Goal: Task Accomplishment & Management: Manage account settings

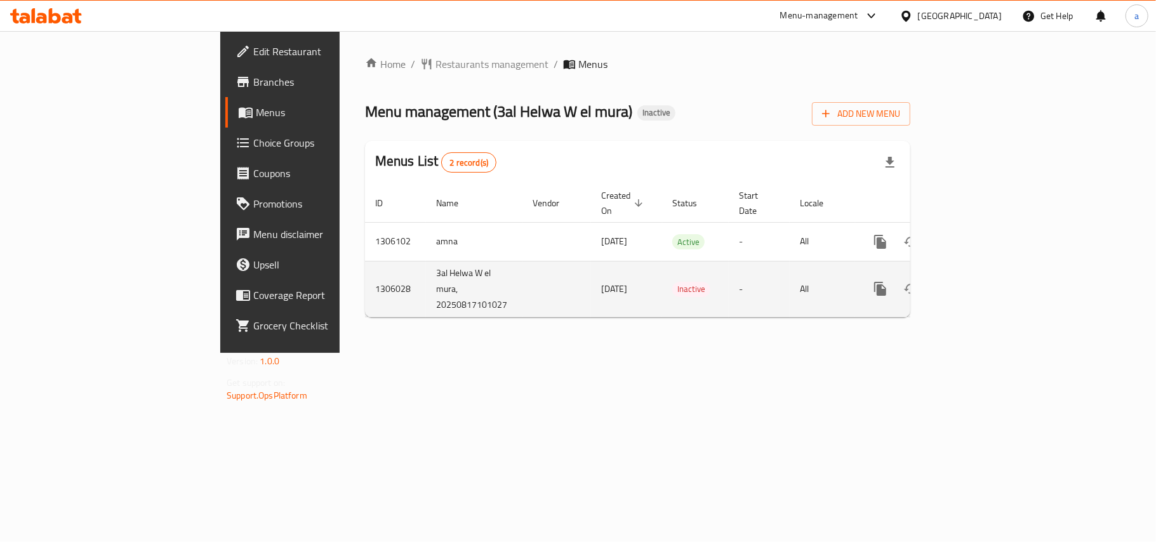
click at [945, 284] on icon "enhanced table" at bounding box center [941, 288] width 9 height 11
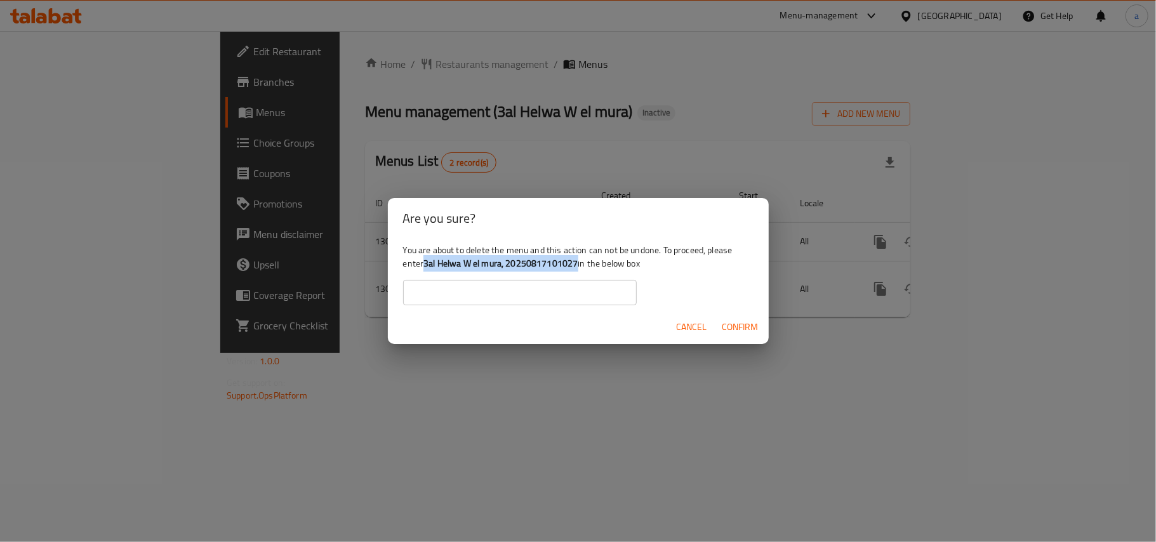
drag, startPoint x: 455, startPoint y: 267, endPoint x: 616, endPoint y: 270, distance: 160.6
click at [577, 270] on b "3al Helwa W el mura, 20250817101027" at bounding box center [500, 263] width 154 height 16
copy b "3al Helwa W el mura, 20250817101027"
click at [524, 289] on input "text" at bounding box center [520, 292] width 234 height 25
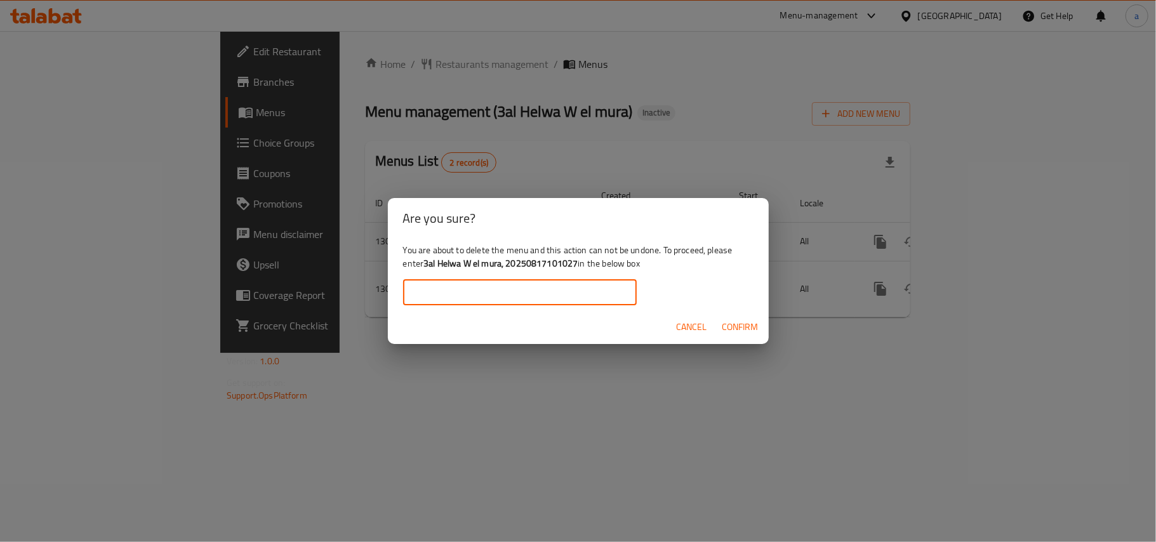
paste input "3al Helwa W el mura, 20250817101027"
type input "3al Helwa W el mura, 20250817101027"
click at [737, 334] on span "Confirm" at bounding box center [740, 327] width 36 height 16
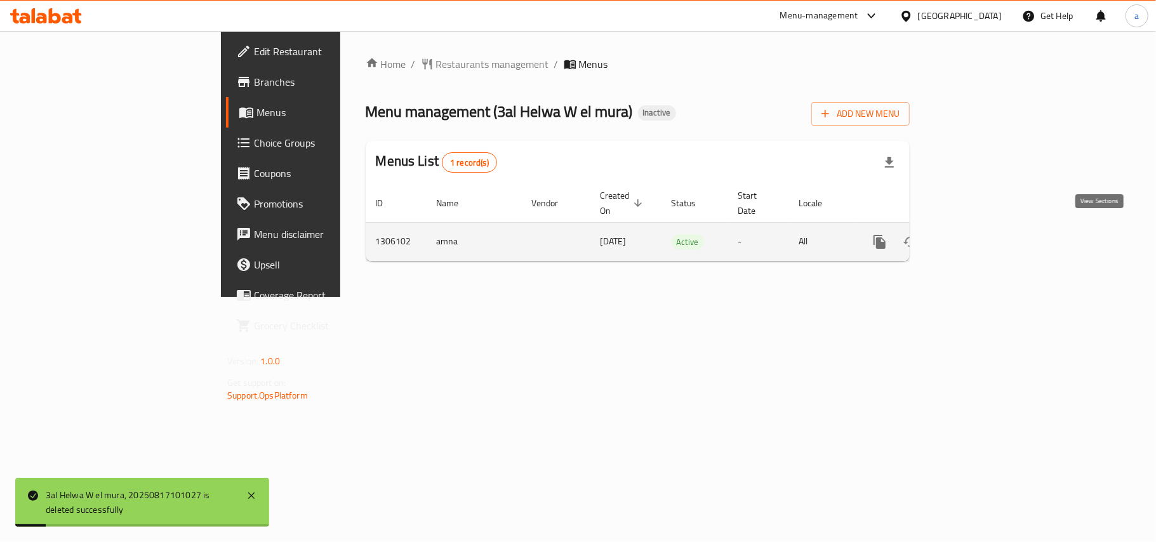
click at [977, 236] on icon "enhanced table" at bounding box center [970, 241] width 11 height 11
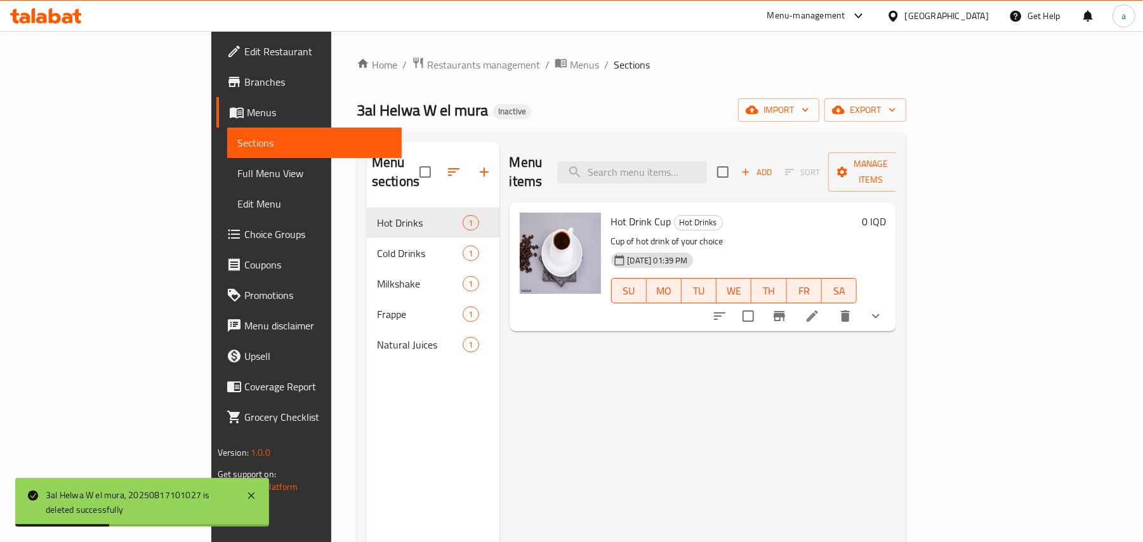
click at [891, 313] on div at bounding box center [797, 316] width 187 height 30
click at [891, 313] on button "show more" at bounding box center [875, 316] width 30 height 30
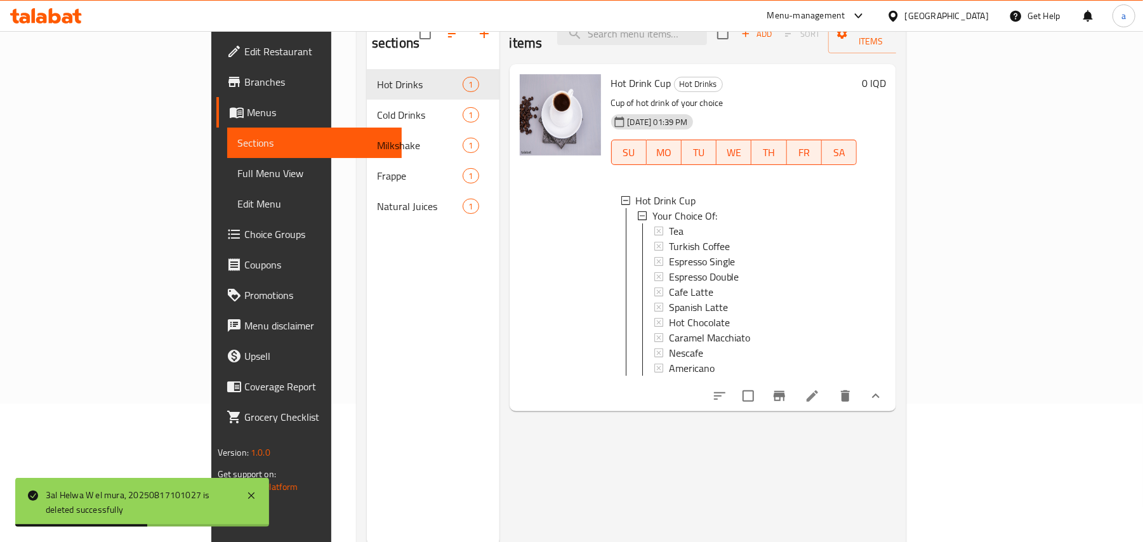
scroll to position [179, 0]
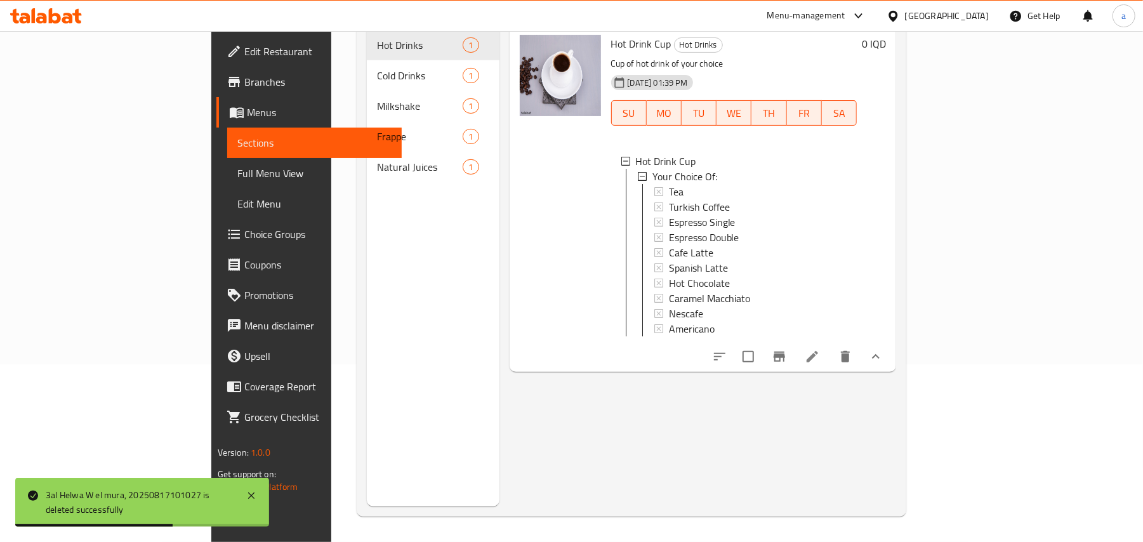
click at [883, 364] on icon "show more" at bounding box center [875, 356] width 15 height 15
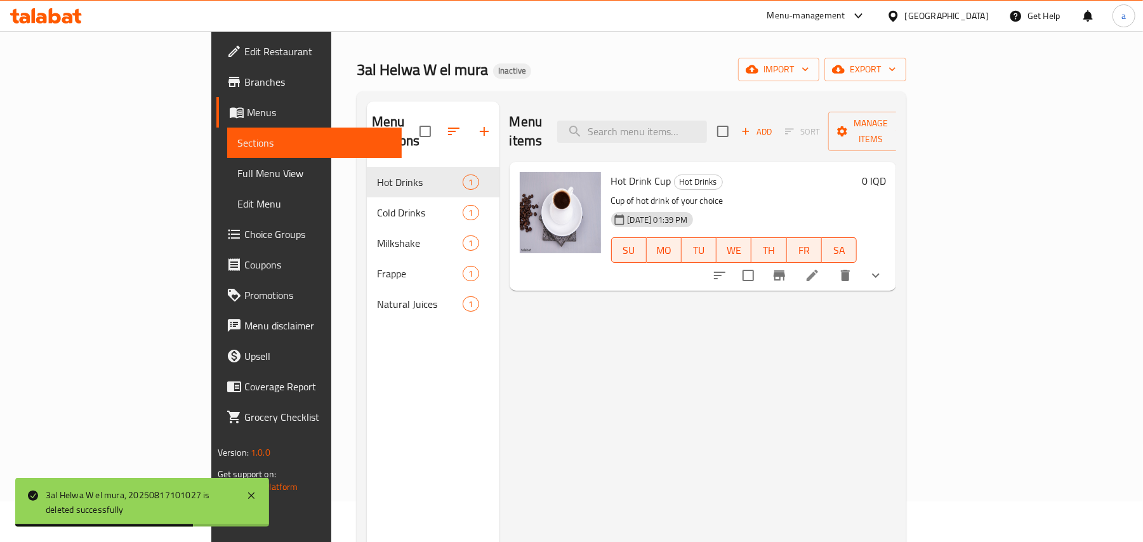
scroll to position [0, 0]
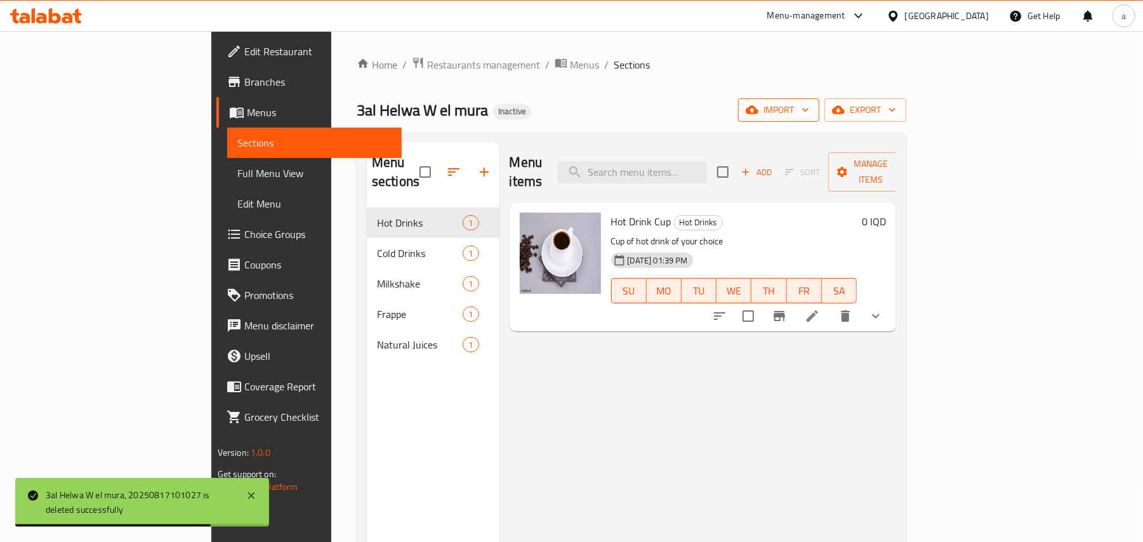
click at [819, 102] on button "import" at bounding box center [778, 109] width 81 height 23
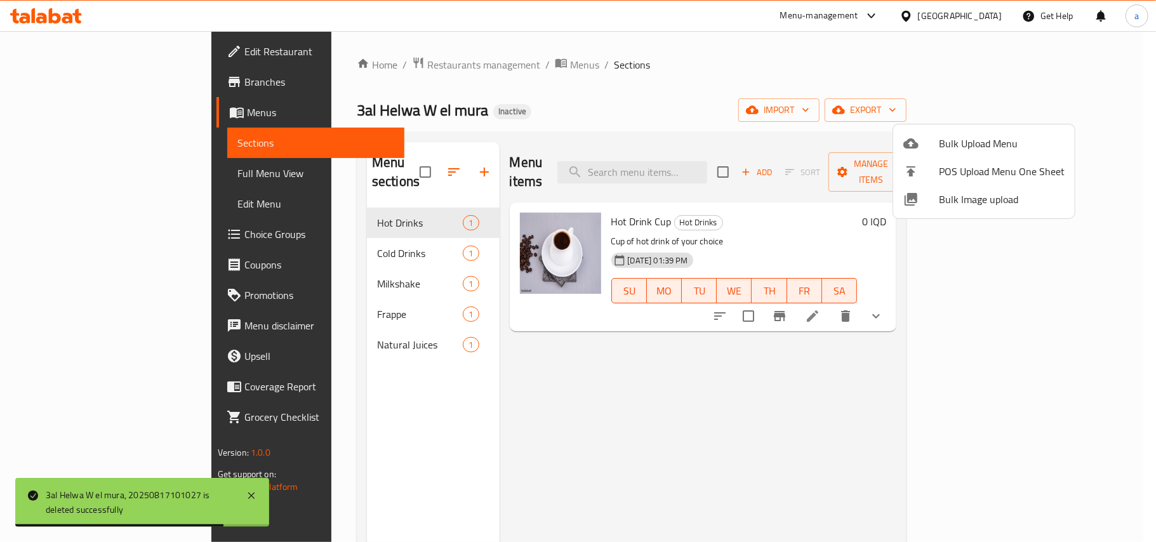
click at [959, 138] on span "Bulk Upload Menu" at bounding box center [1001, 143] width 126 height 15
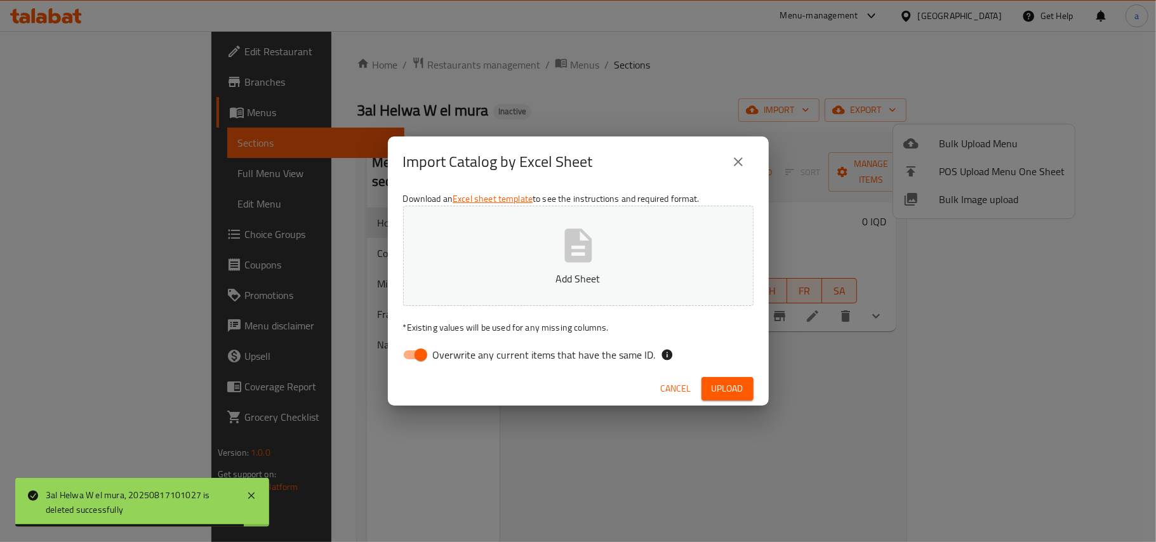
click at [415, 341] on div "Download an Excel sheet template to see the instructions and required format. A…" at bounding box center [578, 279] width 381 height 184
click at [425, 350] on input "Overwrite any current items that have the same ID." at bounding box center [421, 355] width 72 height 24
checkbox input "false"
click at [574, 263] on icon "button" at bounding box center [578, 245] width 41 height 41
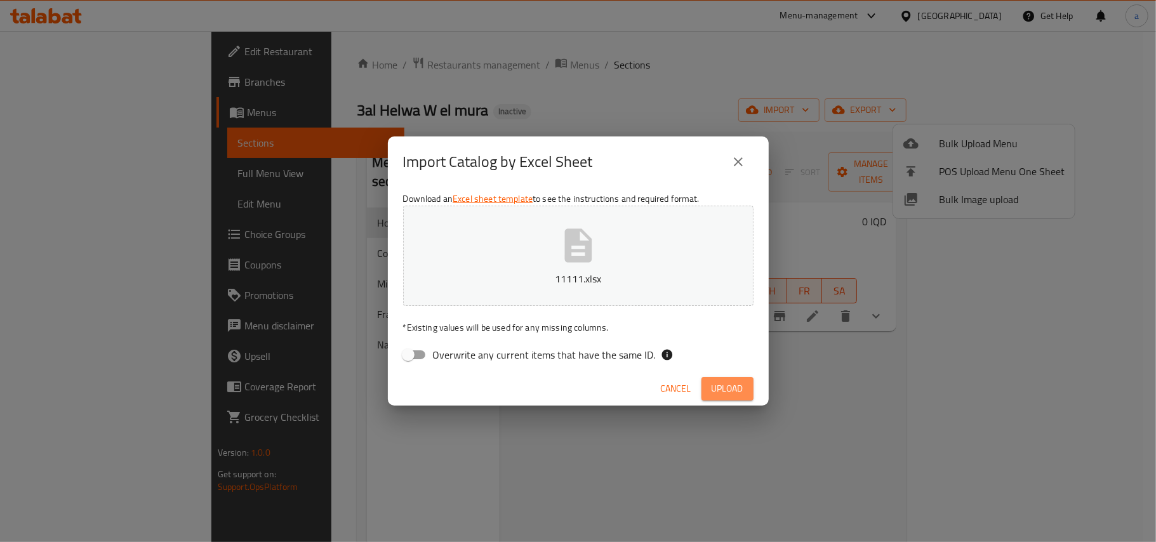
click at [718, 389] on span "Upload" at bounding box center [727, 389] width 32 height 16
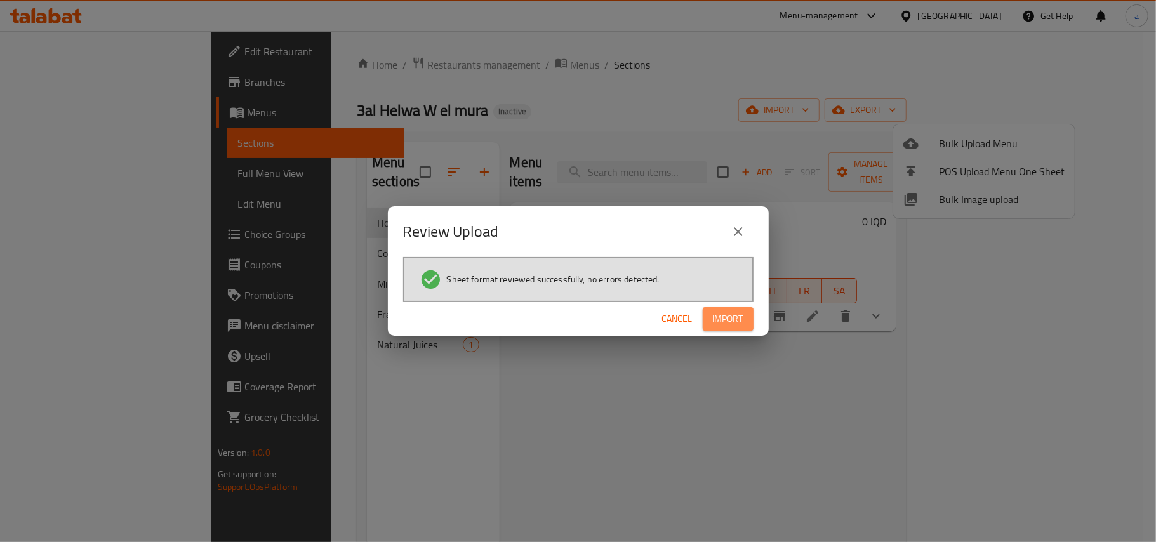
click at [752, 321] on button "Import" at bounding box center [727, 318] width 51 height 23
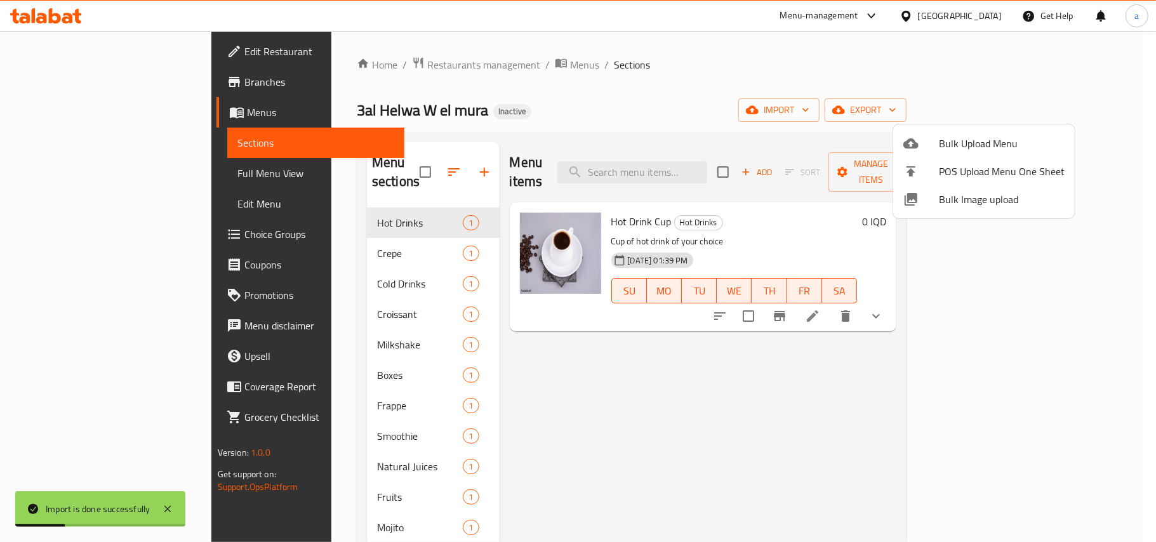
click at [619, 372] on div at bounding box center [578, 271] width 1156 height 542
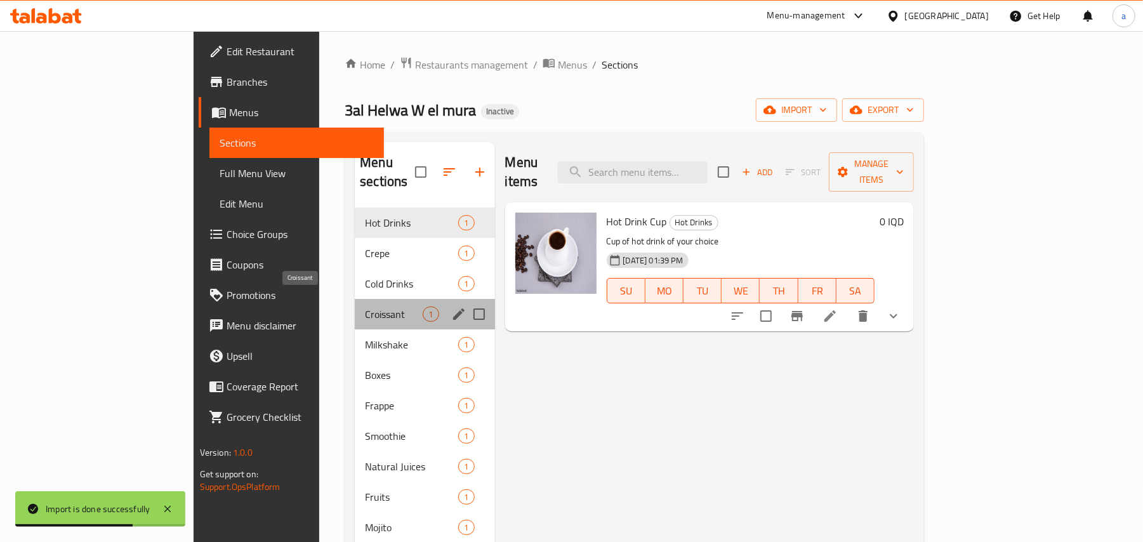
click at [365, 306] on span "Croissant" at bounding box center [394, 313] width 58 height 15
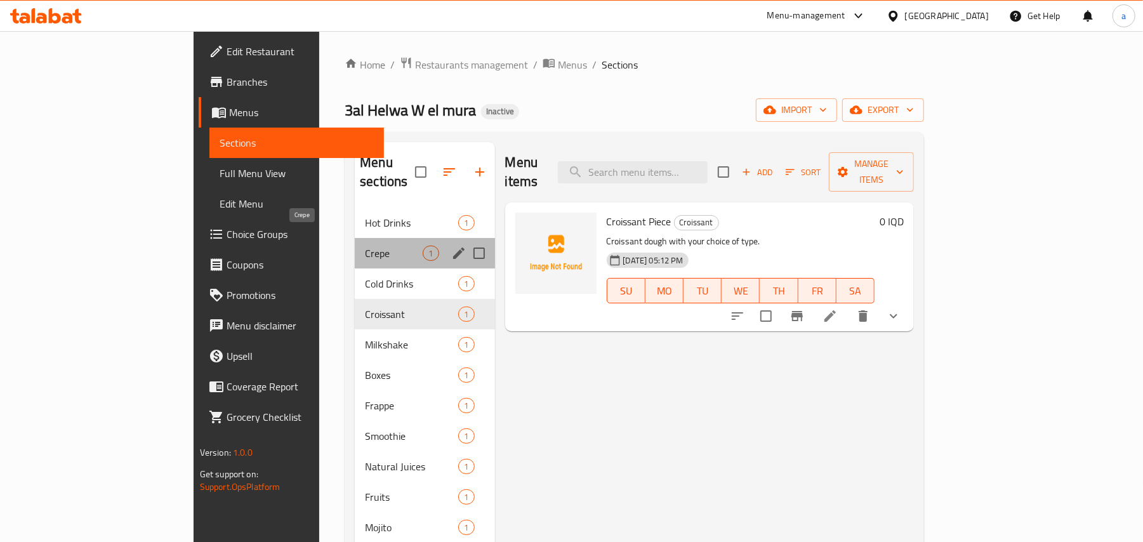
click at [365, 246] on span "Crepe" at bounding box center [394, 253] width 58 height 15
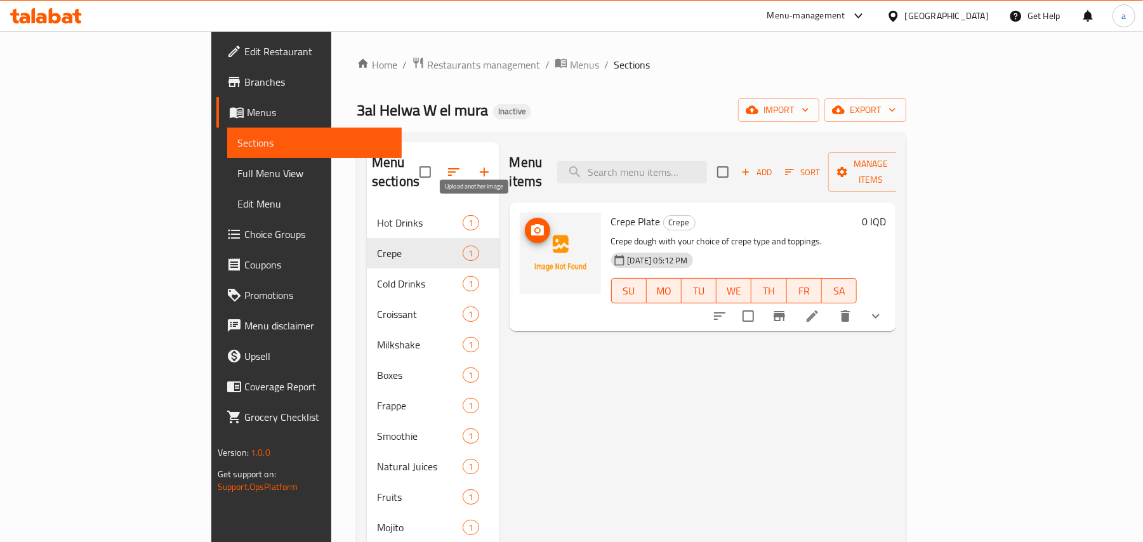
click at [525, 225] on button "upload picture" at bounding box center [537, 230] width 25 height 25
click at [531, 224] on icon "upload picture" at bounding box center [537, 229] width 13 height 11
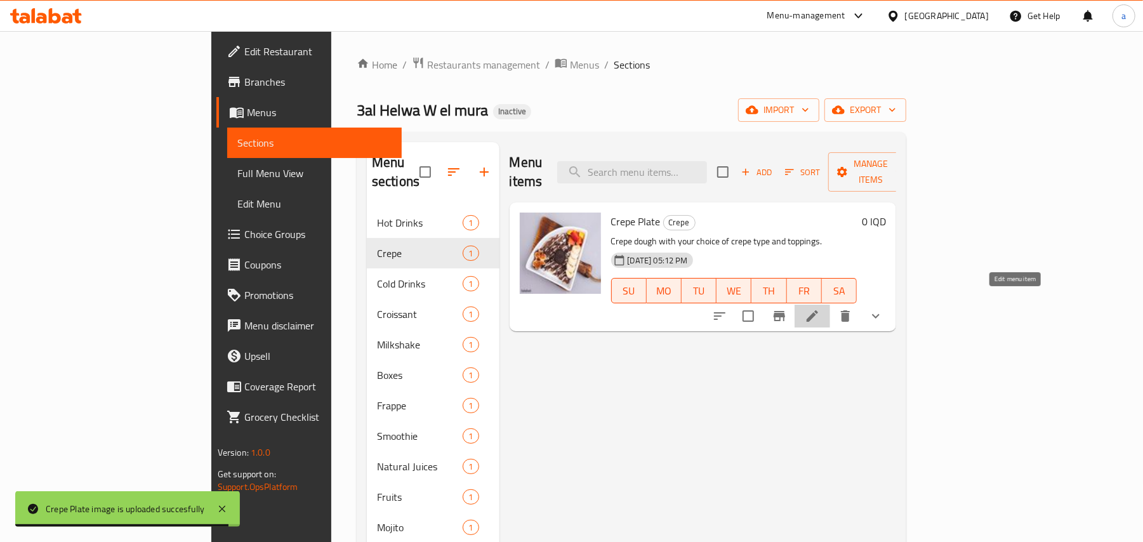
click at [818, 310] on icon at bounding box center [812, 315] width 11 height 11
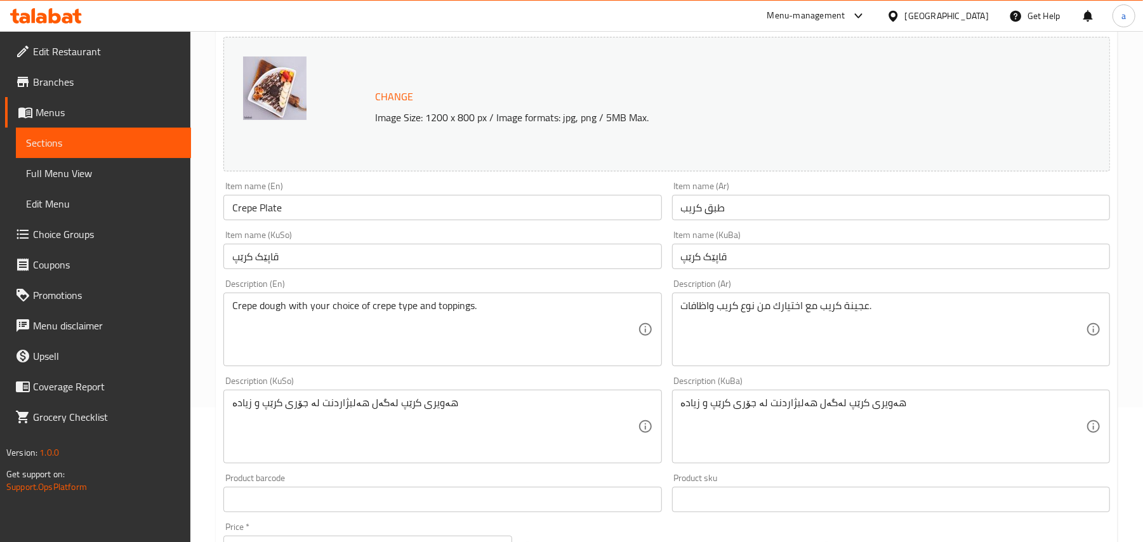
scroll to position [197, 0]
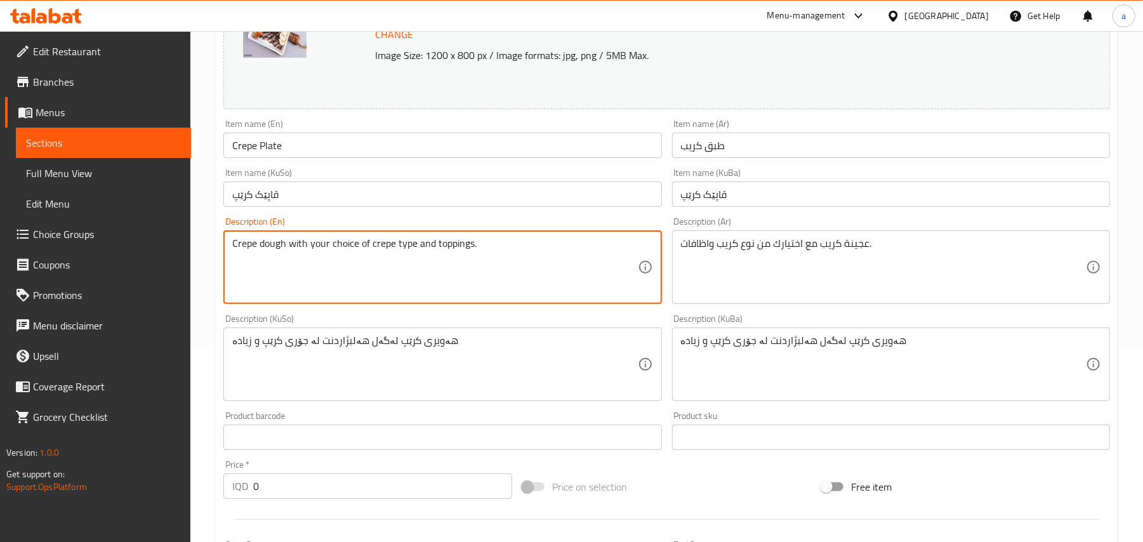
click at [466, 256] on textarea "Crepe dough with your choice of crepe type and toppings." at bounding box center [434, 267] width 405 height 60
type textarea "Crepe dough with your choice of crepe type and extra."
click at [371, 204] on input "قاپێک کرێپ" at bounding box center [442, 193] width 438 height 25
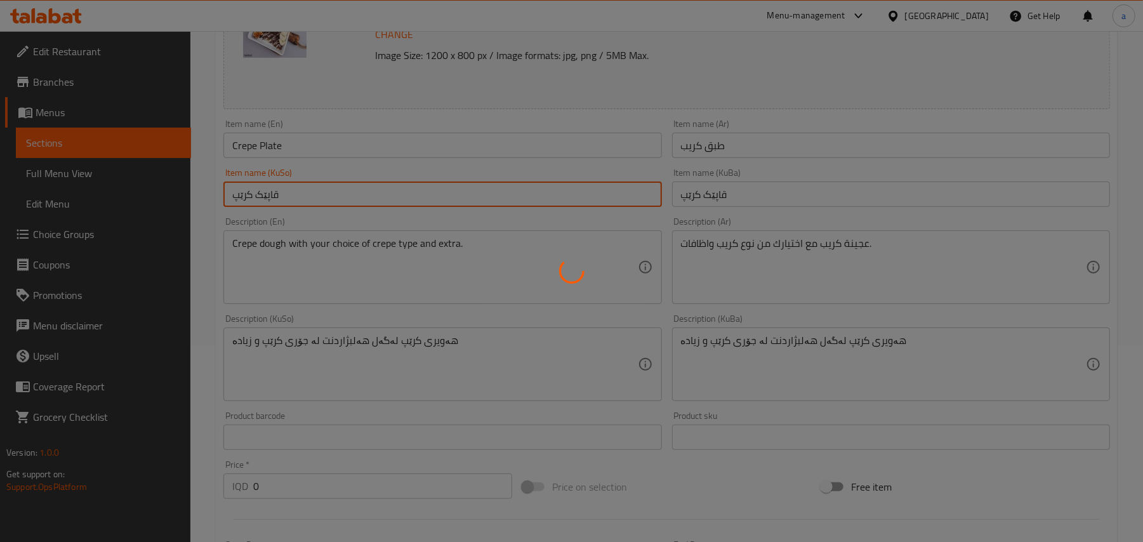
scroll to position [0, 0]
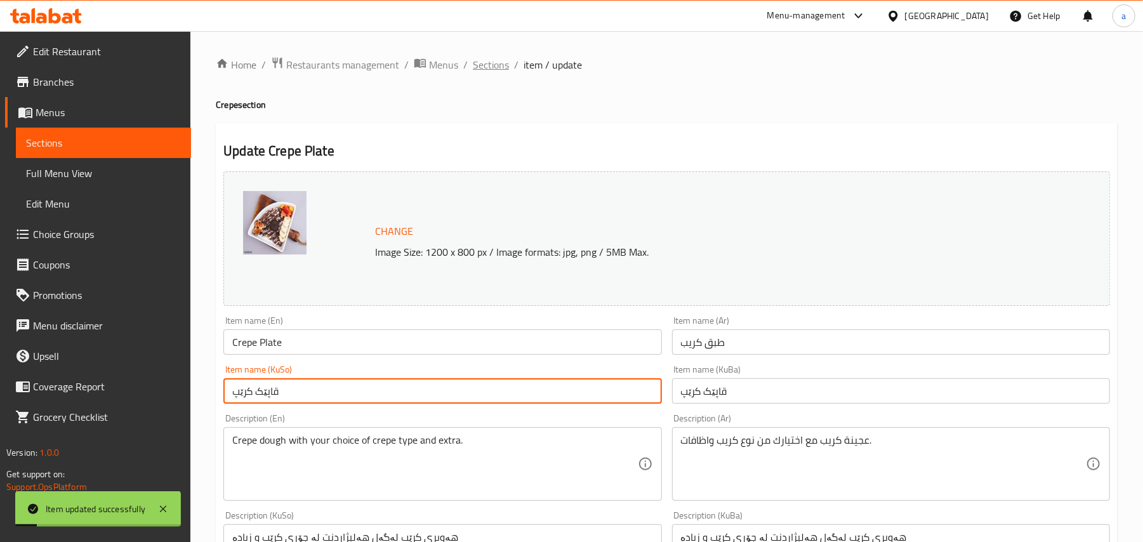
click at [509, 65] on span "Sections" at bounding box center [491, 64] width 36 height 15
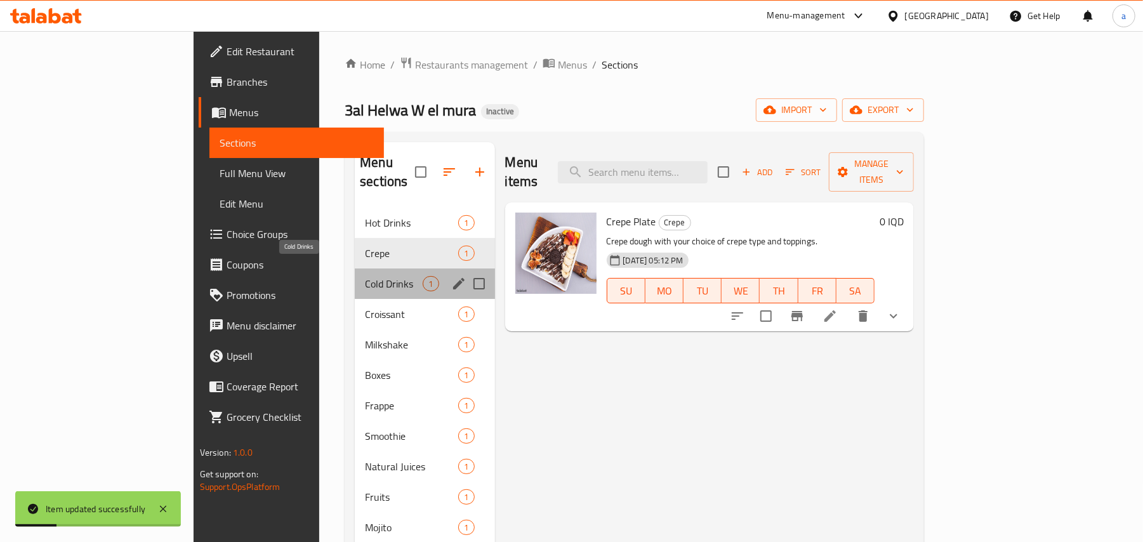
click at [365, 276] on span "Cold Drinks" at bounding box center [394, 283] width 58 height 15
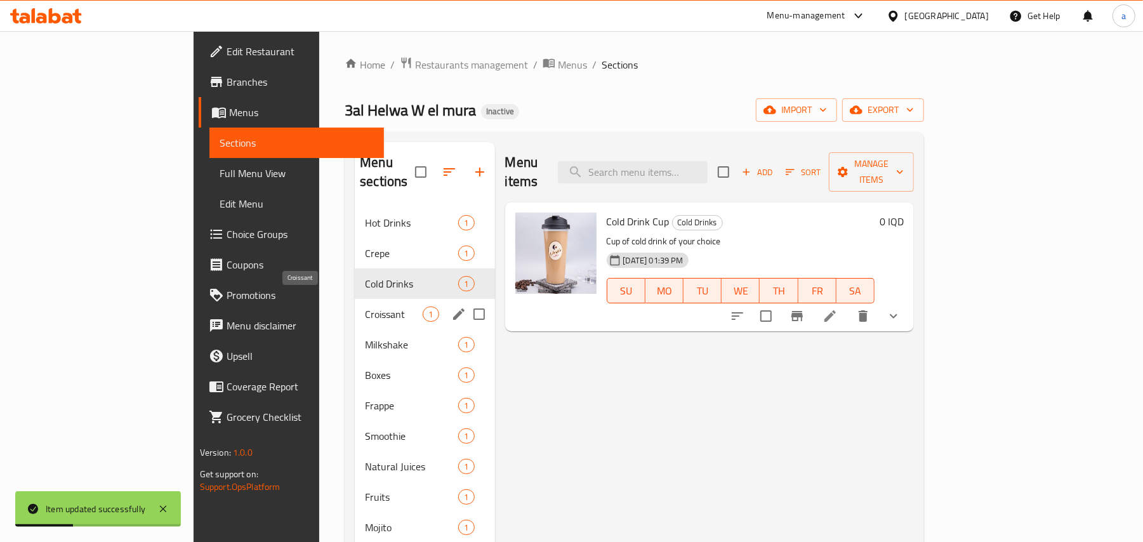
click at [365, 306] on span "Croissant" at bounding box center [394, 313] width 58 height 15
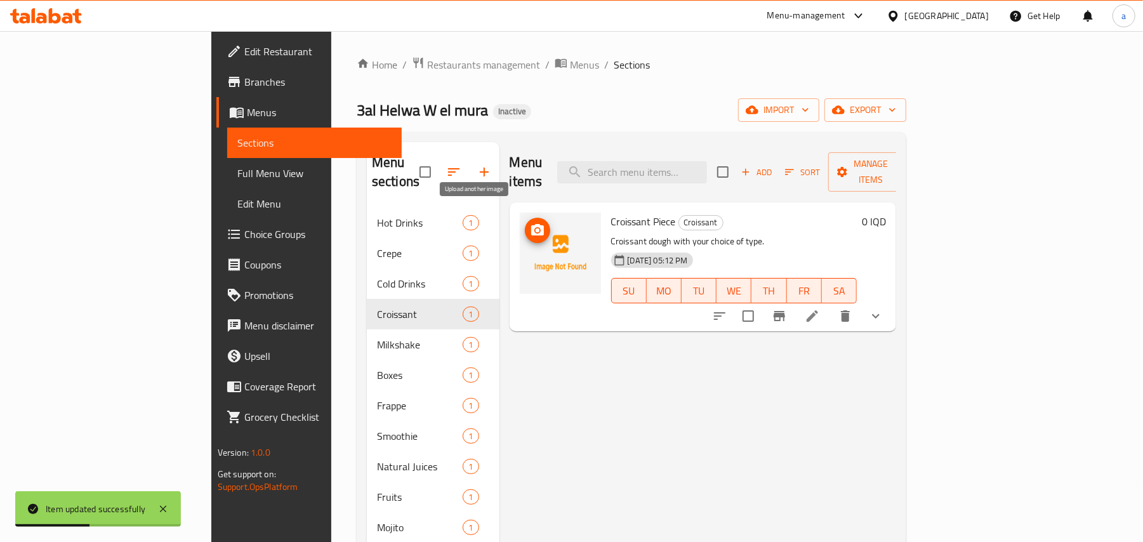
click at [531, 224] on icon "upload picture" at bounding box center [537, 229] width 13 height 11
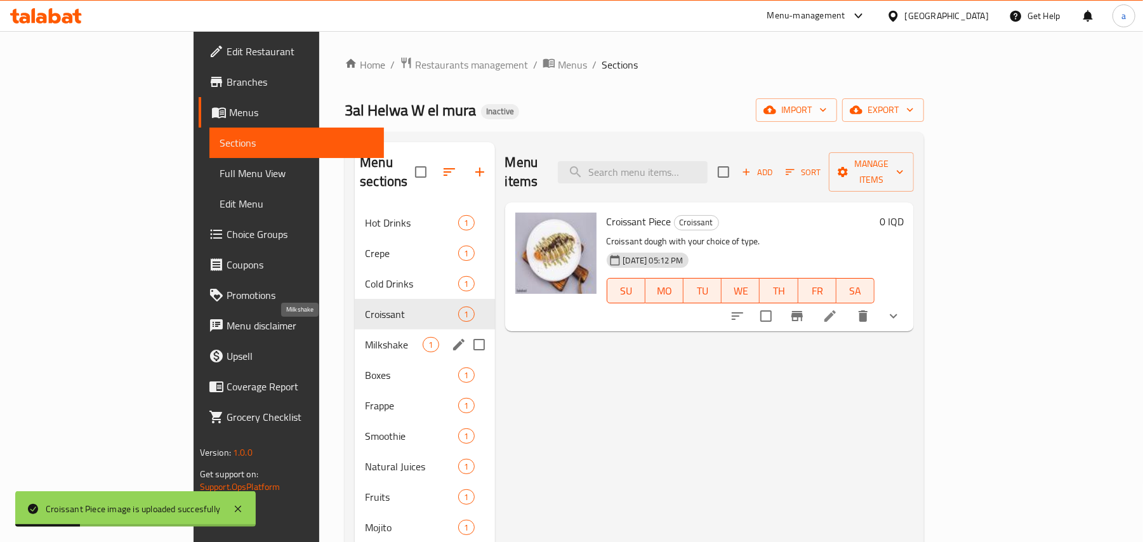
click at [365, 337] on span "Milkshake" at bounding box center [394, 344] width 58 height 15
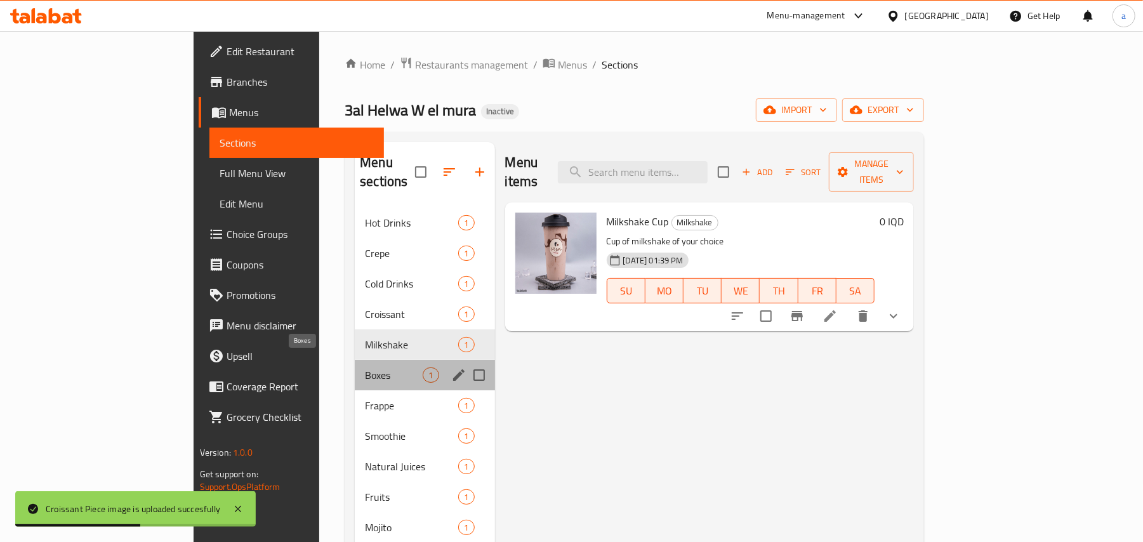
click at [365, 367] on span "Boxes" at bounding box center [394, 374] width 58 height 15
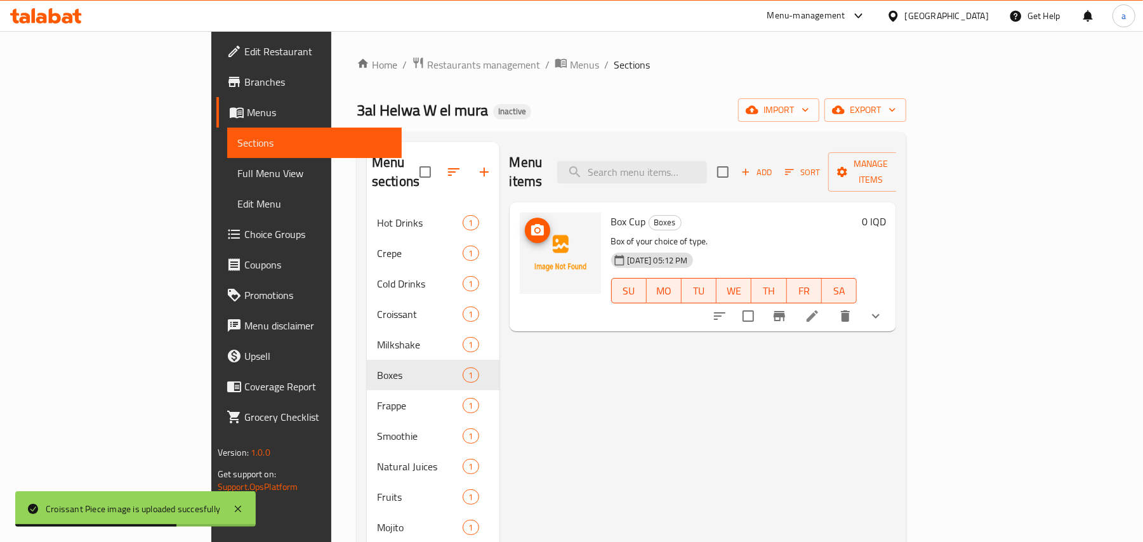
click at [520, 226] on img at bounding box center [560, 253] width 81 height 81
click at [525, 223] on span "upload picture" at bounding box center [537, 230] width 25 height 15
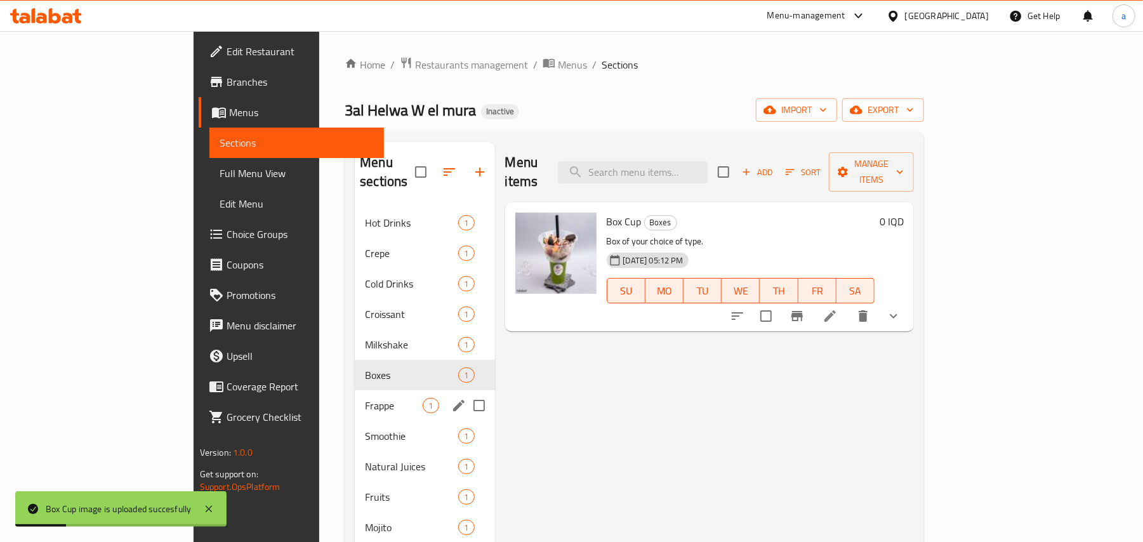
click at [365, 399] on span "Frappe" at bounding box center [394, 405] width 58 height 15
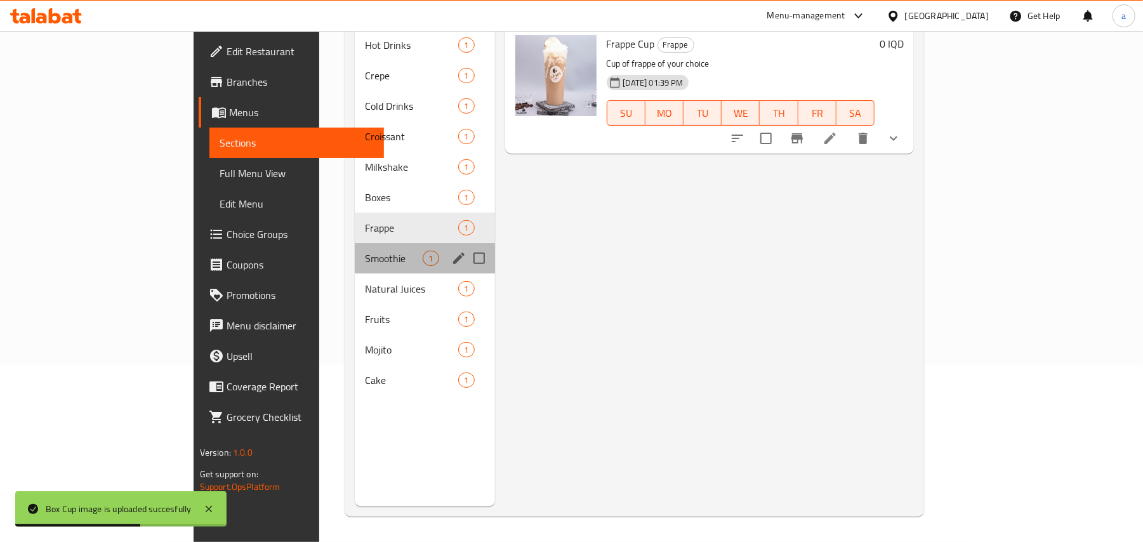
click at [365, 251] on span "Smoothie" at bounding box center [394, 258] width 58 height 15
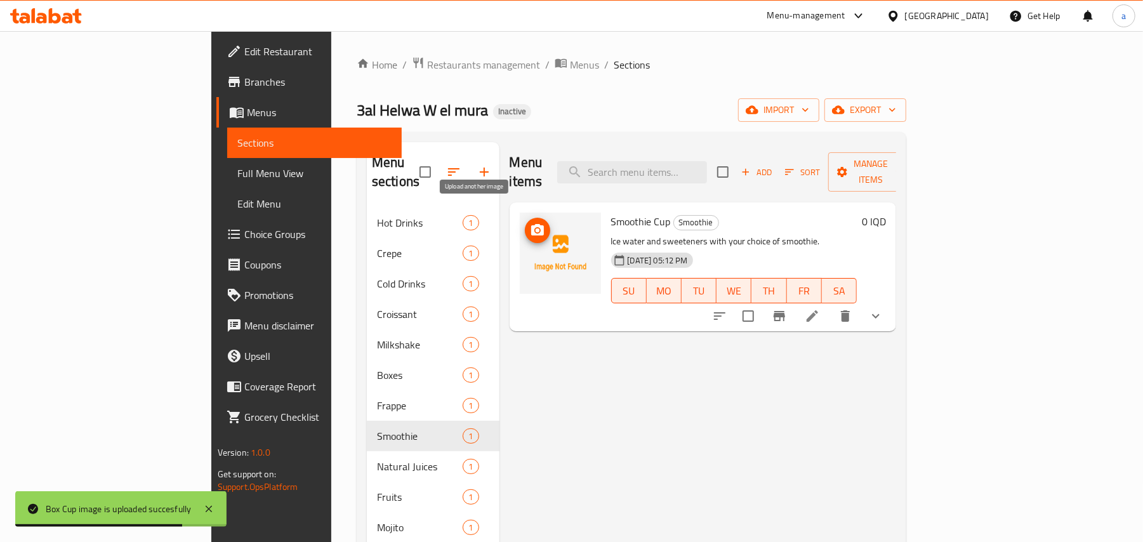
click at [531, 224] on icon "upload picture" at bounding box center [537, 229] width 13 height 11
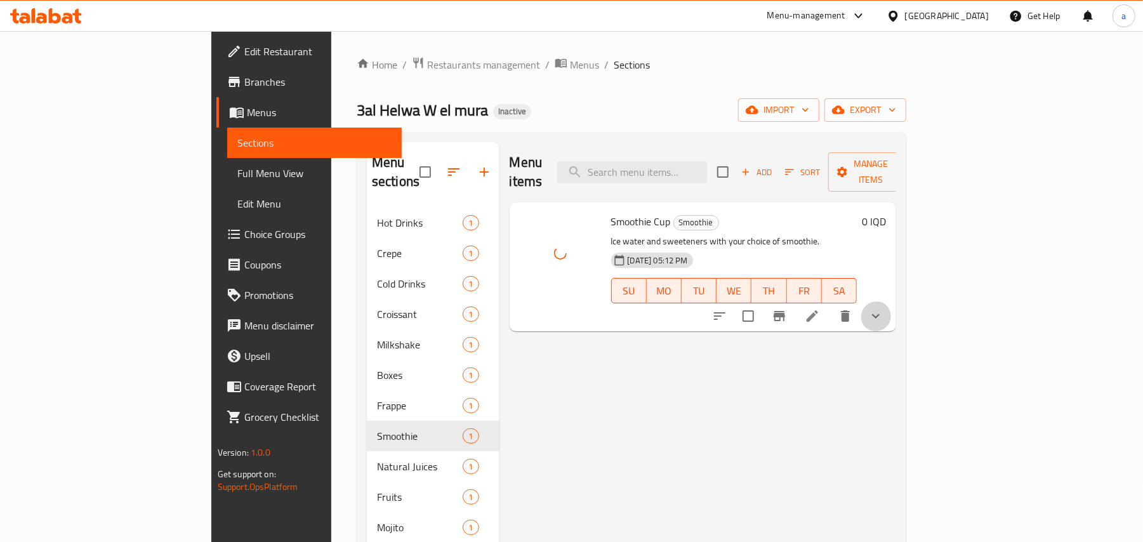
click at [891, 303] on button "show more" at bounding box center [875, 316] width 30 height 30
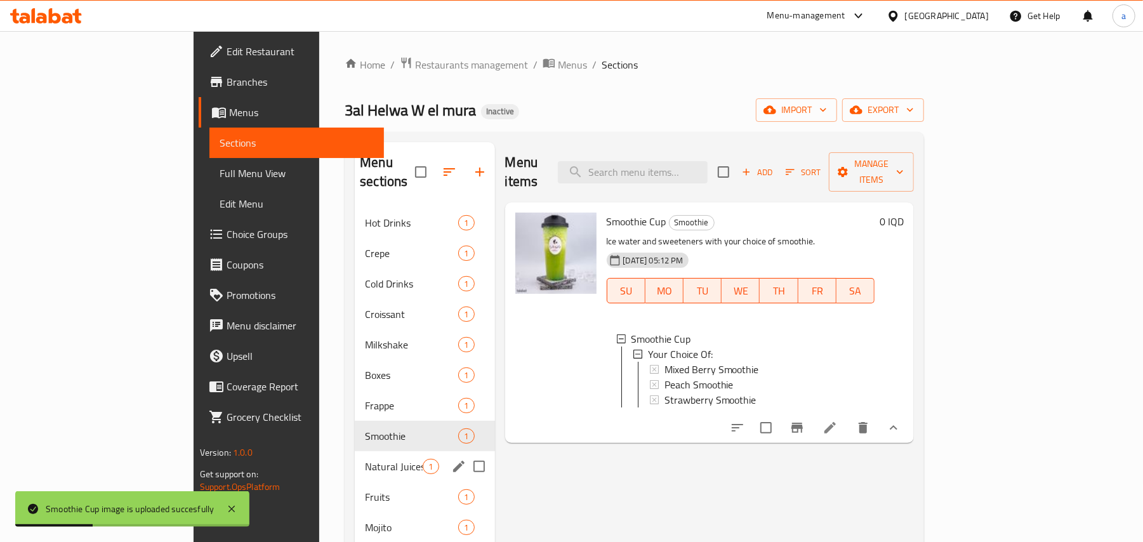
click at [355, 451] on div "Natural Juices 1" at bounding box center [425, 466] width 140 height 30
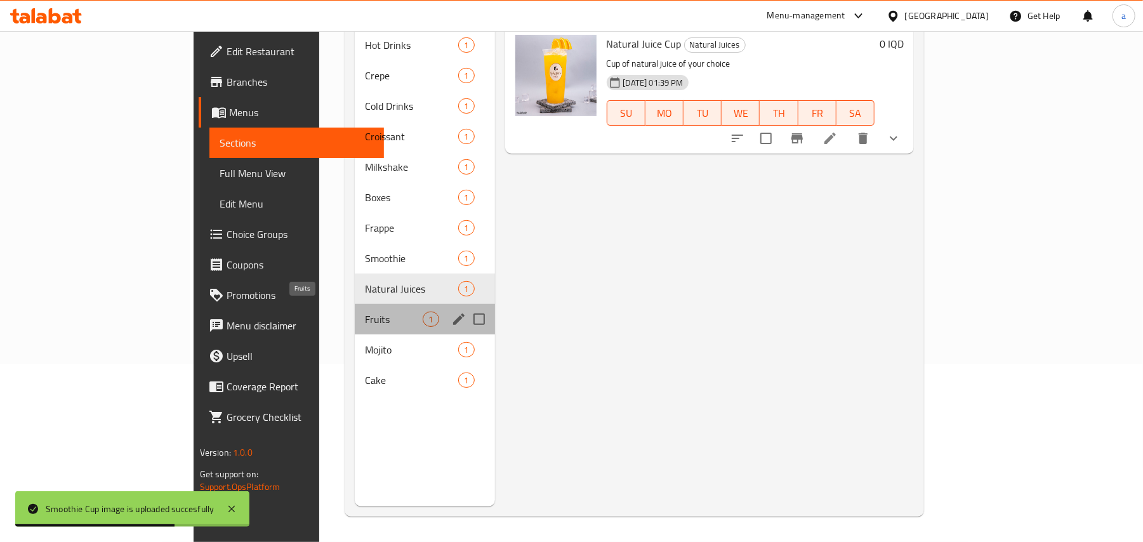
click at [365, 313] on span "Fruits" at bounding box center [394, 319] width 58 height 15
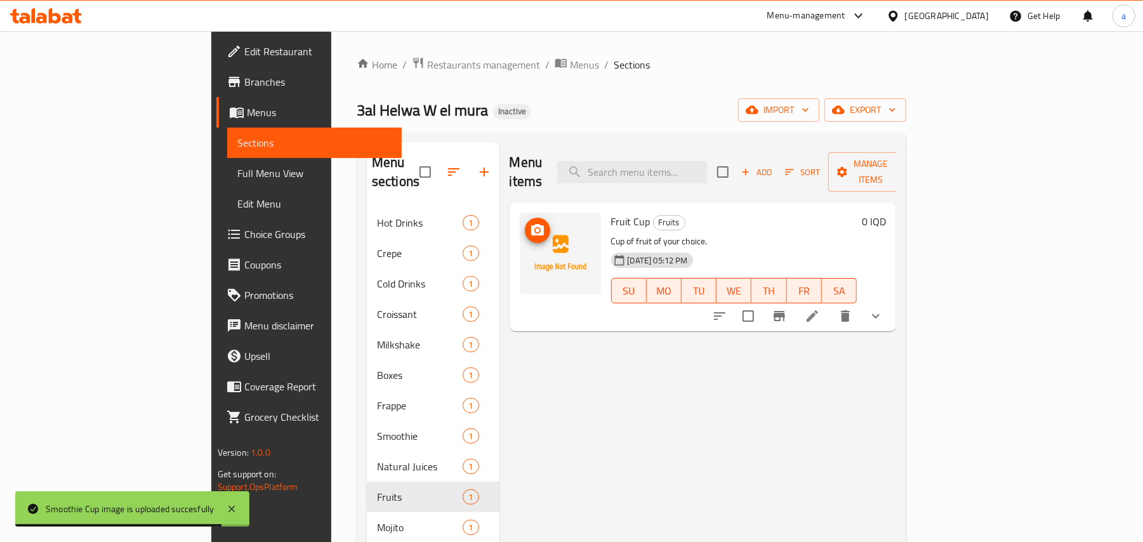
click at [525, 223] on span "upload picture" at bounding box center [537, 230] width 25 height 15
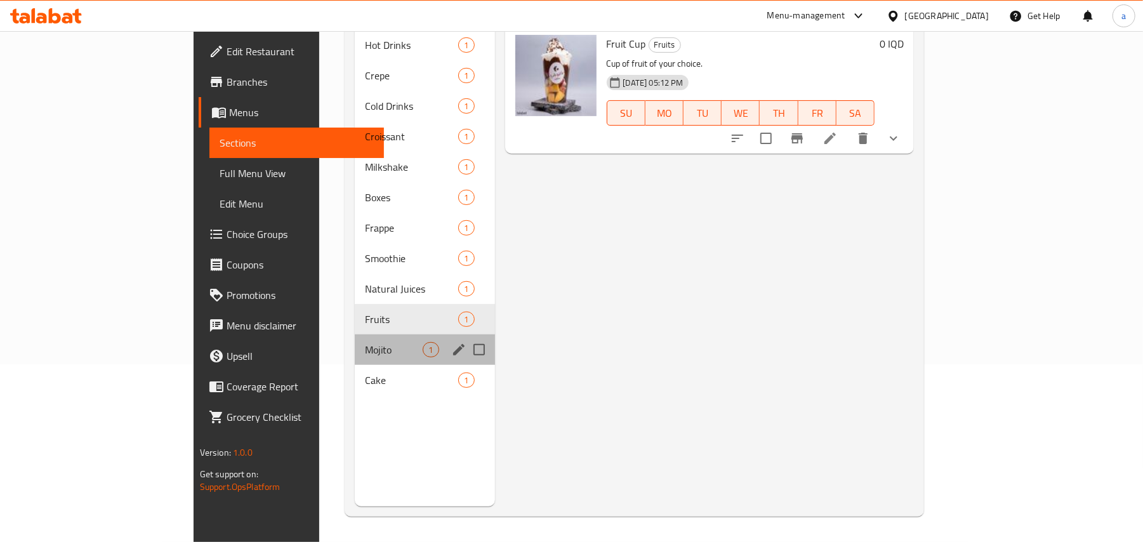
click at [355, 353] on div "Mojito 1" at bounding box center [425, 349] width 140 height 30
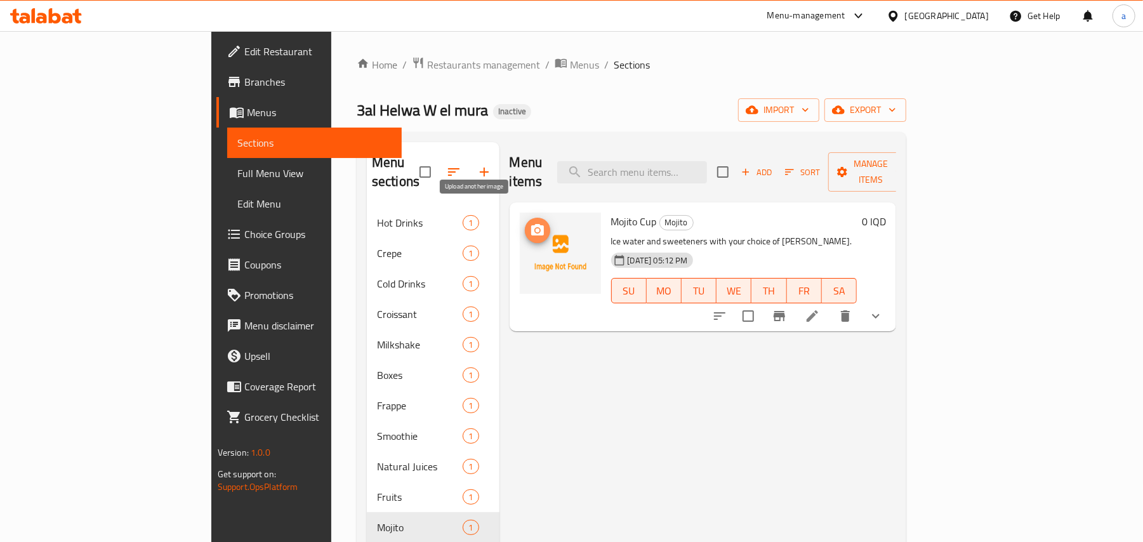
click at [531, 224] on icon "upload picture" at bounding box center [537, 229] width 13 height 11
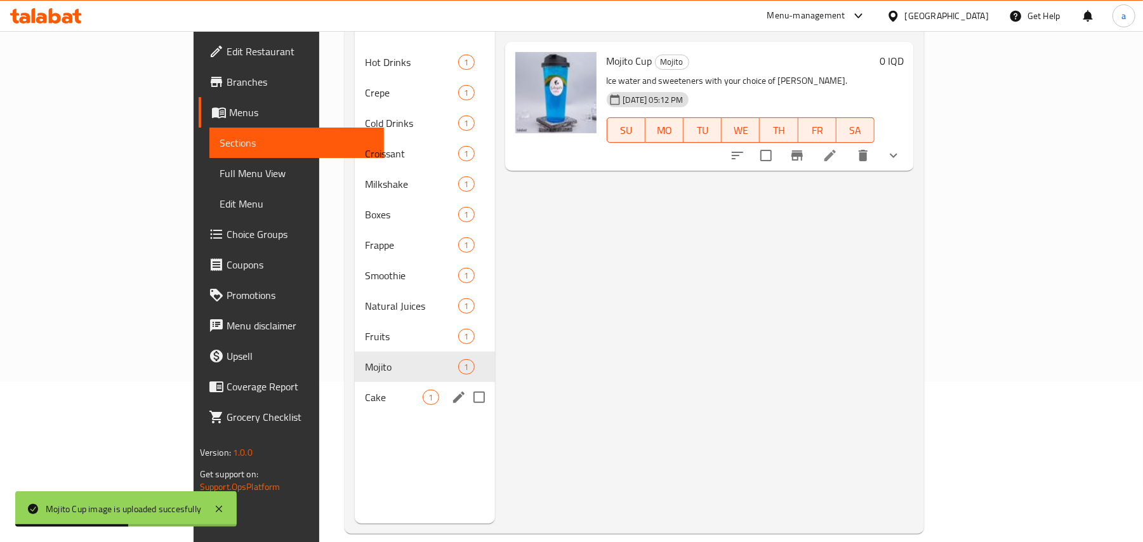
scroll to position [179, 0]
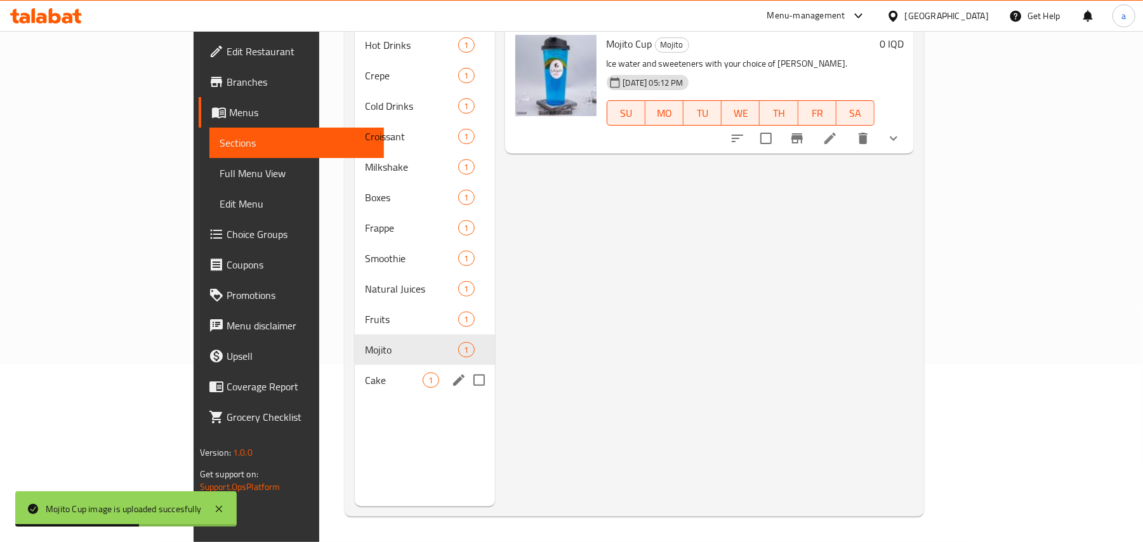
click at [365, 376] on span "Cake" at bounding box center [394, 379] width 58 height 15
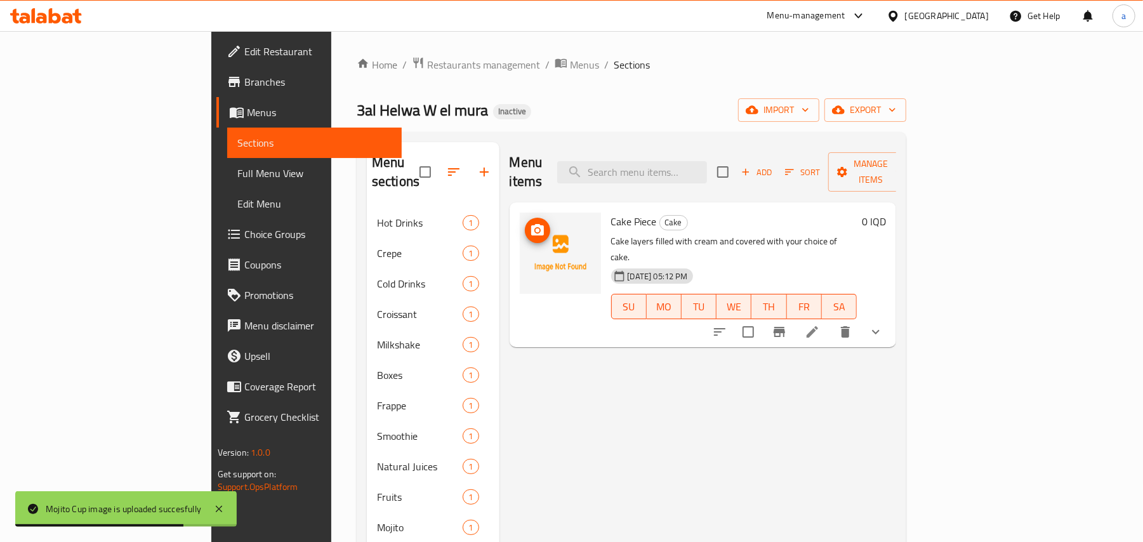
click at [520, 222] on img at bounding box center [560, 253] width 81 height 81
click at [530, 223] on icon "upload picture" at bounding box center [537, 230] width 15 height 15
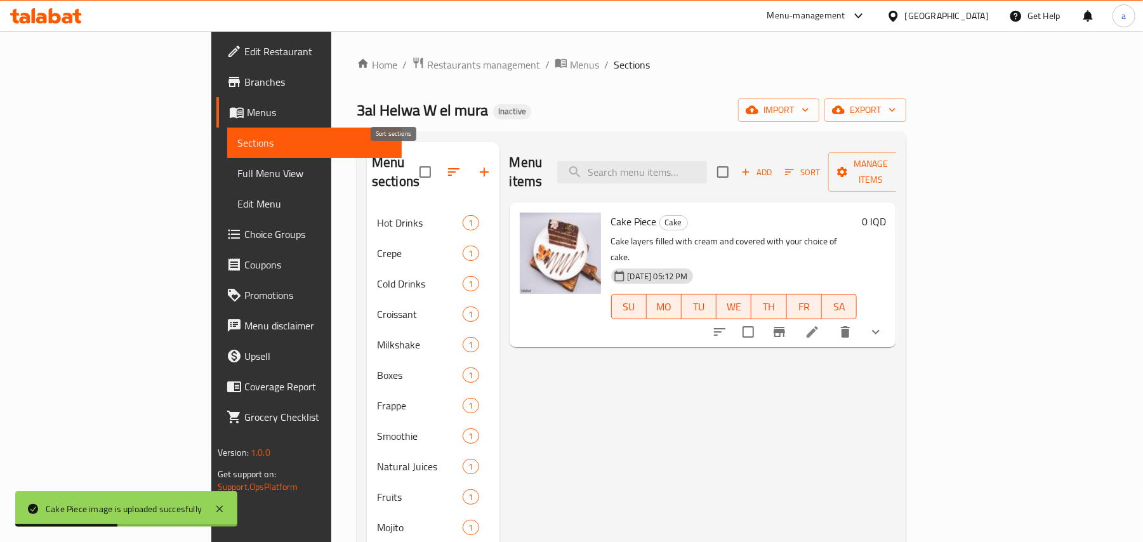
click at [446, 173] on icon "button" at bounding box center [453, 171] width 15 height 15
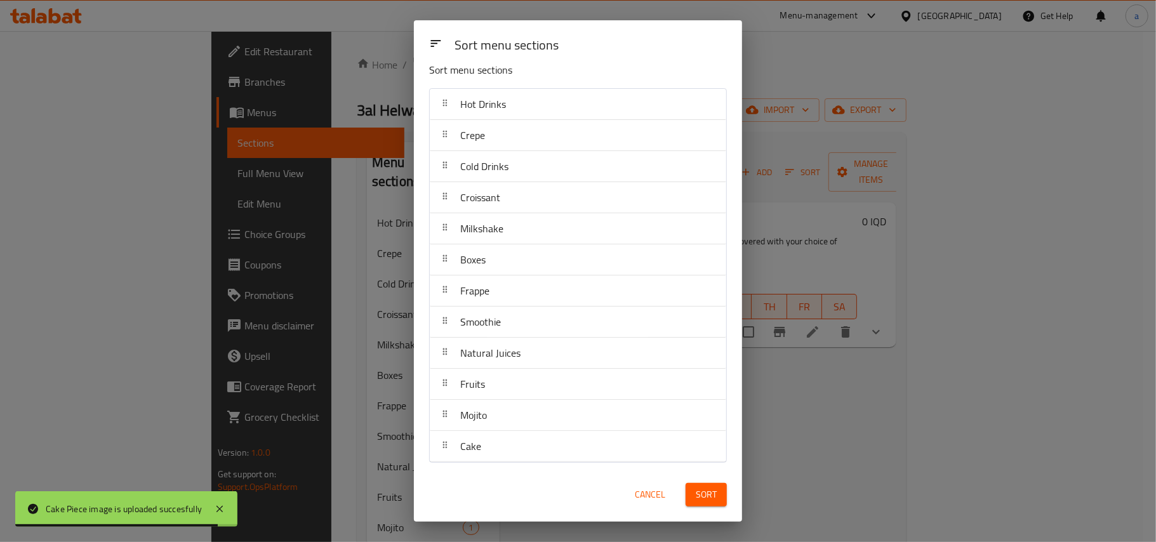
scroll to position [29, 0]
drag, startPoint x: 529, startPoint y: 468, endPoint x: 529, endPoint y: 458, distance: 9.5
click at [529, 458] on div "Sort menu sections Sort menu sections Hot Drinks Crepe Cold Drinks Croissant Mi…" at bounding box center [578, 270] width 328 height 501
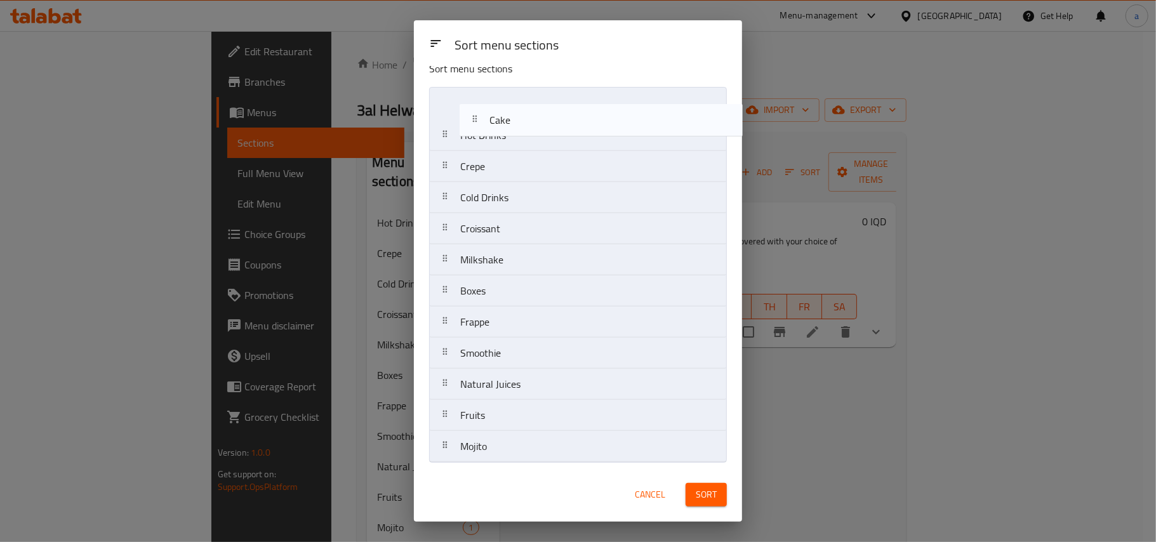
scroll to position [0, 0]
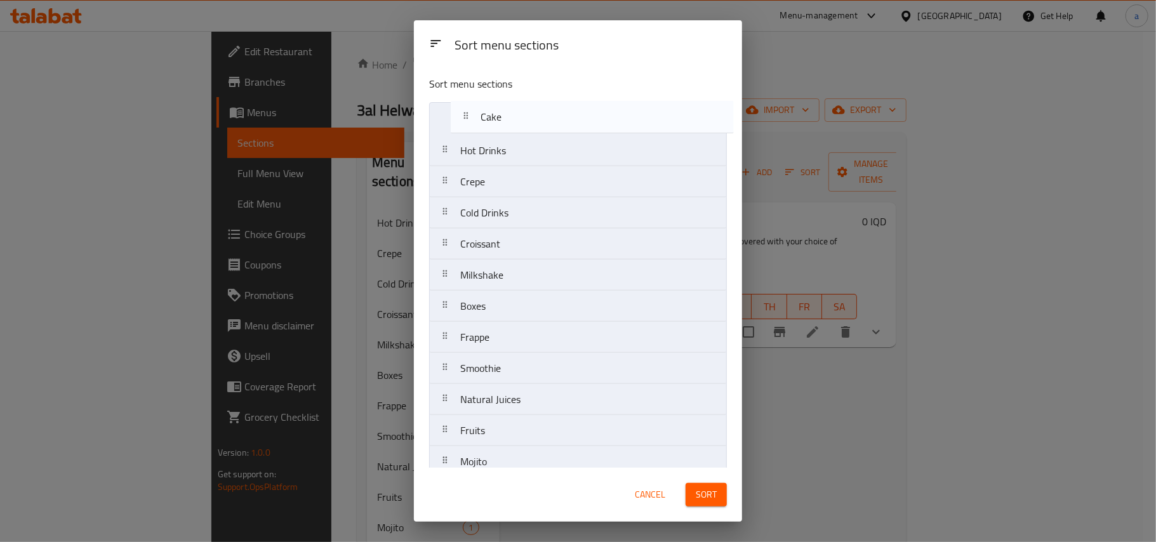
drag, startPoint x: 542, startPoint y: 402, endPoint x: 542, endPoint y: 119, distance: 282.4
click at [542, 119] on nav "Hot Drinks Crepe Cold Drinks Croissant Milkshake Boxes Frappe Smoothie Natural …" at bounding box center [578, 290] width 298 height 376
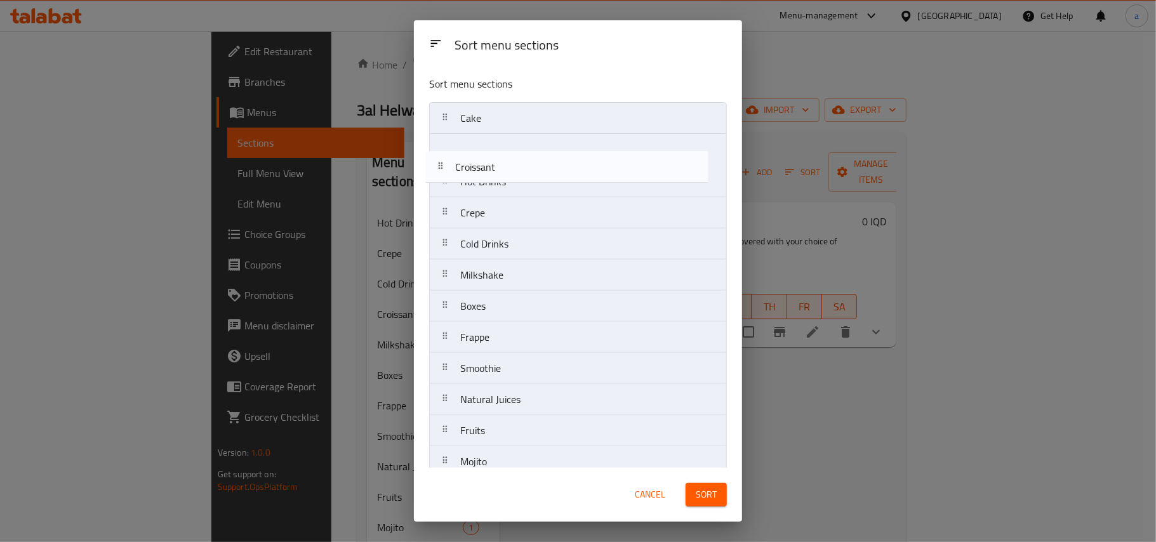
drag, startPoint x: 550, startPoint y: 258, endPoint x: 541, endPoint y: 153, distance: 105.0
click at [541, 153] on nav "Cake Hot Drinks Crepe Cold Drinks Croissant Milkshake Boxes Frappe Smoothie Nat…" at bounding box center [578, 290] width 298 height 376
click at [546, 159] on nav "Cake Croissant Hot Drinks Crepe Cold Drinks Milkshake Boxes Frappe Smoothie Nat…" at bounding box center [578, 290] width 298 height 376
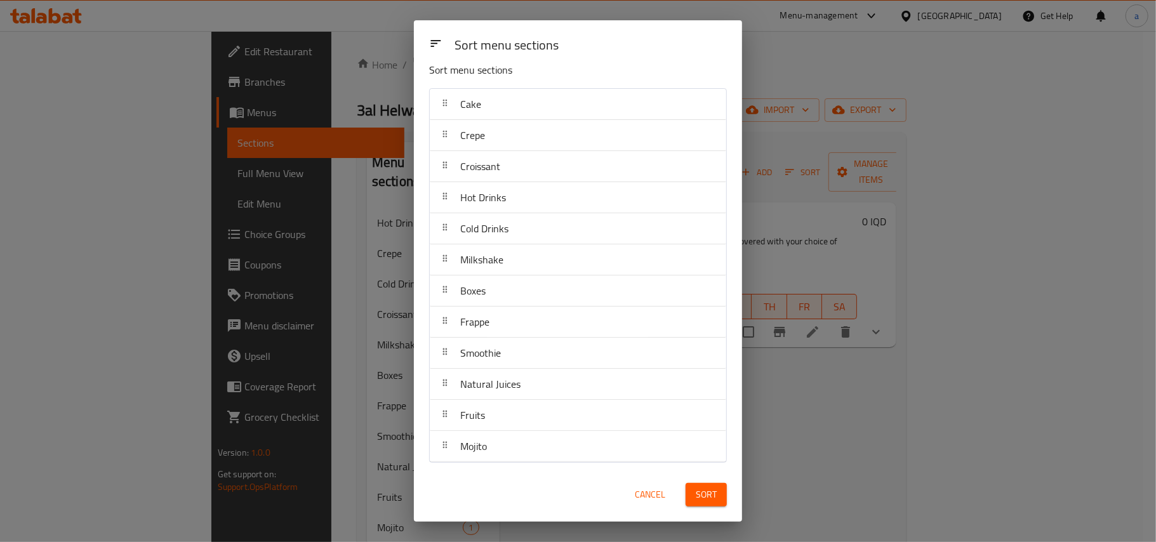
scroll to position [29, 0]
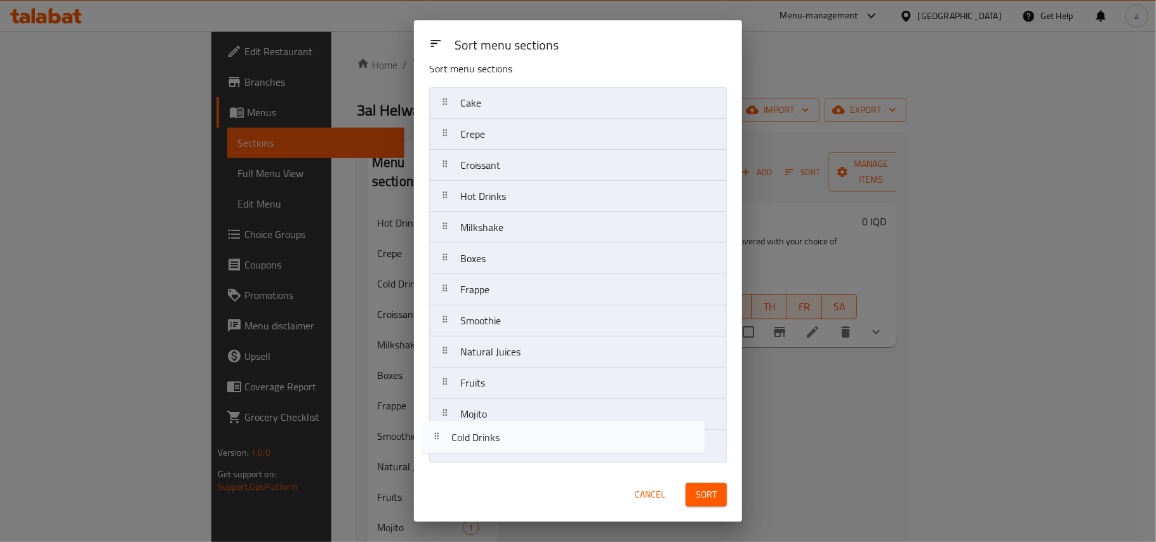
drag, startPoint x: 555, startPoint y: 218, endPoint x: 546, endPoint y: 399, distance: 181.0
click at [546, 442] on nav "Cake Crepe Croissant Hot Drinks Cold Drinks Milkshake Boxes Frappe Smoothie Nat…" at bounding box center [578, 275] width 298 height 376
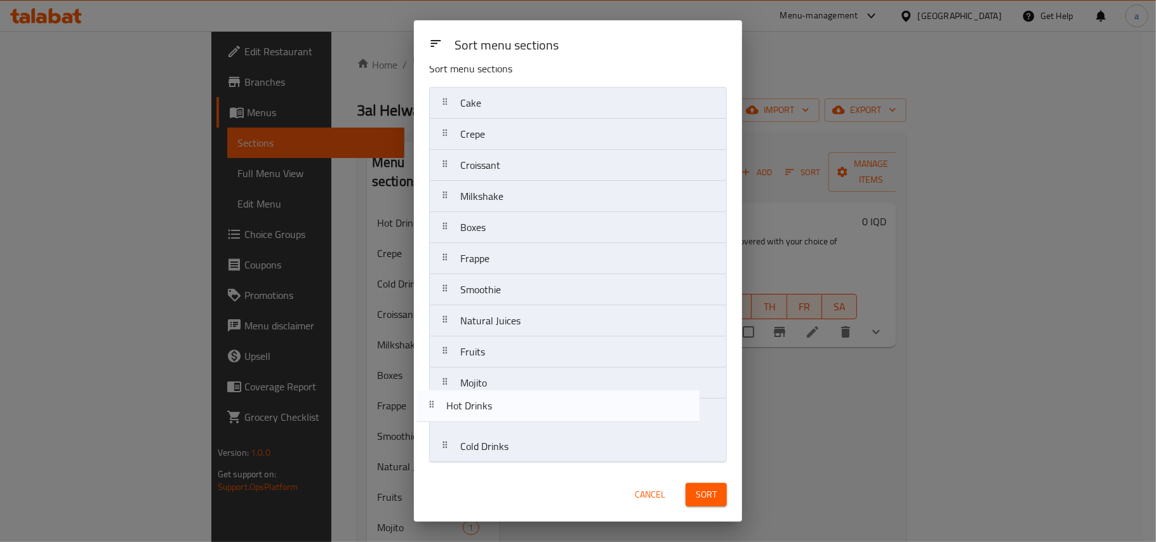
drag, startPoint x: 537, startPoint y: 195, endPoint x: 521, endPoint y: 425, distance: 230.3
click at [521, 425] on nav "Cake Crepe Croissant Hot Drinks Milkshake Boxes Frappe Smoothie Natural Juices …" at bounding box center [578, 275] width 298 height 376
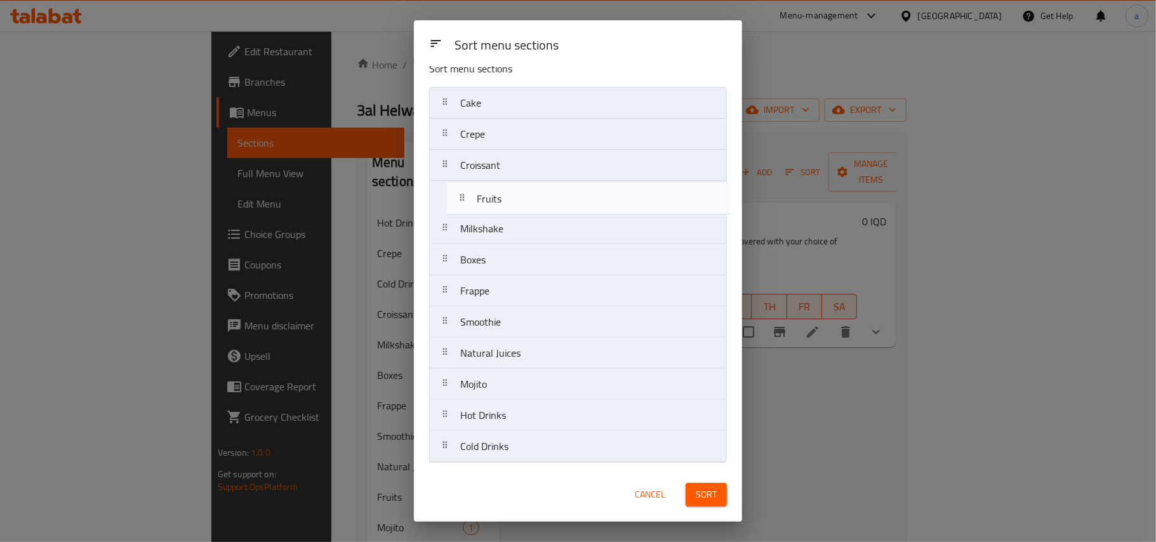
drag, startPoint x: 520, startPoint y: 353, endPoint x: 537, endPoint y: 197, distance: 157.0
click at [537, 197] on nav "Cake Crepe Croissant Milkshake Boxes Frappe Smoothie Natural Juices Fruits Moji…" at bounding box center [578, 275] width 298 height 376
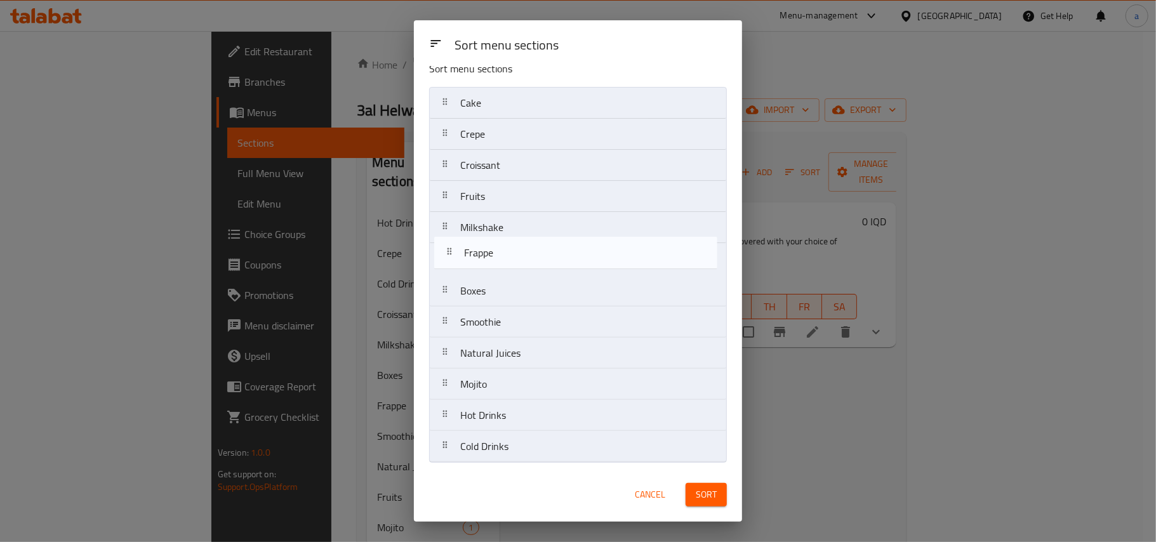
drag, startPoint x: 522, startPoint y: 288, endPoint x: 525, endPoint y: 247, distance: 40.8
click at [525, 247] on nav "Cake Crepe Croissant Fruits Milkshake Boxes Frappe Smoothie Natural Juices Moji…" at bounding box center [578, 275] width 298 height 376
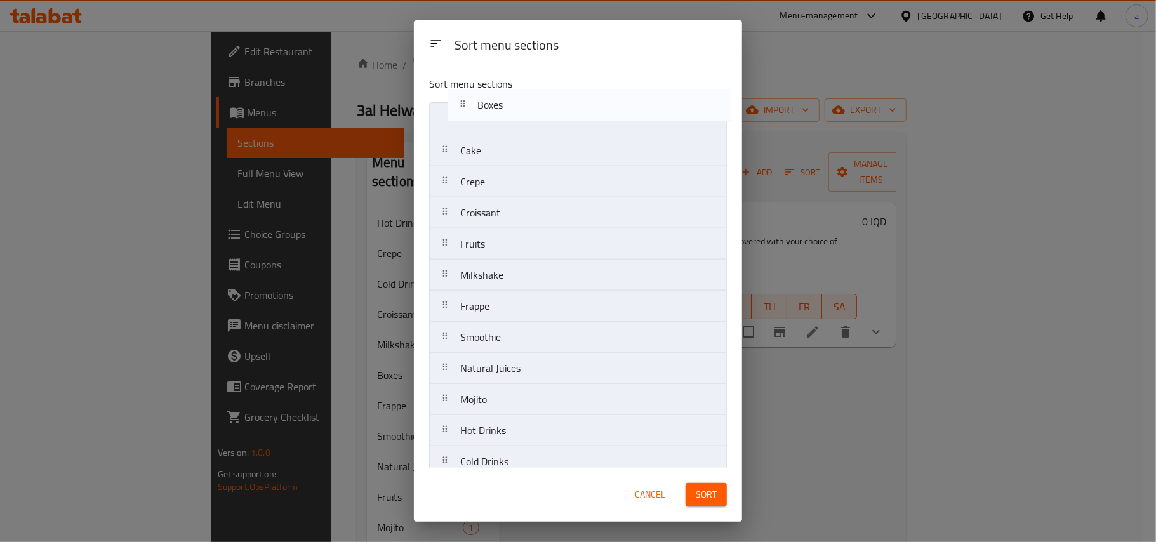
scroll to position [0, 0]
drag, startPoint x: 521, startPoint y: 282, endPoint x: 538, endPoint y: 130, distance: 152.6
click at [538, 115] on nav "Cake Crepe Croissant Fruits Milkshake Frappe Boxes Smoothie Natural Juices Moji…" at bounding box center [578, 290] width 298 height 376
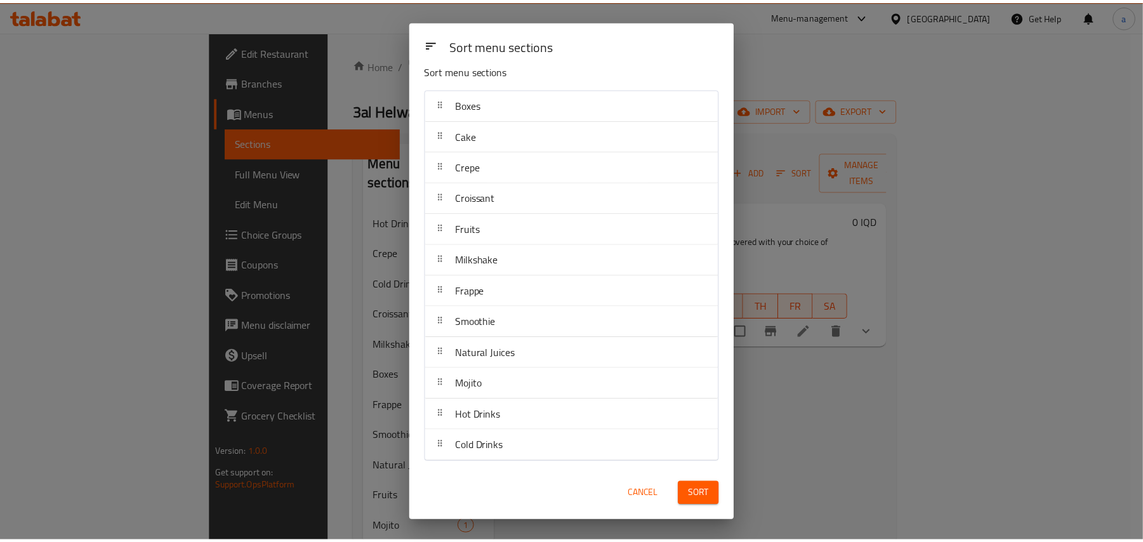
scroll to position [29, 0]
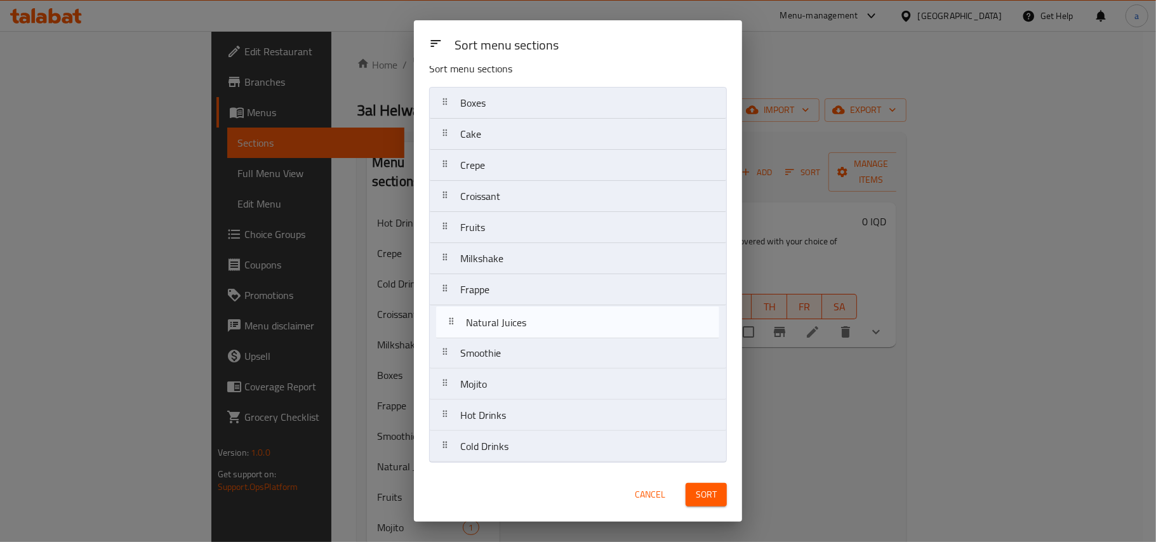
drag, startPoint x: 528, startPoint y: 352, endPoint x: 534, endPoint y: 317, distance: 34.7
click at [534, 317] on nav "Boxes Cake Crepe Croissant Fruits Milkshake Frappe Smoothie Natural Juices Moji…" at bounding box center [578, 275] width 298 height 376
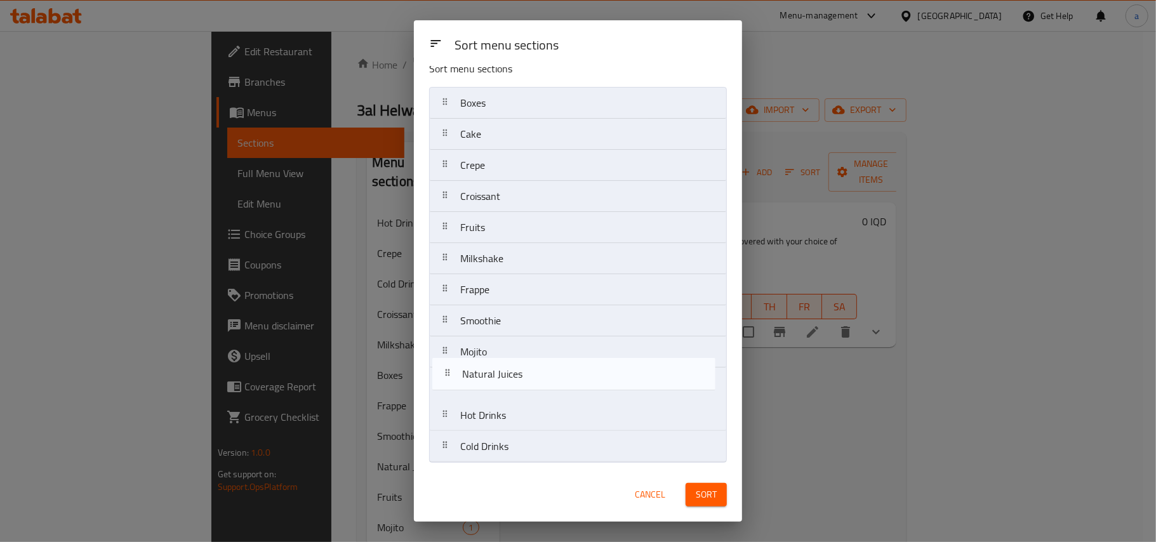
drag, startPoint x: 542, startPoint y: 321, endPoint x: 542, endPoint y: 381, distance: 60.3
click at [544, 384] on nav "Boxes Cake Crepe Croissant Fruits Milkshake Frappe Natural Juices Smoothie Moji…" at bounding box center [578, 275] width 298 height 376
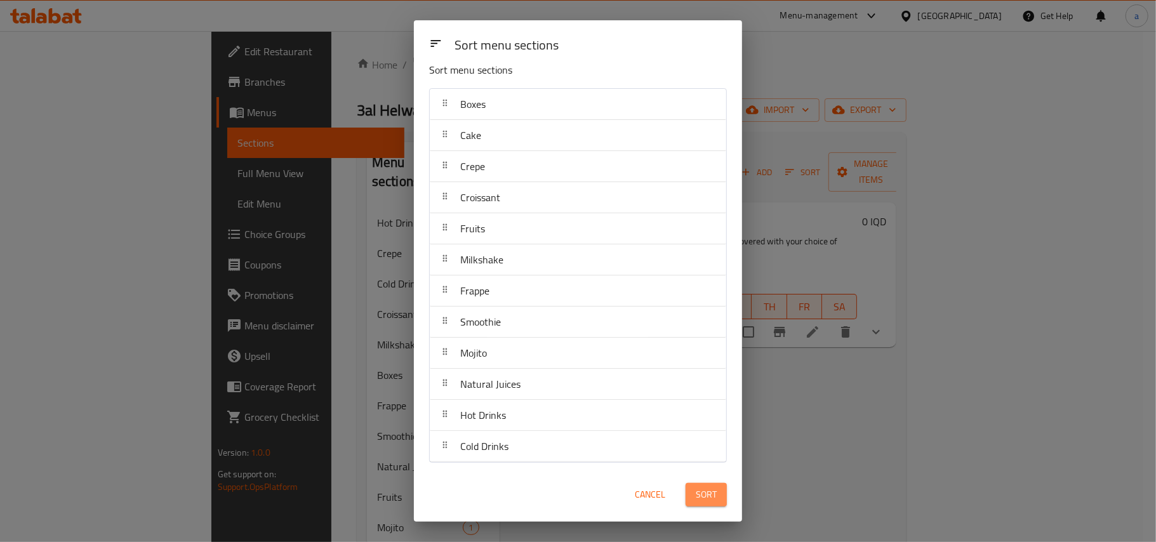
click at [702, 489] on span "Sort" at bounding box center [705, 495] width 21 height 16
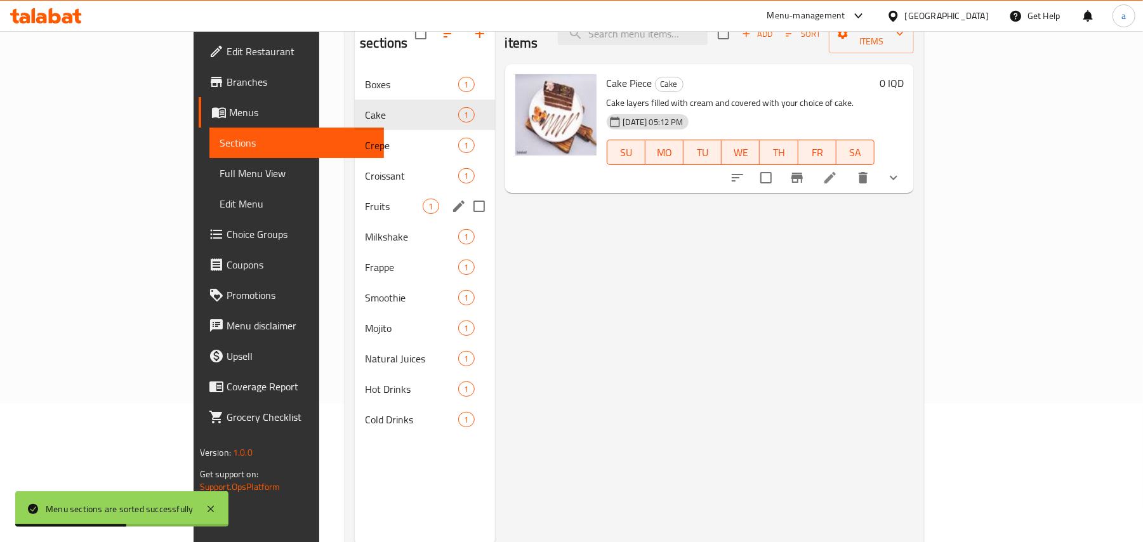
scroll to position [179, 0]
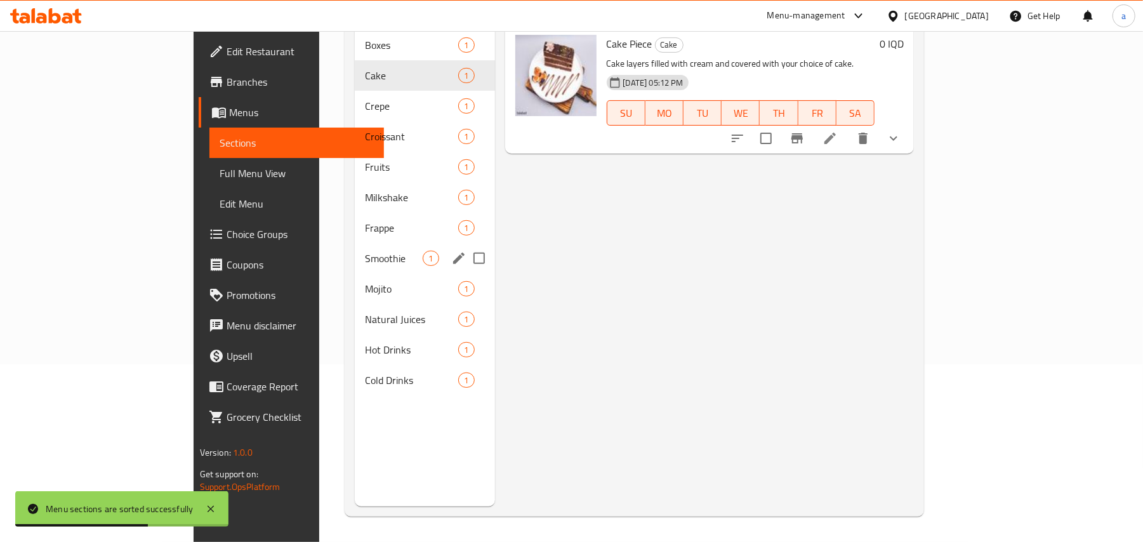
click at [365, 223] on span "Frappe" at bounding box center [411, 227] width 93 height 15
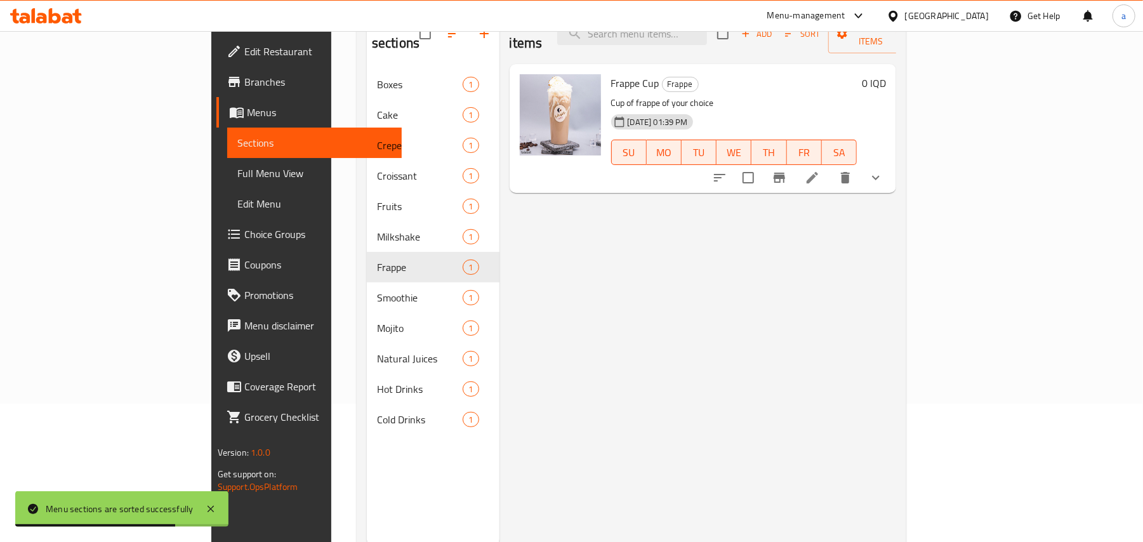
scroll to position [179, 0]
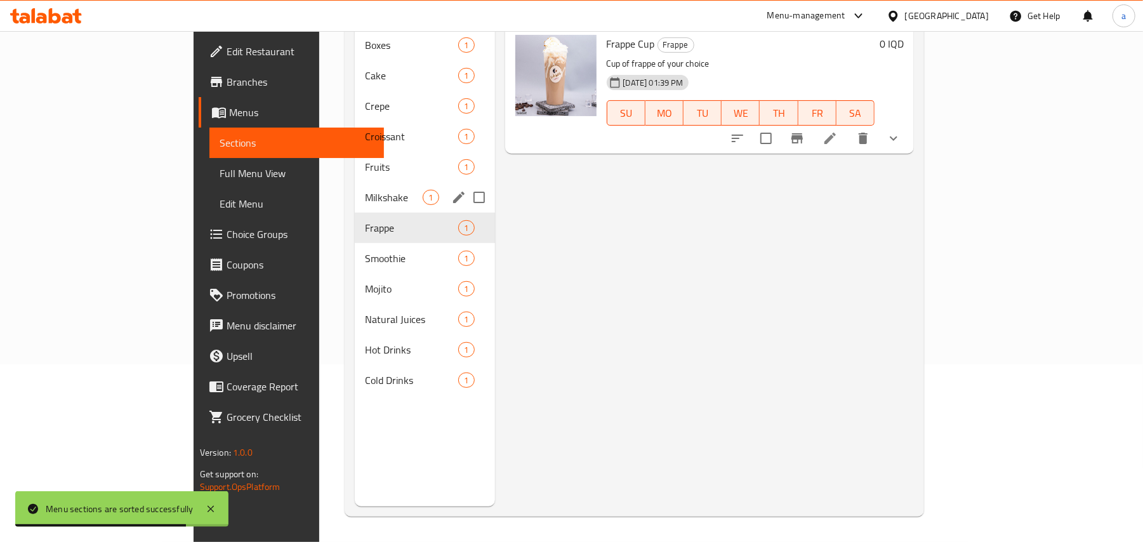
click at [355, 182] on div "Milkshake 1" at bounding box center [425, 197] width 140 height 30
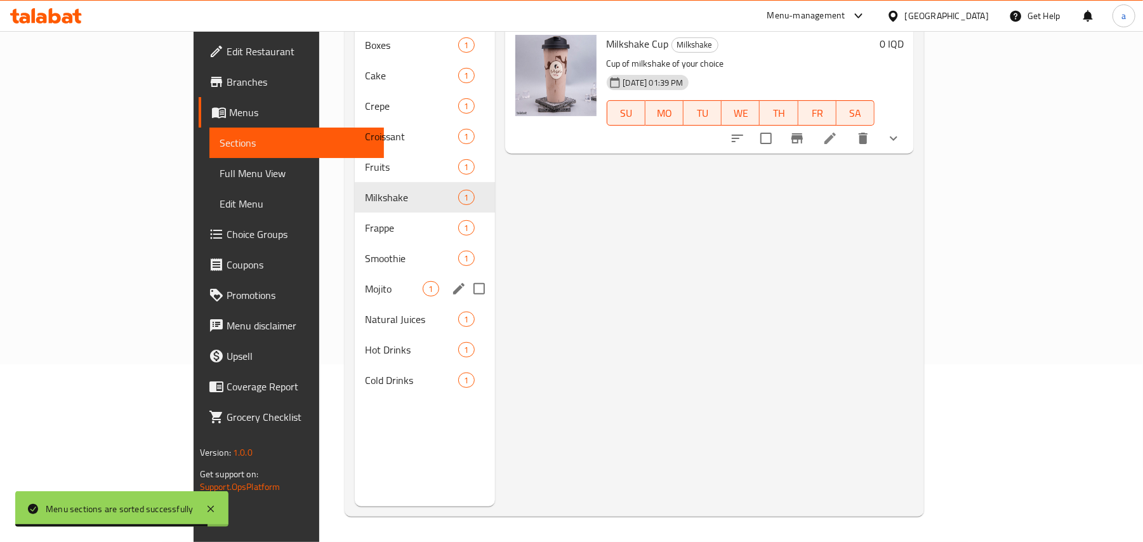
click at [365, 281] on span "Mojito" at bounding box center [394, 288] width 58 height 15
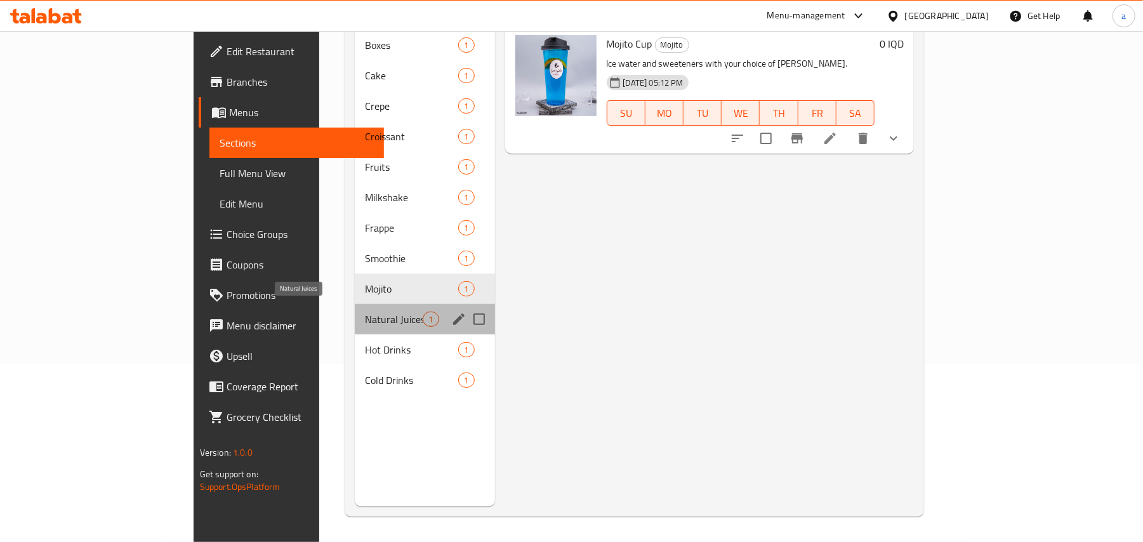
click at [365, 312] on span "Natural Juices" at bounding box center [394, 319] width 58 height 15
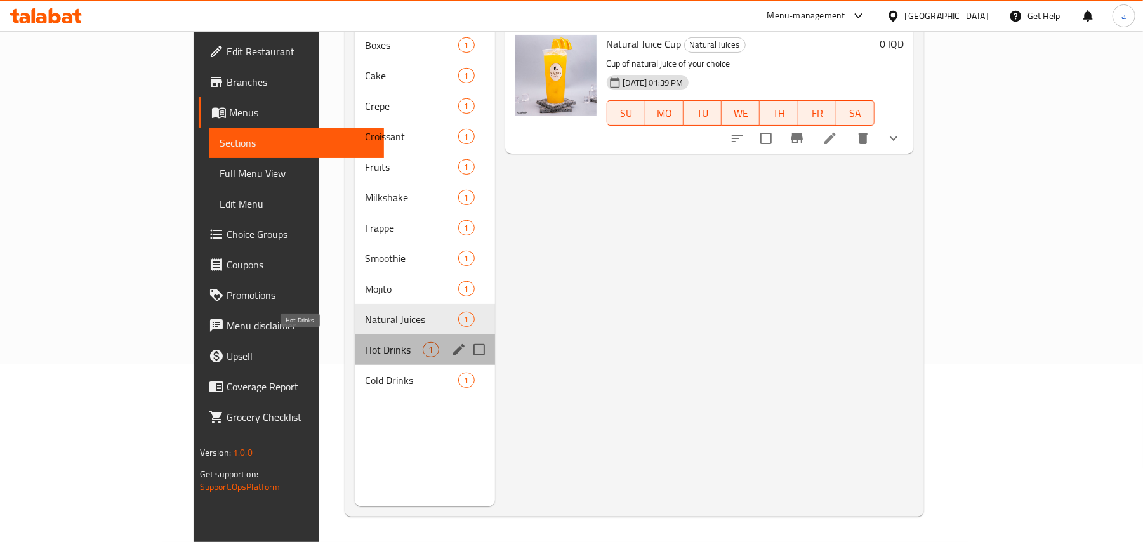
click at [365, 344] on span "Hot Drinks" at bounding box center [394, 349] width 58 height 15
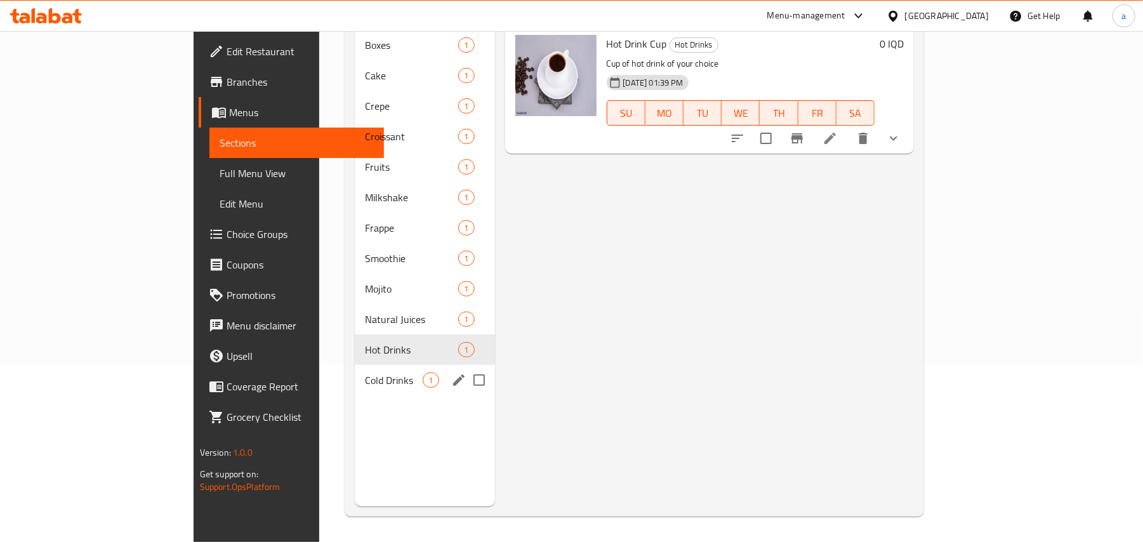
click at [365, 372] on span "Cold Drinks" at bounding box center [394, 379] width 58 height 15
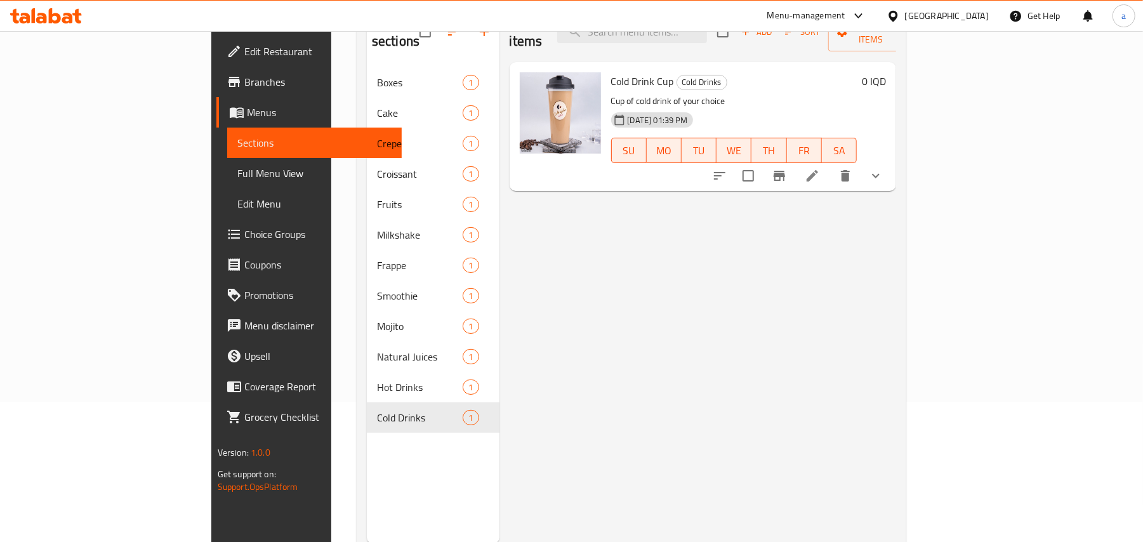
scroll to position [179, 0]
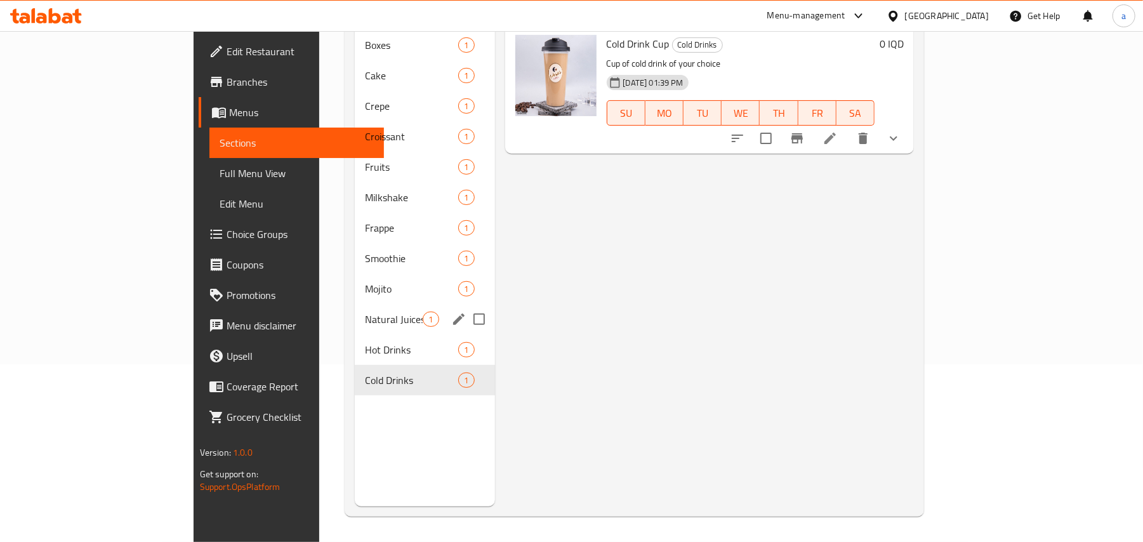
click at [365, 343] on span "Hot Drinks" at bounding box center [411, 349] width 93 height 15
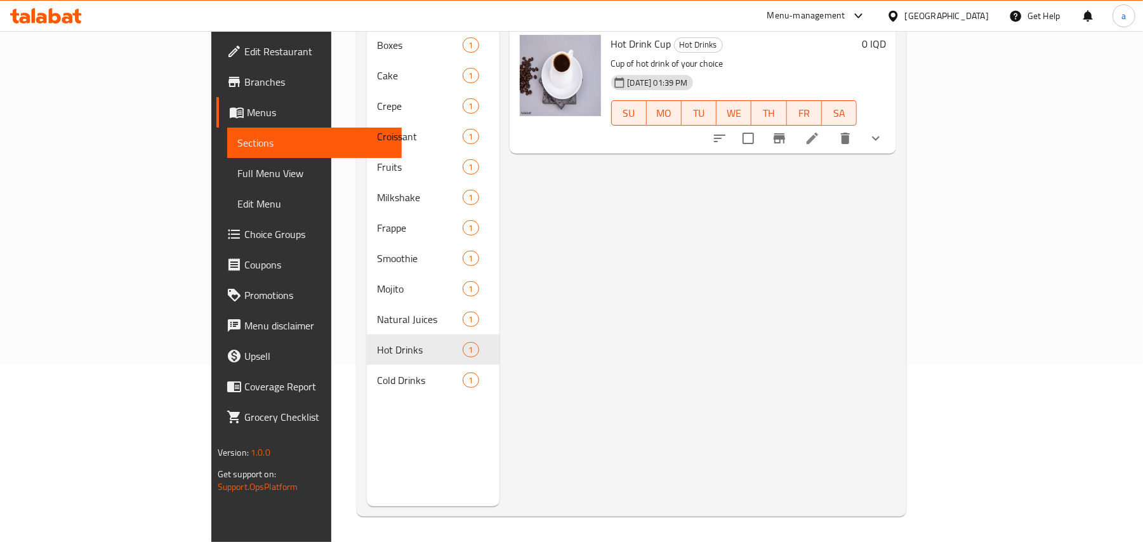
click at [237, 171] on span "Full Menu View" at bounding box center [314, 173] width 155 height 15
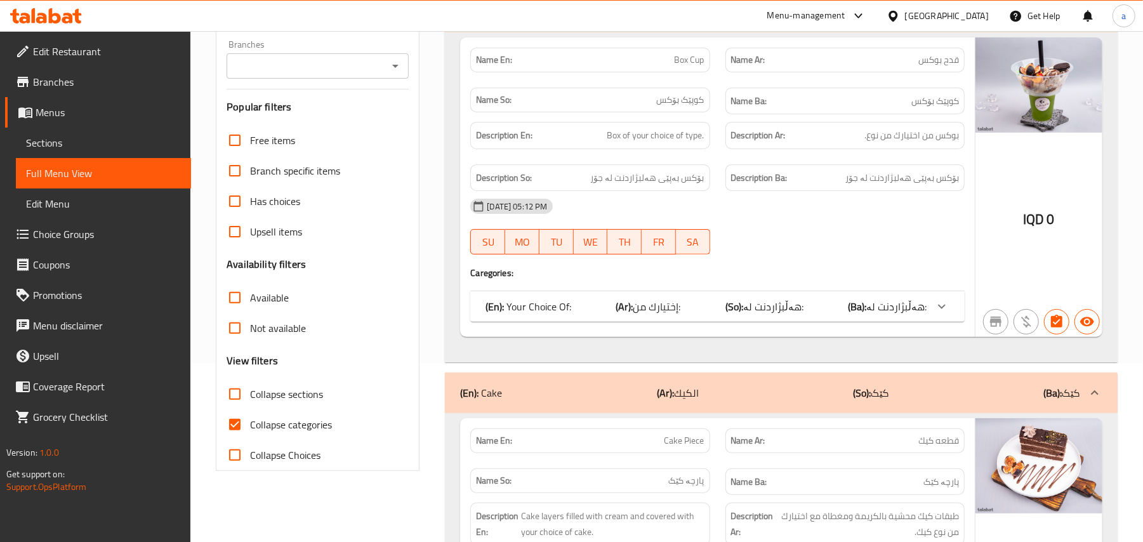
click at [392, 71] on icon "Open" at bounding box center [395, 65] width 15 height 15
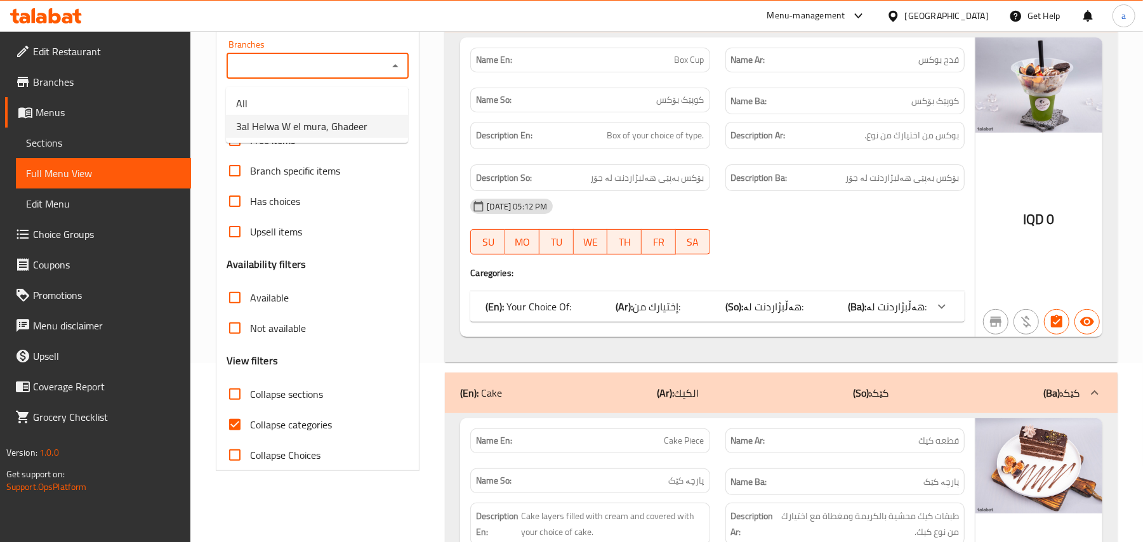
click at [305, 131] on span "3al Helwa W el mura, Ghadeer" at bounding box center [301, 126] width 131 height 15
type input "3al Helwa W el mura, Ghadeer"
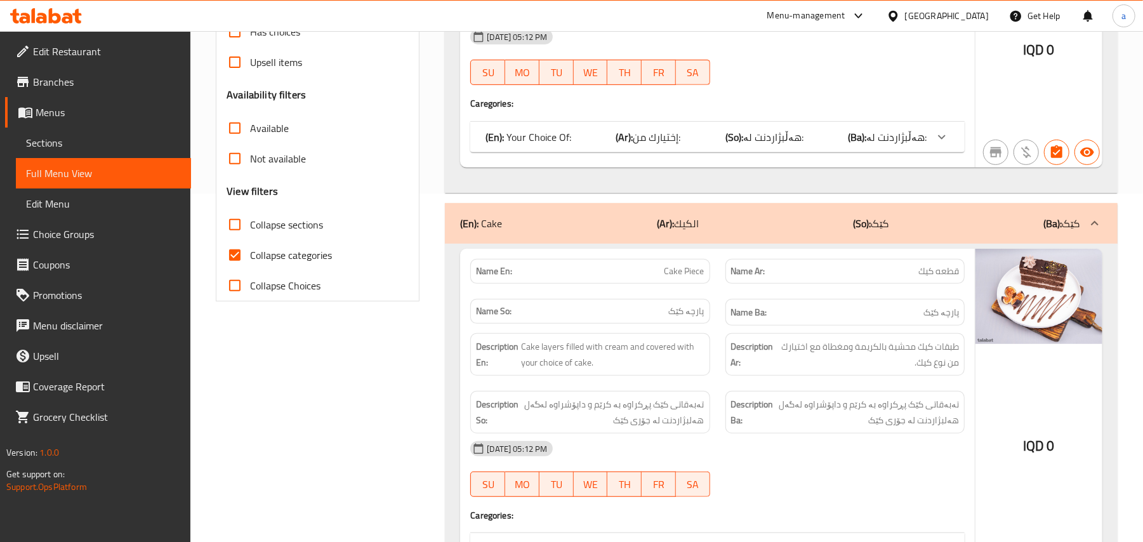
scroll to position [376, 0]
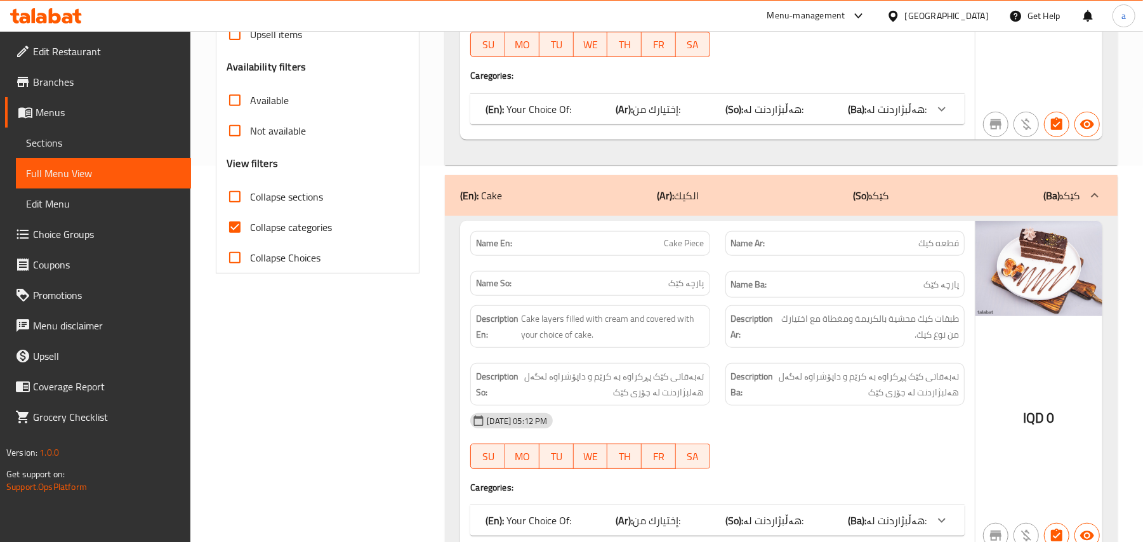
click at [239, 241] on input "Collapse categories" at bounding box center [235, 227] width 30 height 30
checkbox input "false"
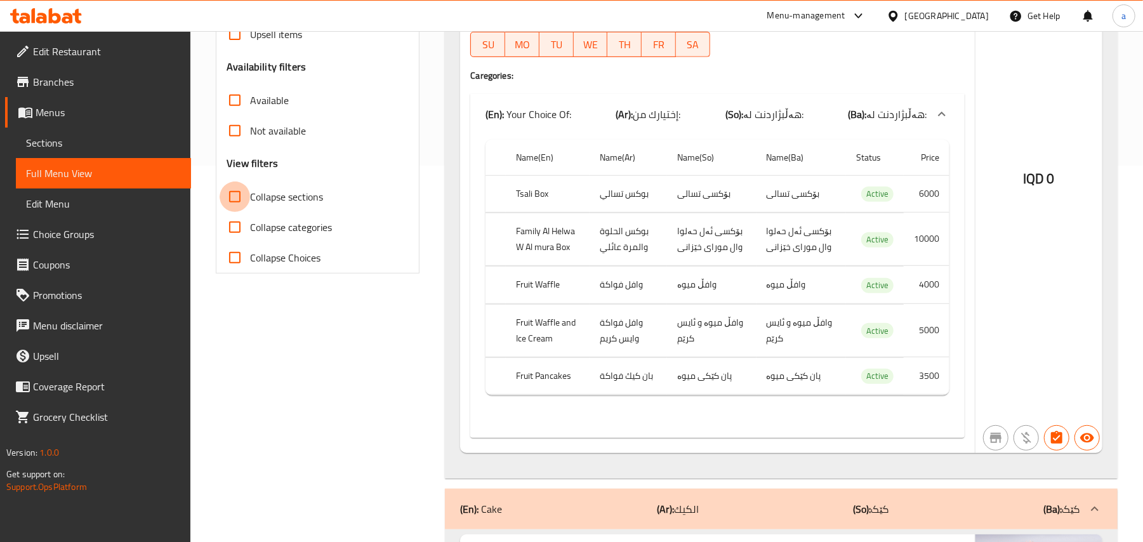
click at [242, 212] on input "Collapse sections" at bounding box center [235, 196] width 30 height 30
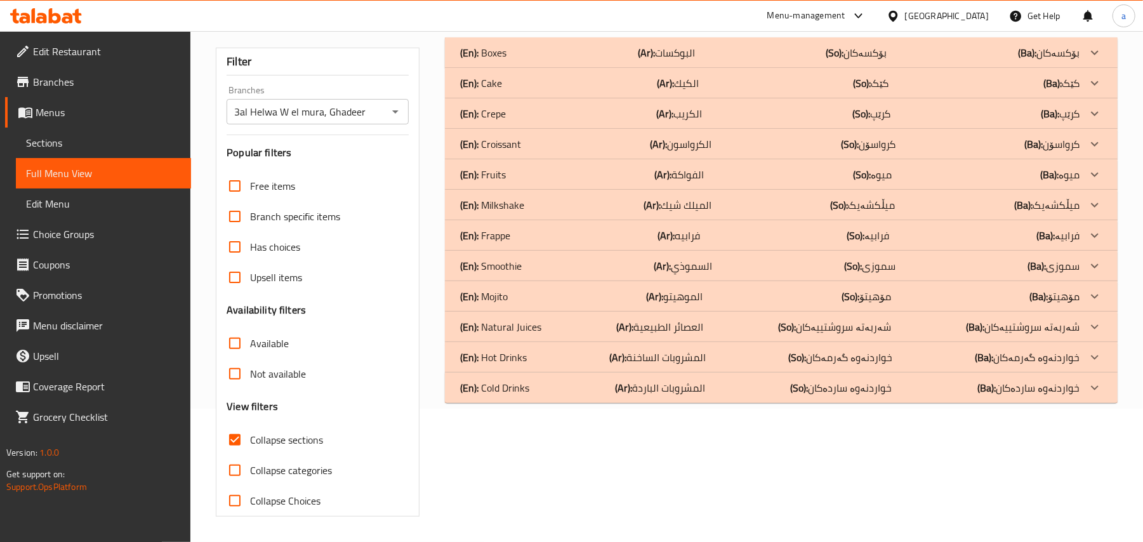
scroll to position [154, 0]
drag, startPoint x: 232, startPoint y: 440, endPoint x: 240, endPoint y: 437, distance: 8.2
click at [232, 439] on input "Collapse sections" at bounding box center [235, 440] width 30 height 30
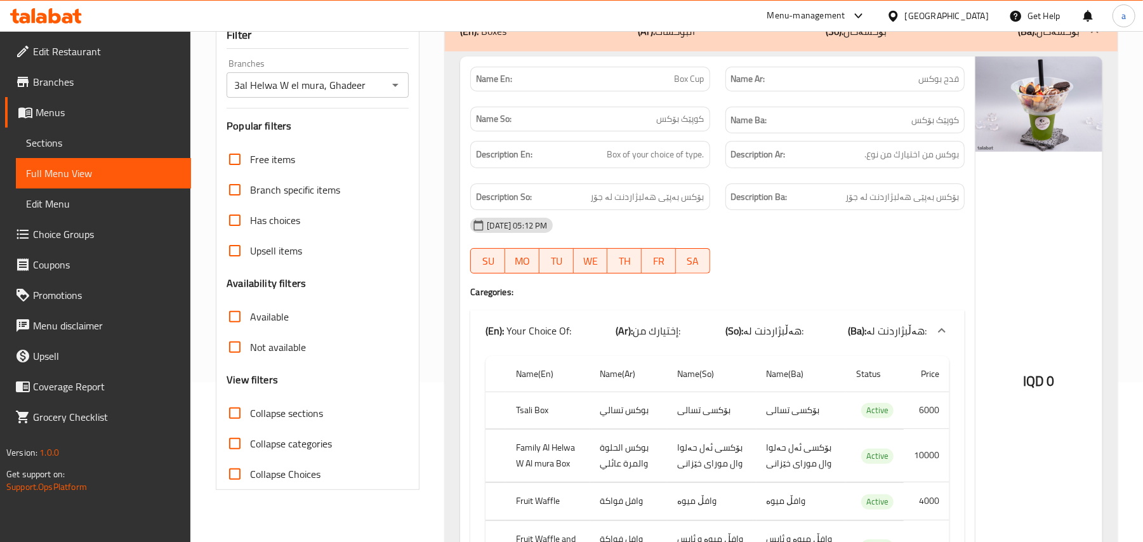
scroll to position [197, 0]
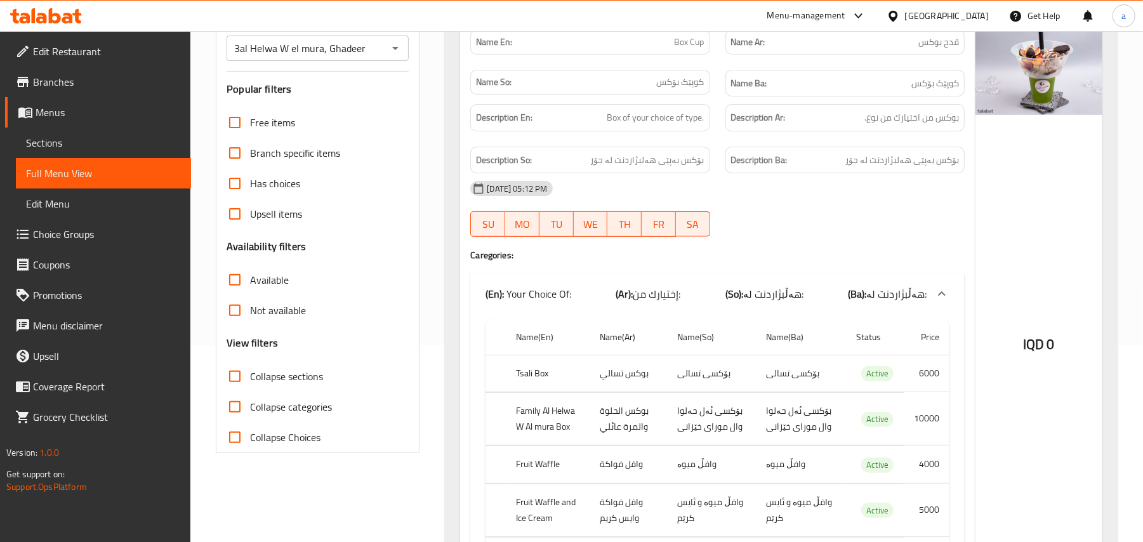
click at [235, 392] on input "Collapse sections" at bounding box center [235, 376] width 30 height 30
checkbox input "true"
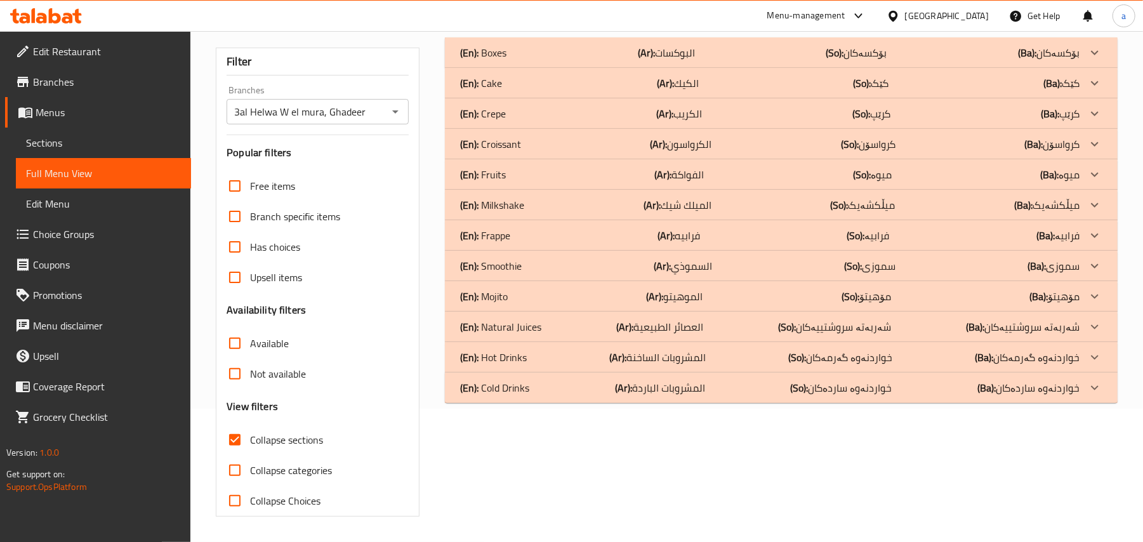
scroll to position [154, 0]
click at [717, 60] on div "(En): Mojito (Ar): الموهيتو (So): مۆهیتۆ (Ba): مۆهیتۆ" at bounding box center [769, 52] width 619 height 15
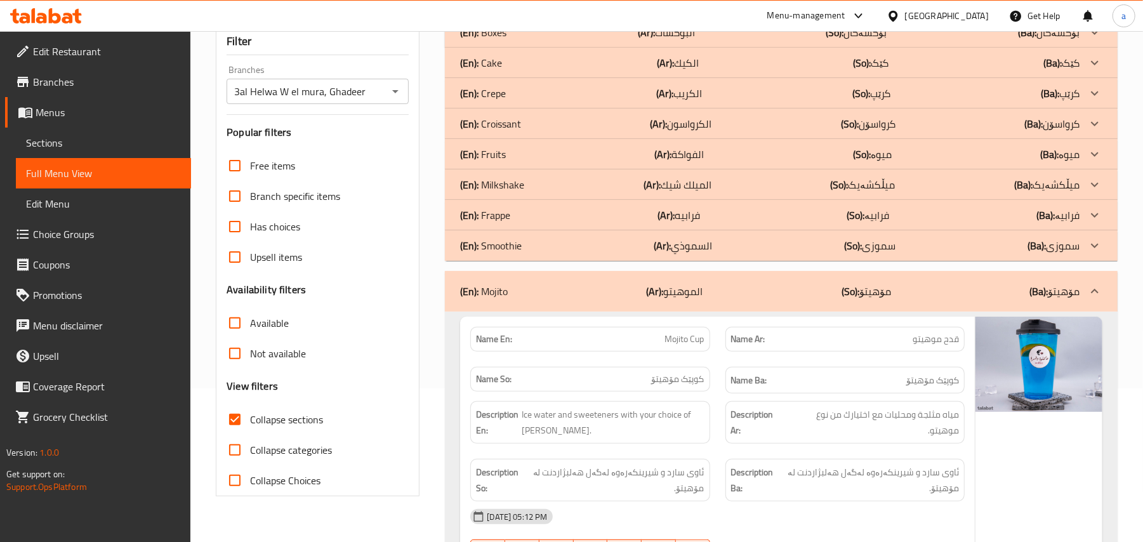
click at [716, 40] on div "(En): Smoothie (Ar): السموذي (So): سموزی (Ba): سموزی" at bounding box center [769, 32] width 619 height 15
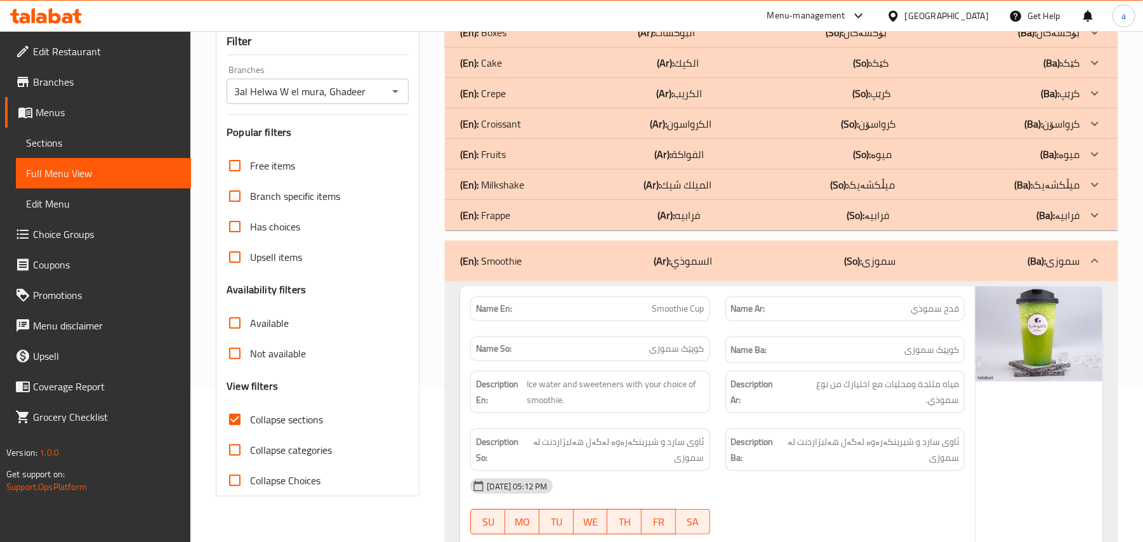
click at [714, 40] on div "(En): Fruits (Ar): الفواكة (So): میوە (Ba): میوە" at bounding box center [769, 32] width 619 height 15
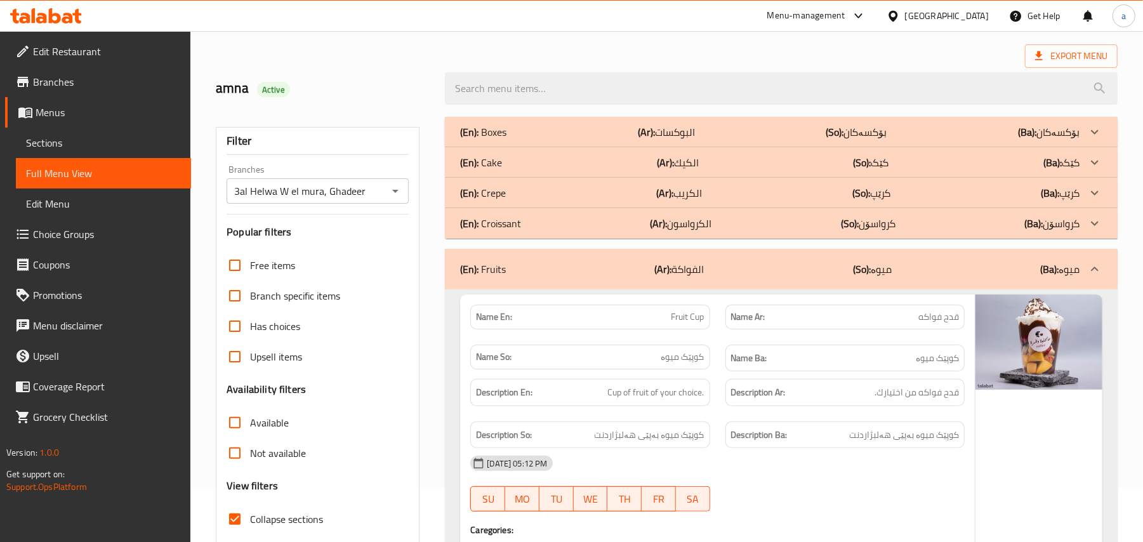
scroll to position [0, 0]
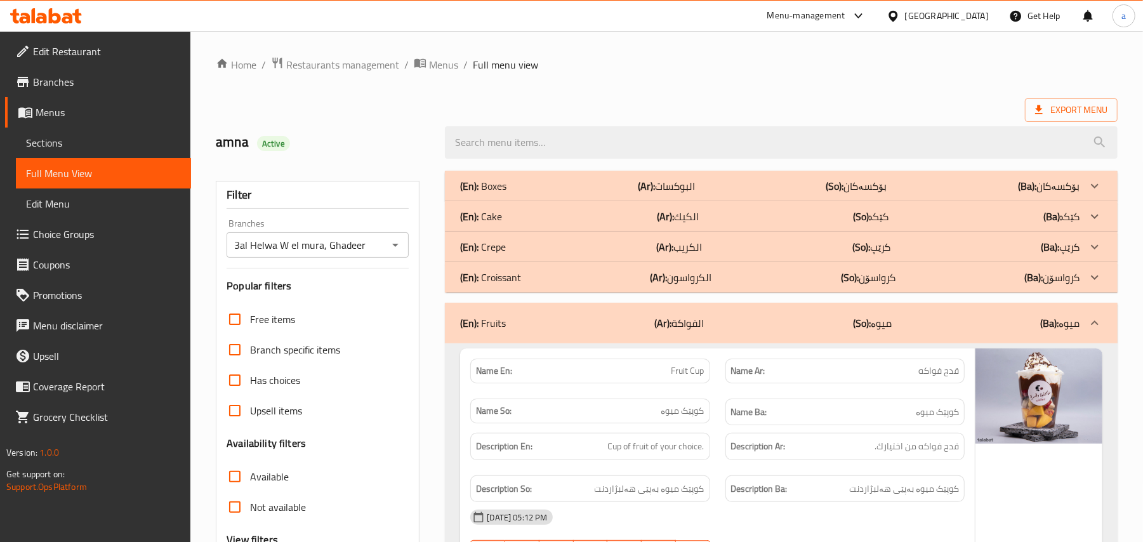
click at [764, 194] on div "(En): Croissant (Ar): الكرواسون (So): کرواسۆن (Ba): کرواسۆن" at bounding box center [769, 185] width 619 height 15
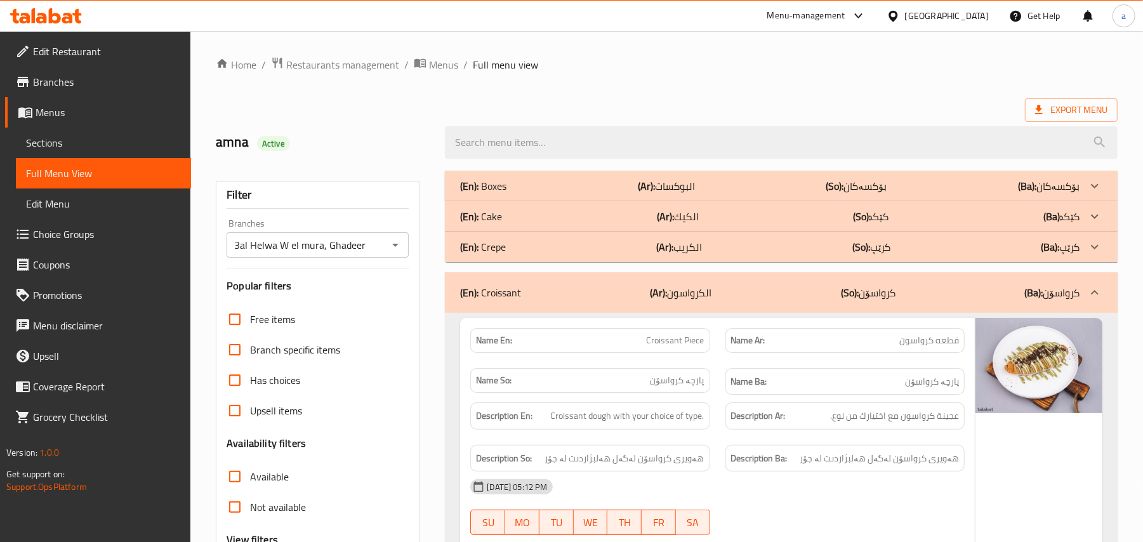
click at [760, 194] on div "(En): Crepe (Ar): الكريب (So): کرێپ (Ba): کرێپ" at bounding box center [769, 185] width 619 height 15
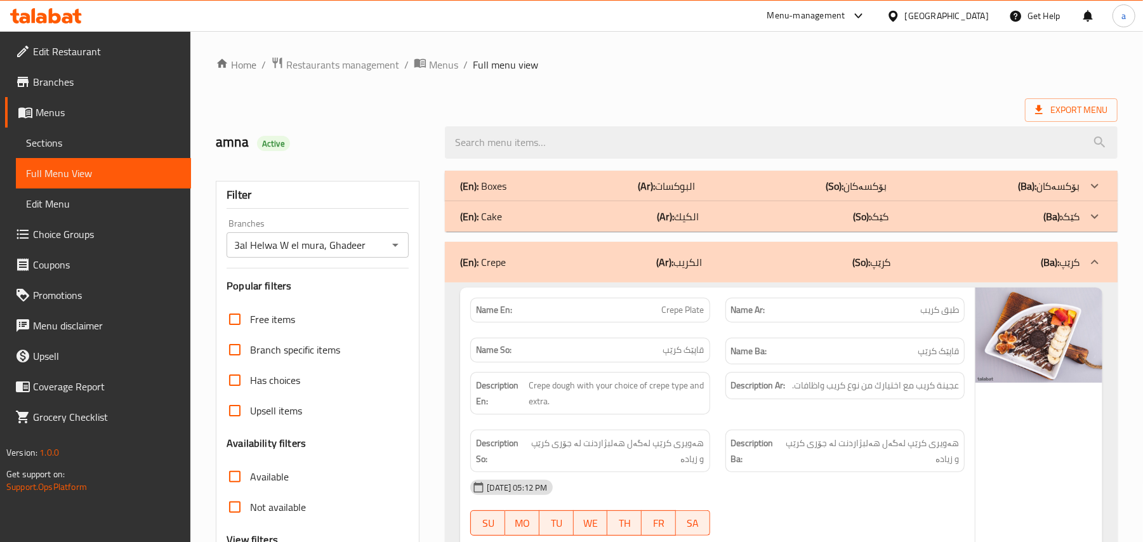
click at [746, 201] on div "(En): Cake (Ar): الكيك (So): کێک (Ba): کێک" at bounding box center [781, 186] width 673 height 30
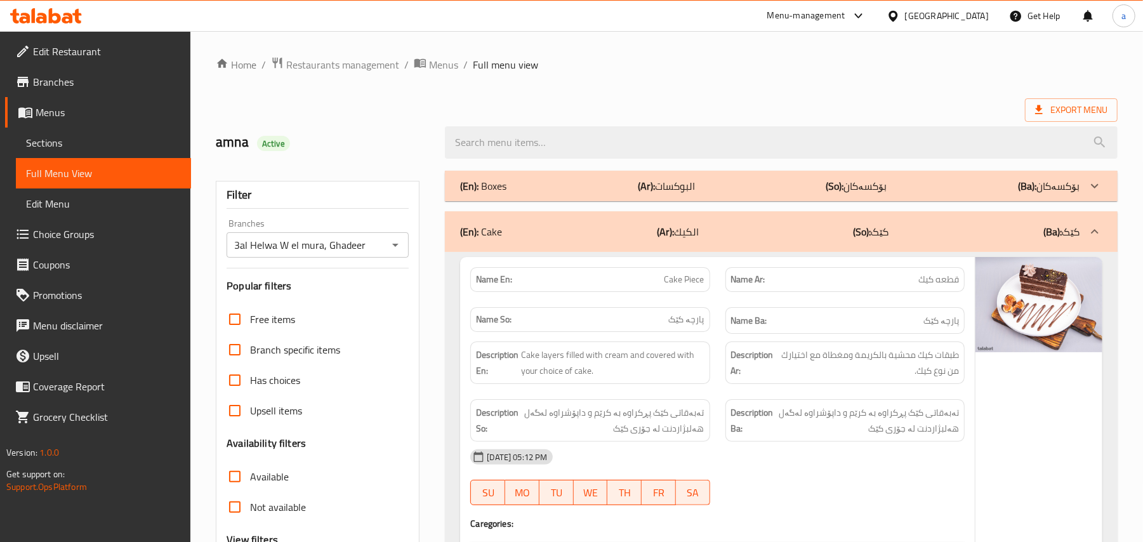
click at [744, 201] on div "(En): Boxes (Ar): البوكسات (So): بۆکسەکان (Ba): بۆکسەکان" at bounding box center [781, 186] width 673 height 30
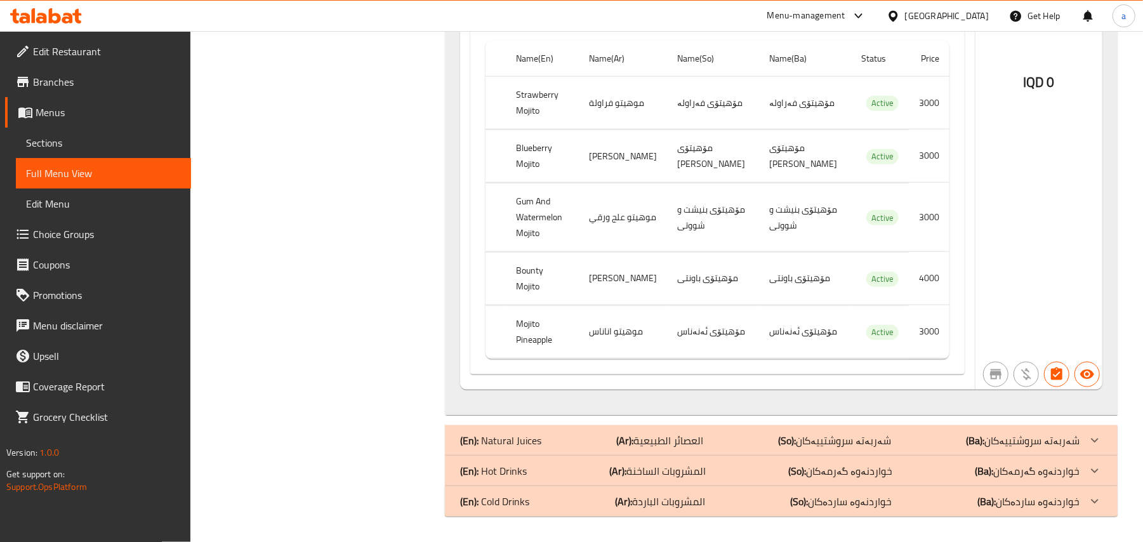
scroll to position [4523, 0]
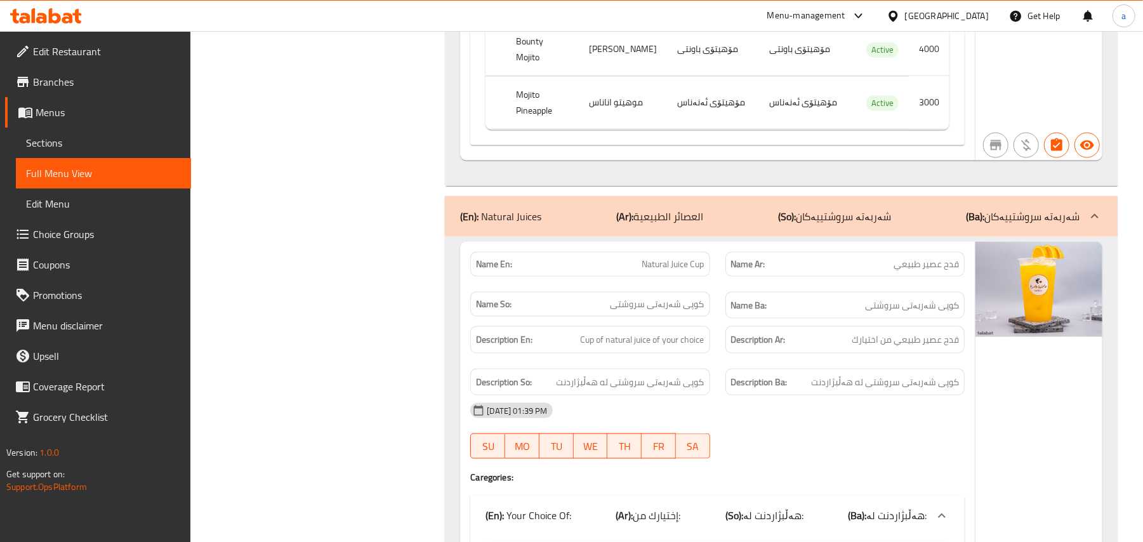
scroll to position [4720, 0]
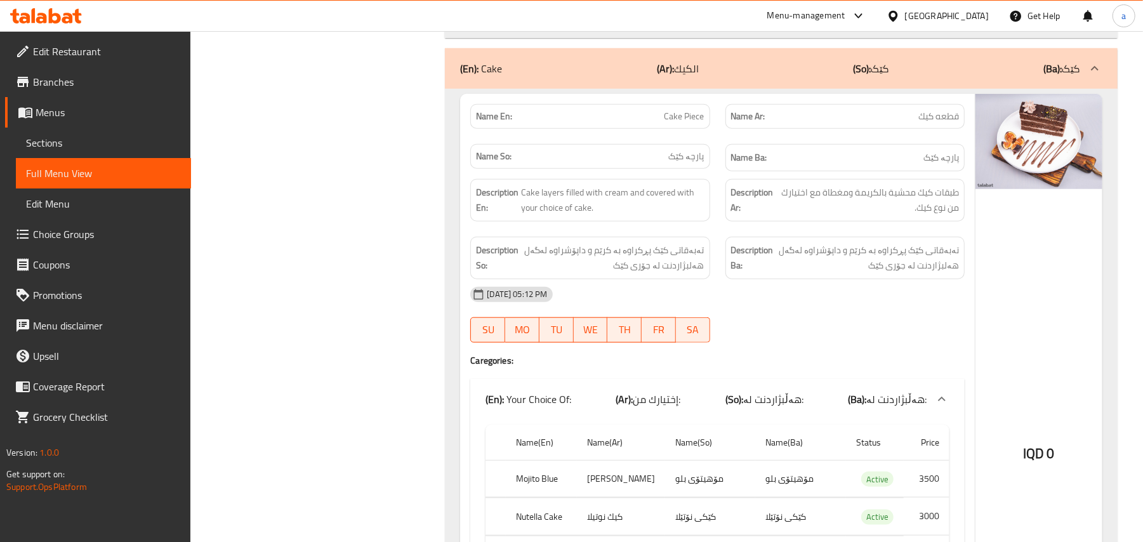
scroll to position [987, 0]
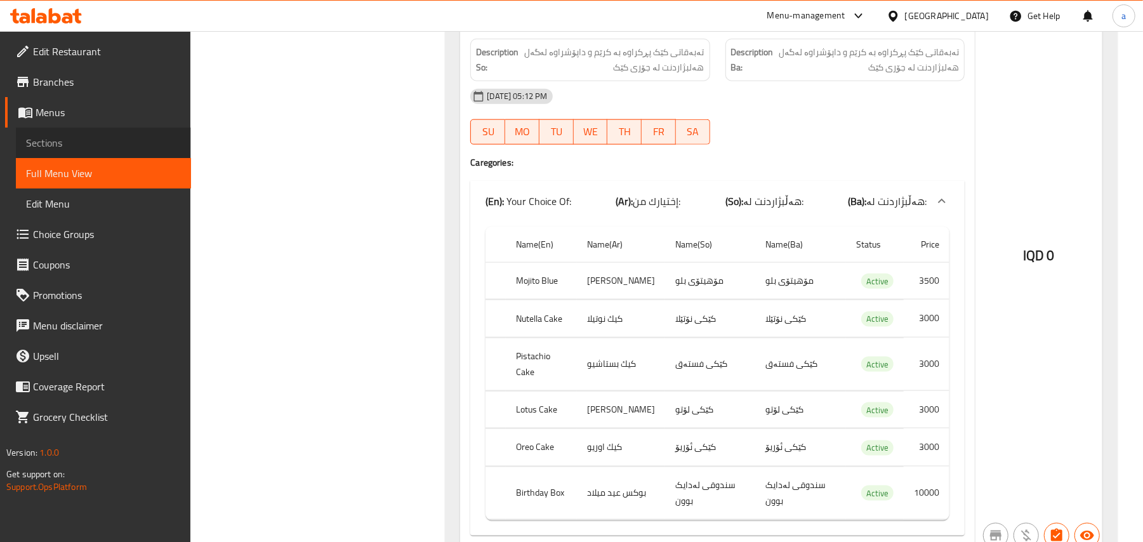
click at [84, 150] on span "Sections" at bounding box center [103, 142] width 155 height 15
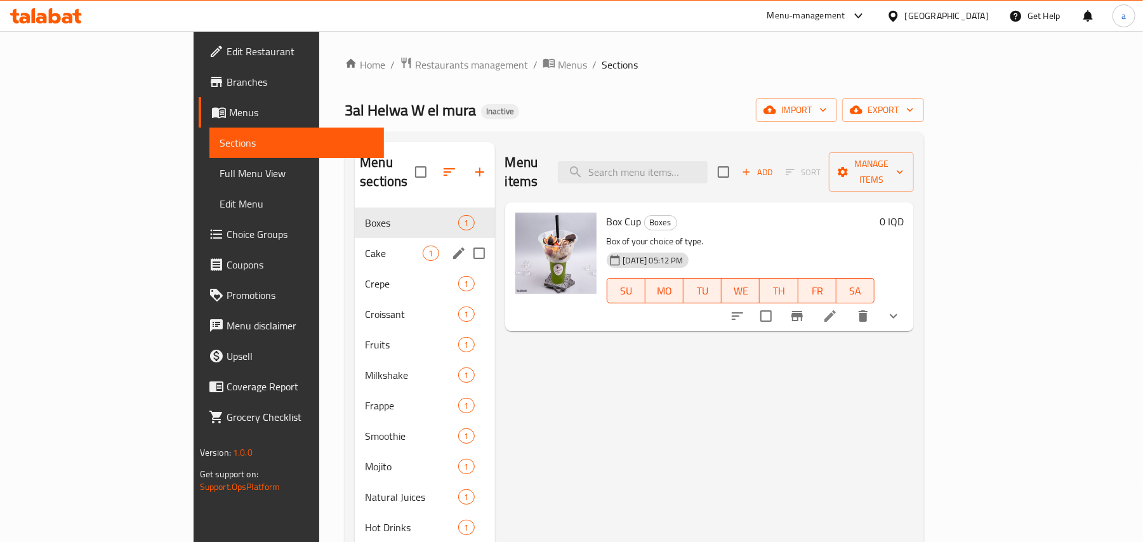
click at [365, 246] on span "Cake" at bounding box center [394, 253] width 58 height 15
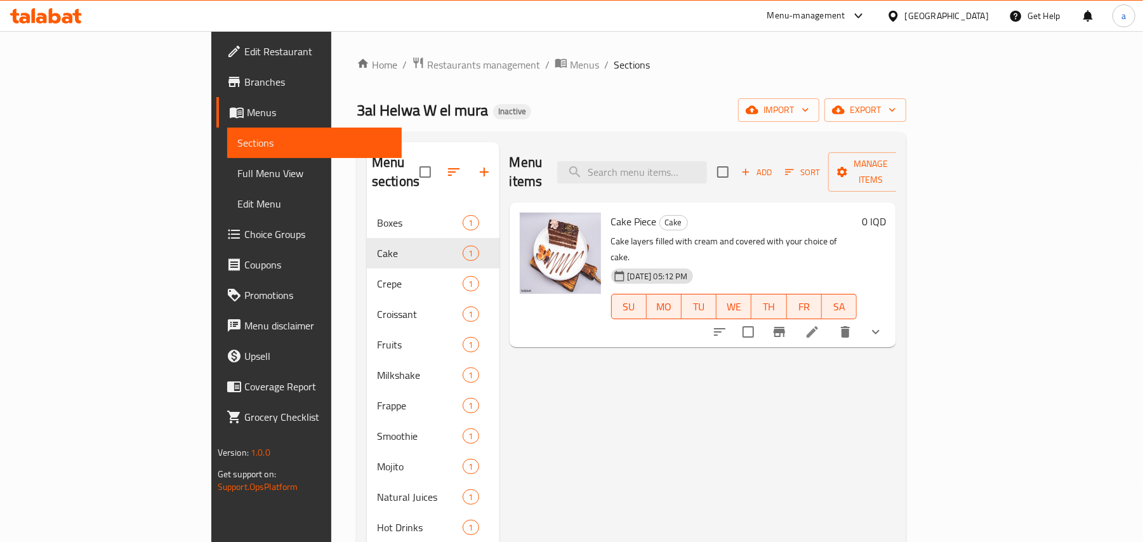
click at [932, 303] on div "Home / Restaurants management / Menus / Sections 3al Helwa W el mura Inactive i…" at bounding box center [631, 375] width 600 height 688
click at [879, 330] on icon "show more" at bounding box center [876, 332] width 8 height 4
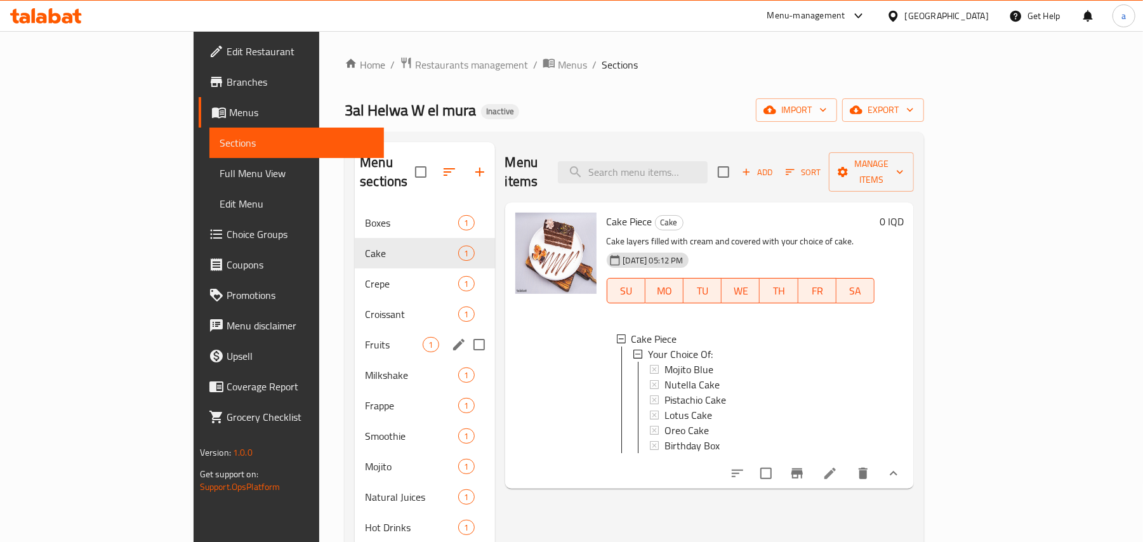
scroll to position [179, 0]
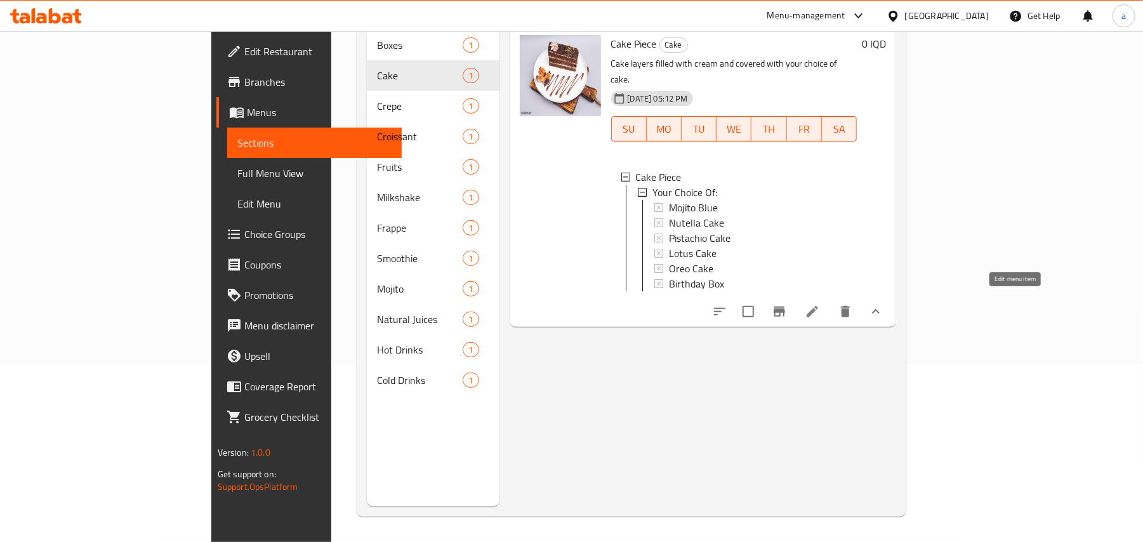
click at [820, 308] on icon at bounding box center [812, 311] width 15 height 15
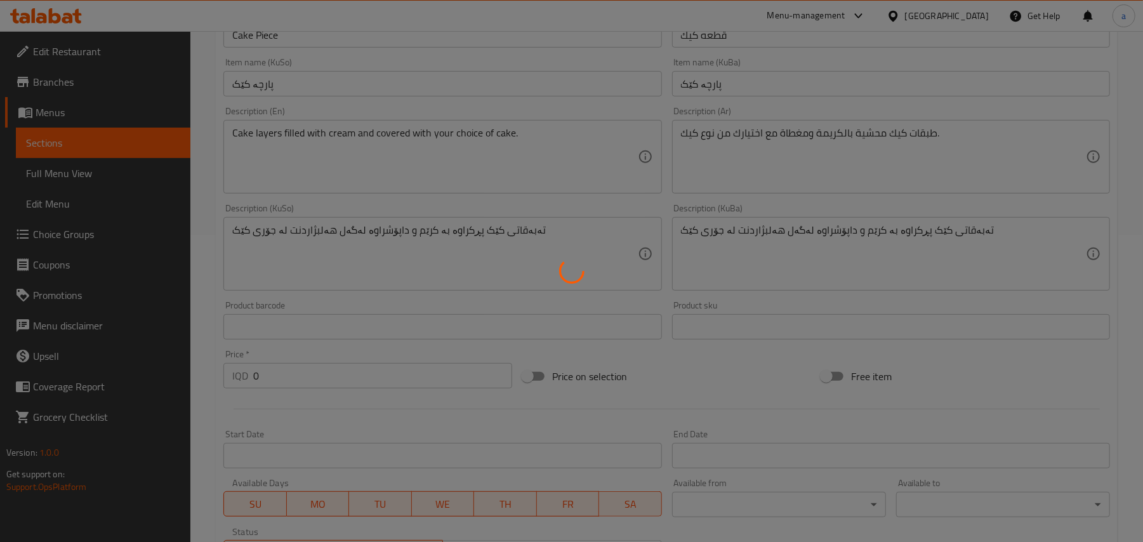
scroll to position [671, 0]
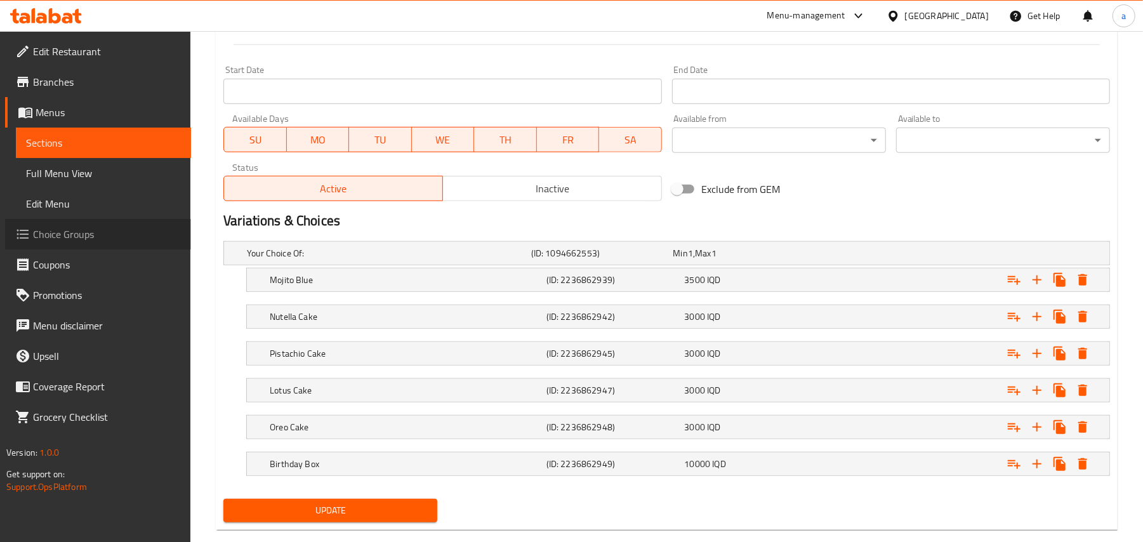
click at [80, 242] on span "Choice Groups" at bounding box center [107, 234] width 148 height 15
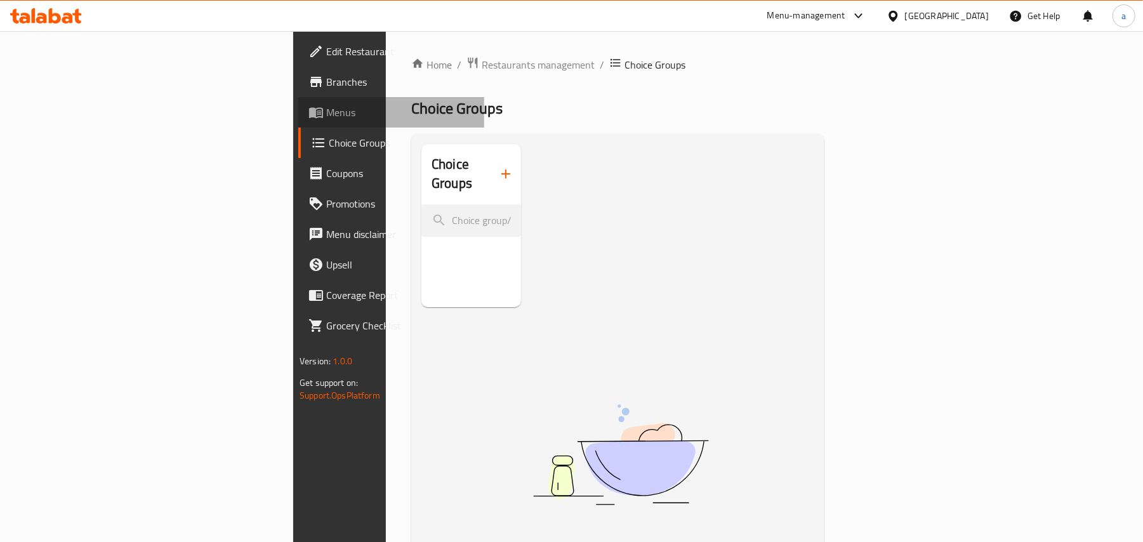
click at [326, 119] on span "Menus" at bounding box center [400, 112] width 148 height 15
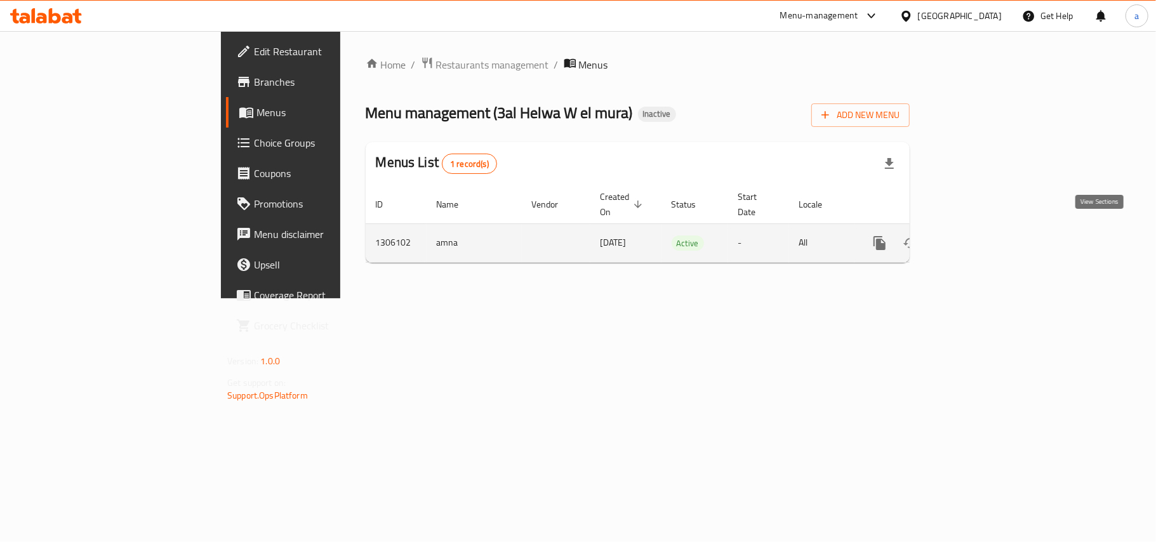
click at [986, 230] on link "enhanced table" at bounding box center [971, 243] width 30 height 30
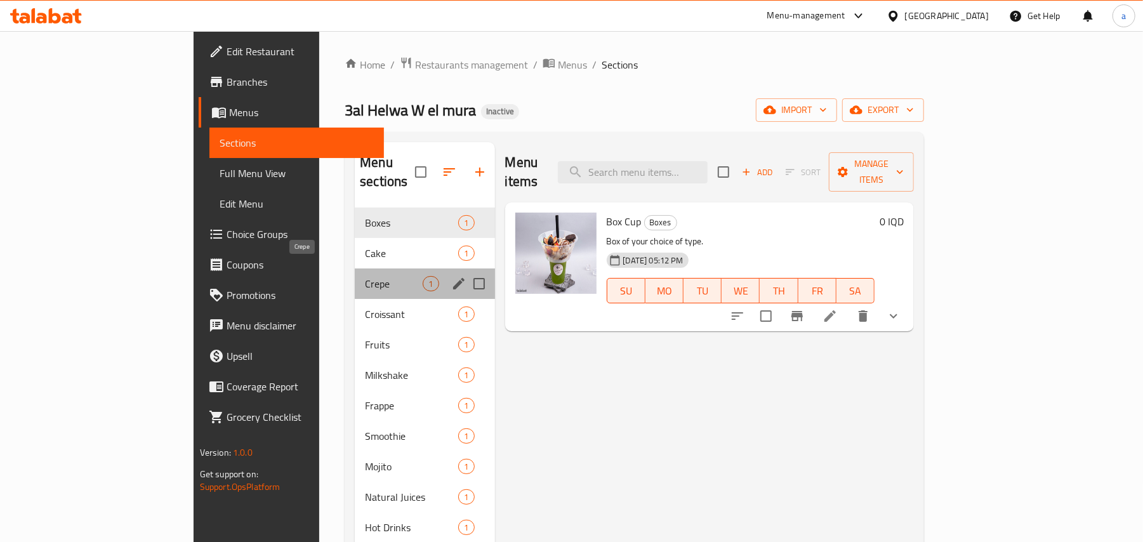
click at [365, 276] on span "Crepe" at bounding box center [394, 283] width 58 height 15
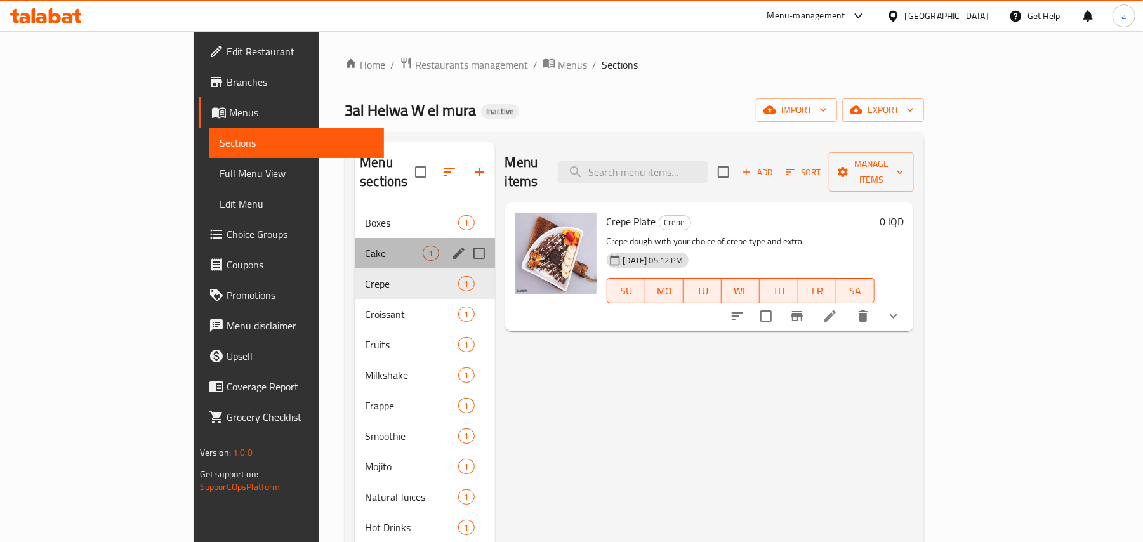
click at [355, 249] on div "Cake 1" at bounding box center [425, 253] width 140 height 30
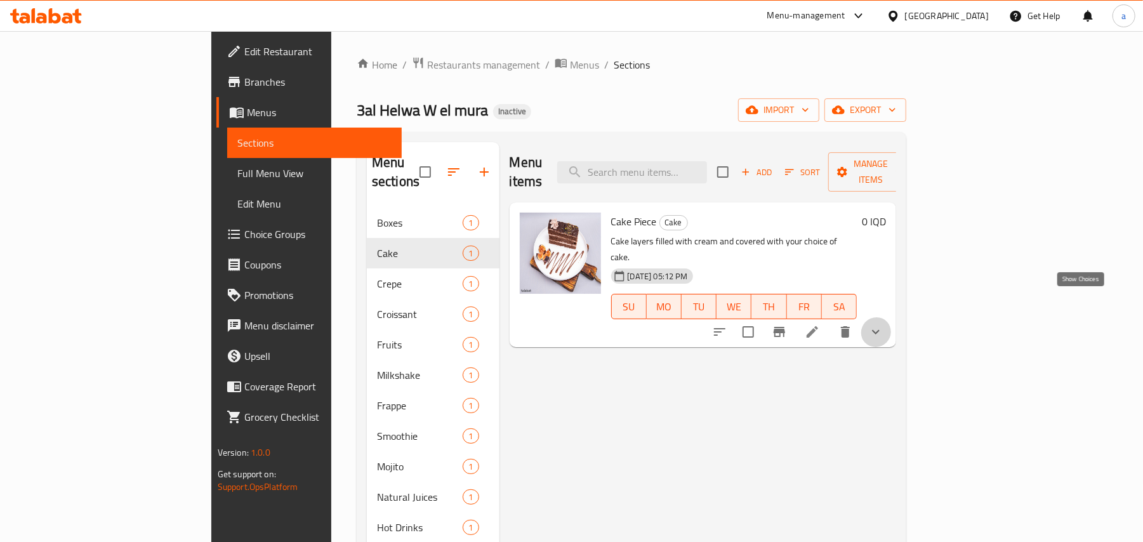
click at [883, 324] on icon "show more" at bounding box center [875, 331] width 15 height 15
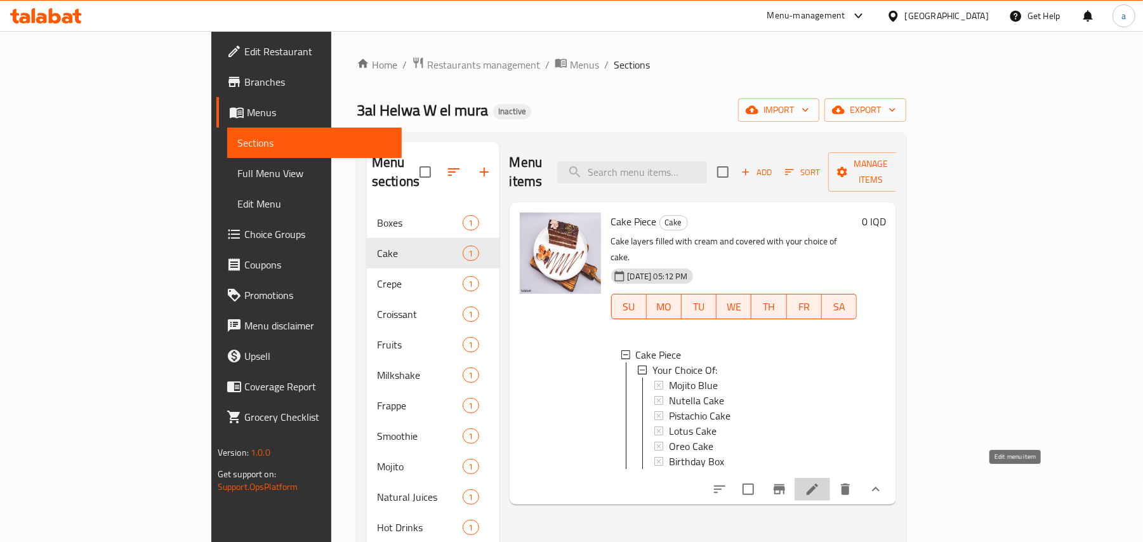
click at [820, 482] on icon at bounding box center [812, 489] width 15 height 15
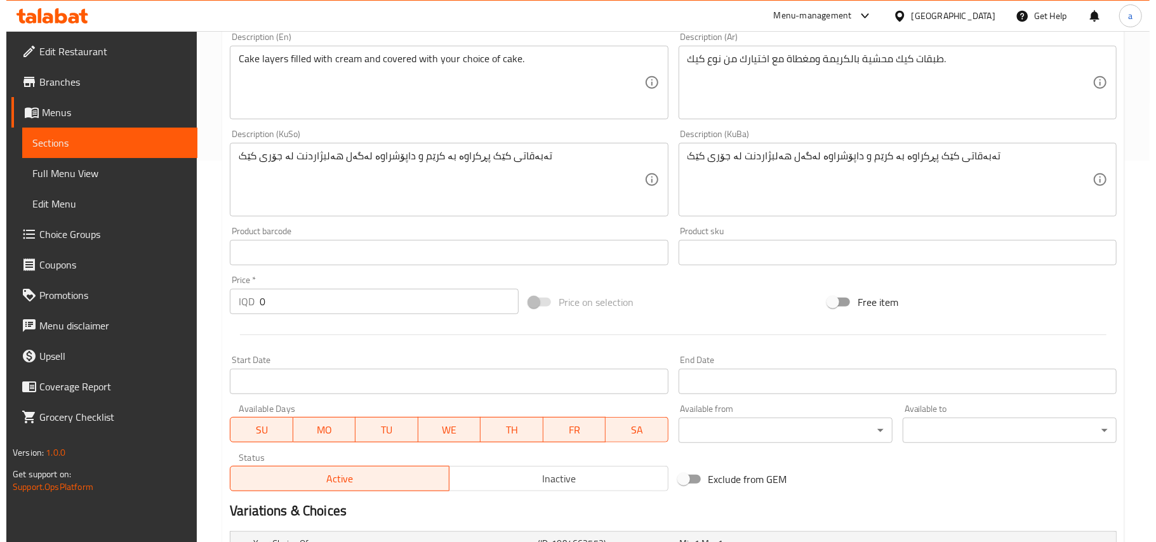
scroll to position [722, 0]
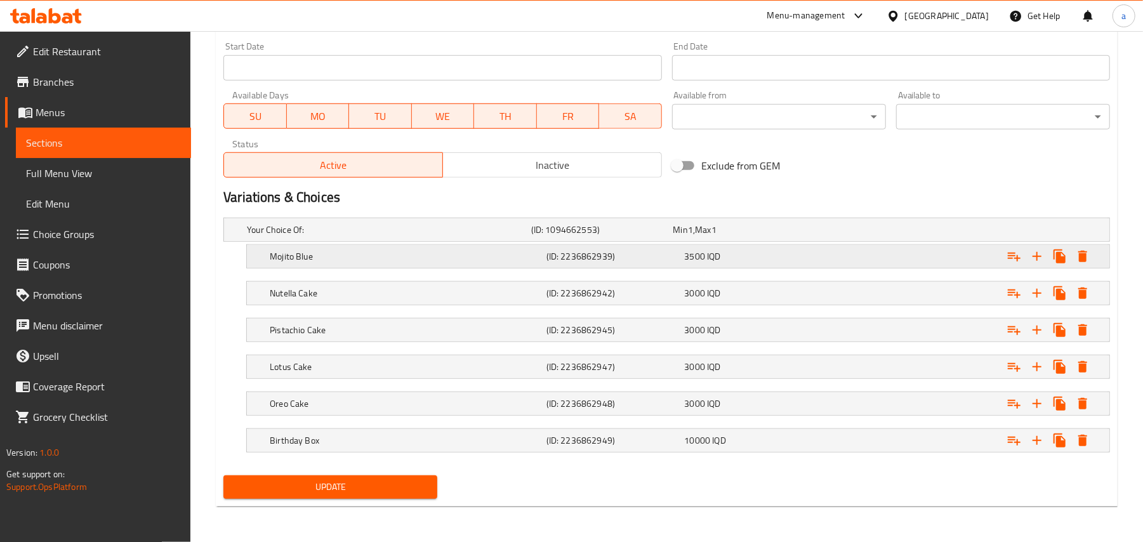
click at [602, 236] on h5 "(ID: 2236862939)" at bounding box center [599, 229] width 137 height 13
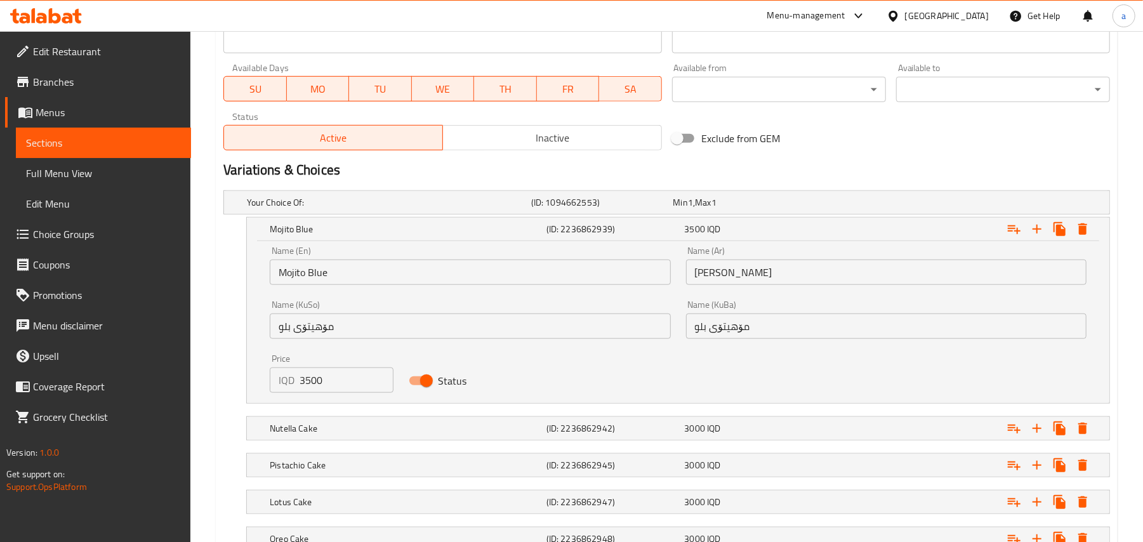
click at [366, 279] on div "Name (En) Mojito Blue Name (En)" at bounding box center [470, 265] width 400 height 39
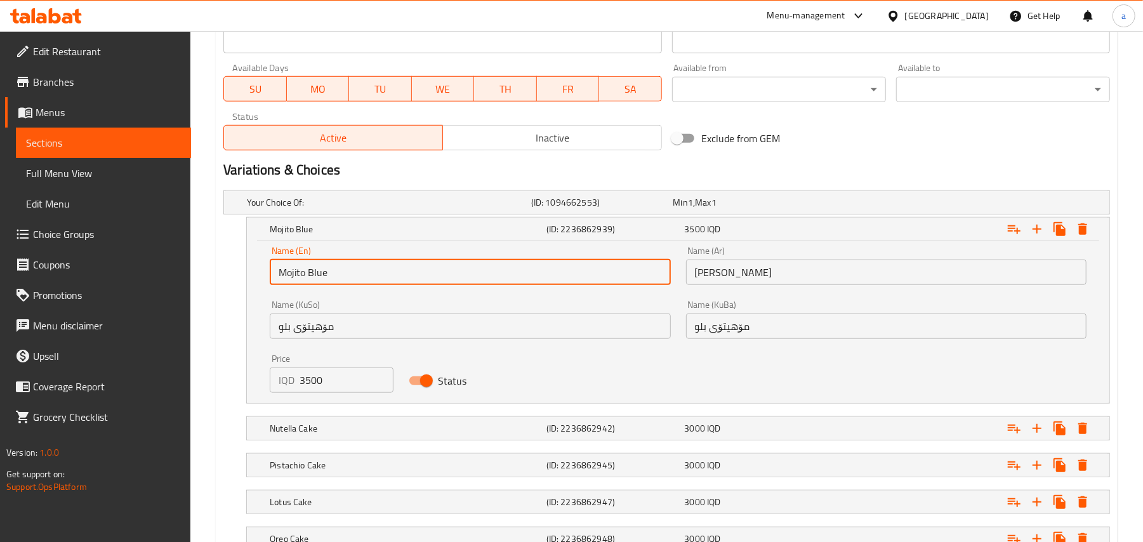
drag, startPoint x: 269, startPoint y: 298, endPoint x: 430, endPoint y: 293, distance: 161.3
click at [268, 293] on div "Name (En) Mojito Blue Name (En)" at bounding box center [470, 266] width 416 height 54
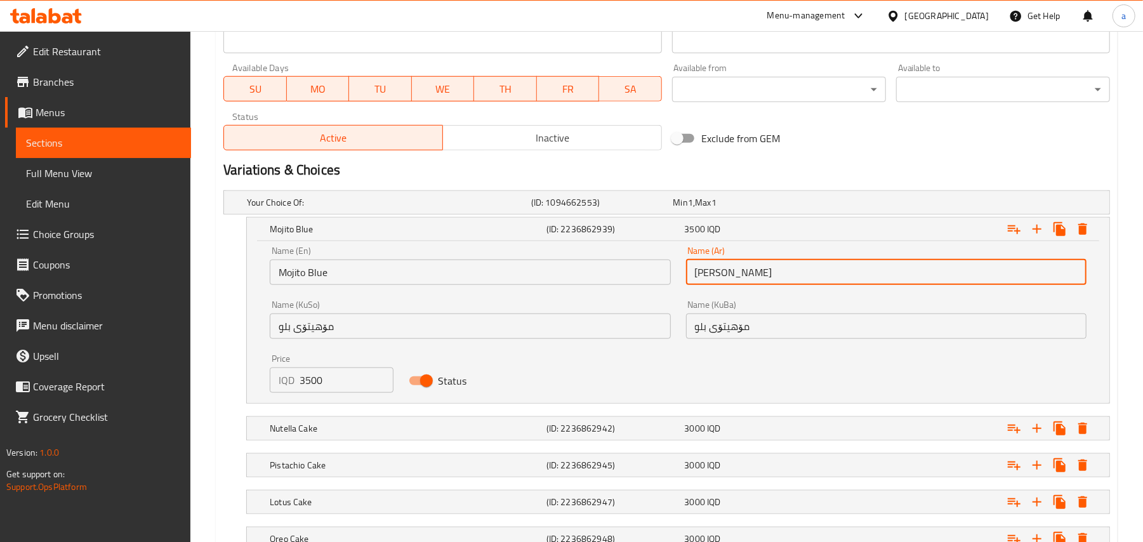
drag, startPoint x: 762, startPoint y: 297, endPoint x: 602, endPoint y: 312, distance: 160.6
click at [648, 305] on div "Name (En) Mojito Blue Name (En) Name (Ar) [PERSON_NAME] Name (Ar) Name (KuSo) م…" at bounding box center [678, 320] width 832 height 162
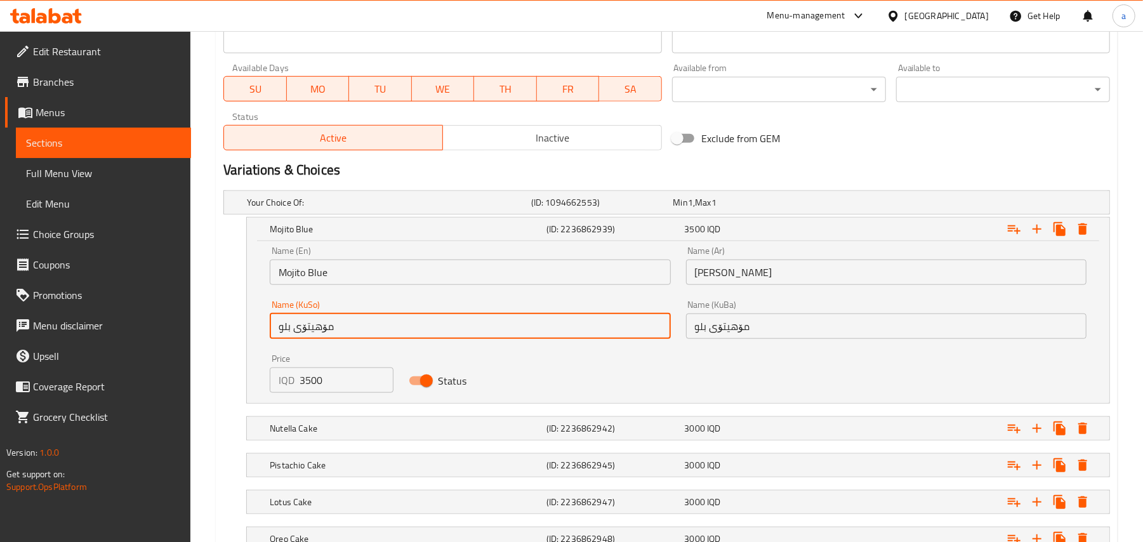
drag, startPoint x: 311, startPoint y: 358, endPoint x: 262, endPoint y: 355, distance: 48.9
click at [264, 346] on div "Name (KuSo) مۆهیتۆی بلو Name ([PERSON_NAME])" at bounding box center [470, 320] width 416 height 54
click at [1075, 237] on icon "Expand" at bounding box center [1082, 228] width 15 height 15
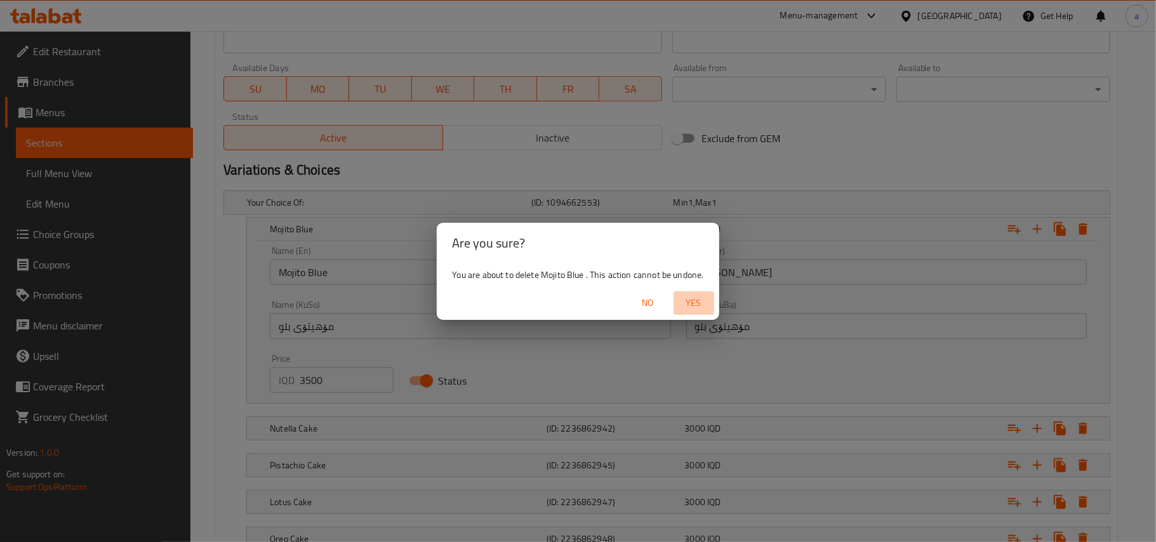
click at [691, 301] on span "Yes" at bounding box center [693, 303] width 30 height 16
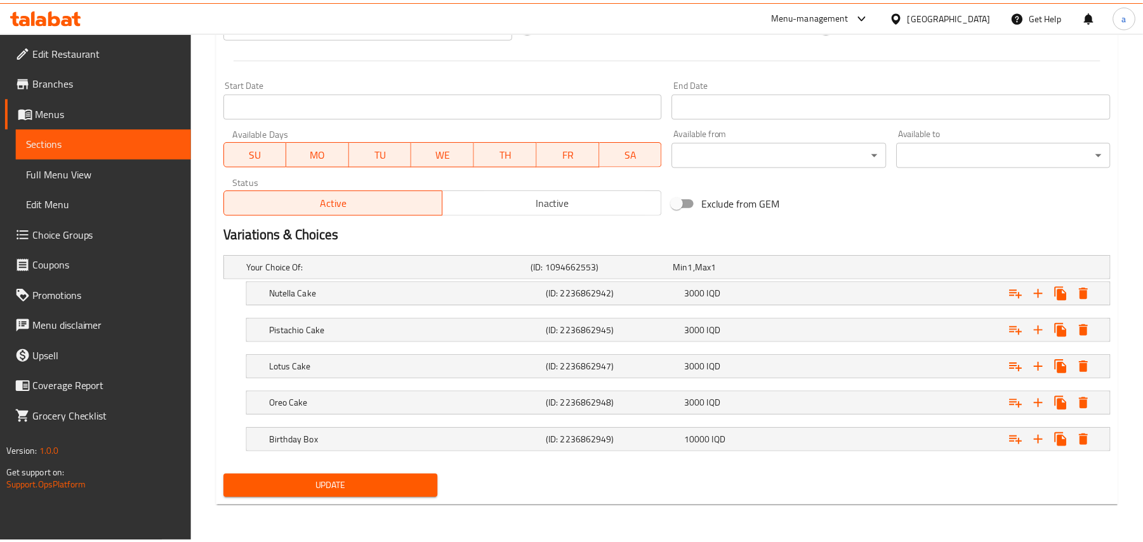
scroll to position [684, 0]
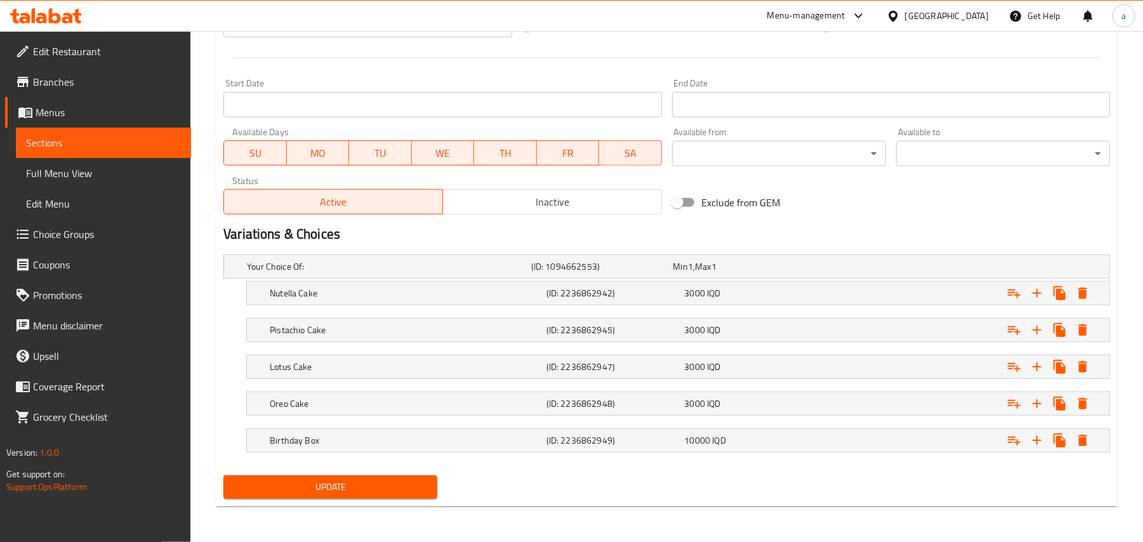
click at [395, 473] on div "Update" at bounding box center [330, 487] width 224 height 34
click at [396, 483] on span "Update" at bounding box center [331, 487] width 194 height 16
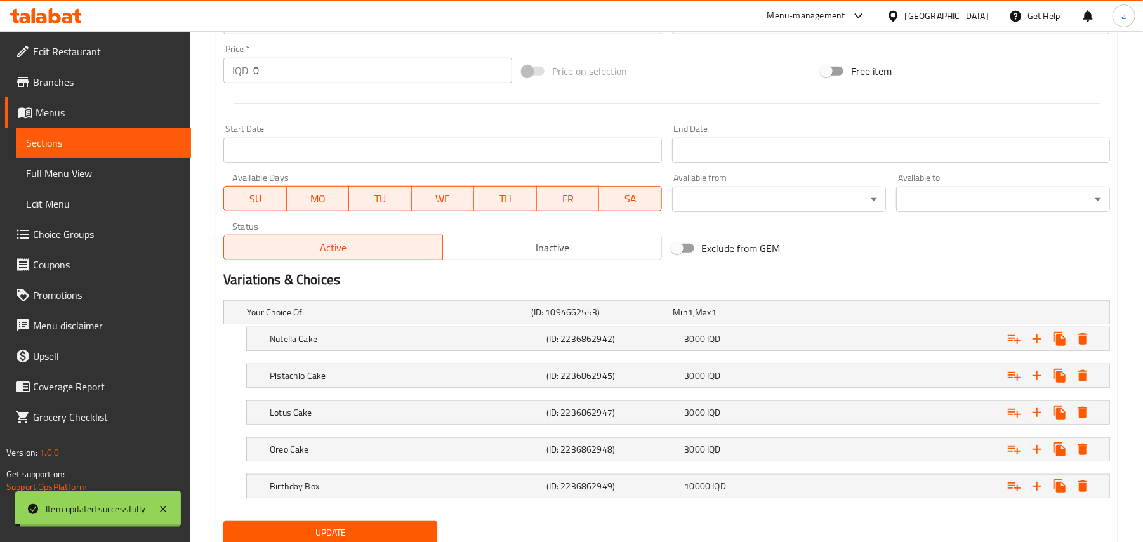
scroll to position [0, 0]
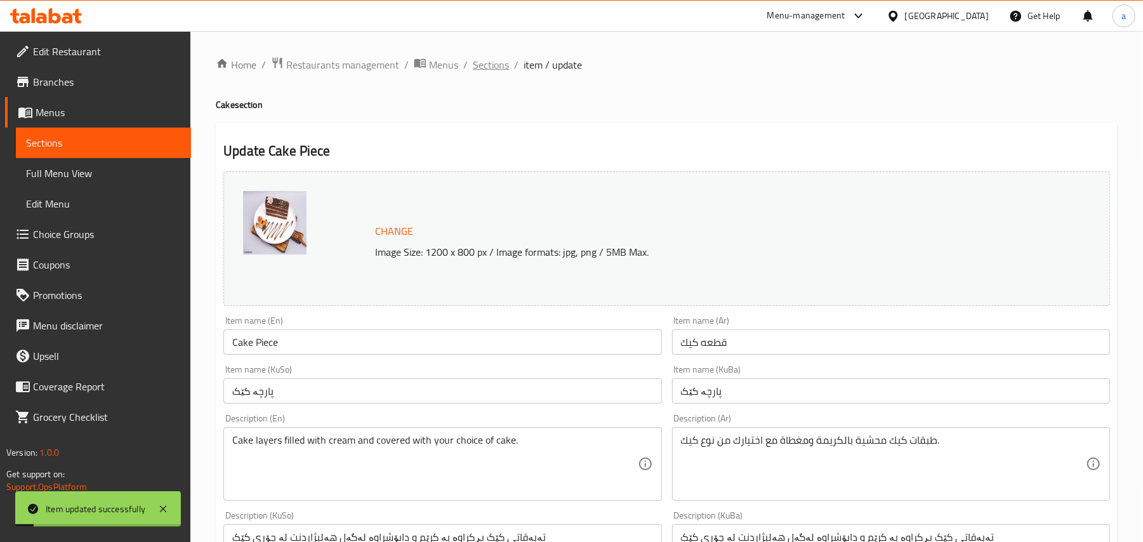
click at [509, 67] on span "Sections" at bounding box center [491, 64] width 36 height 15
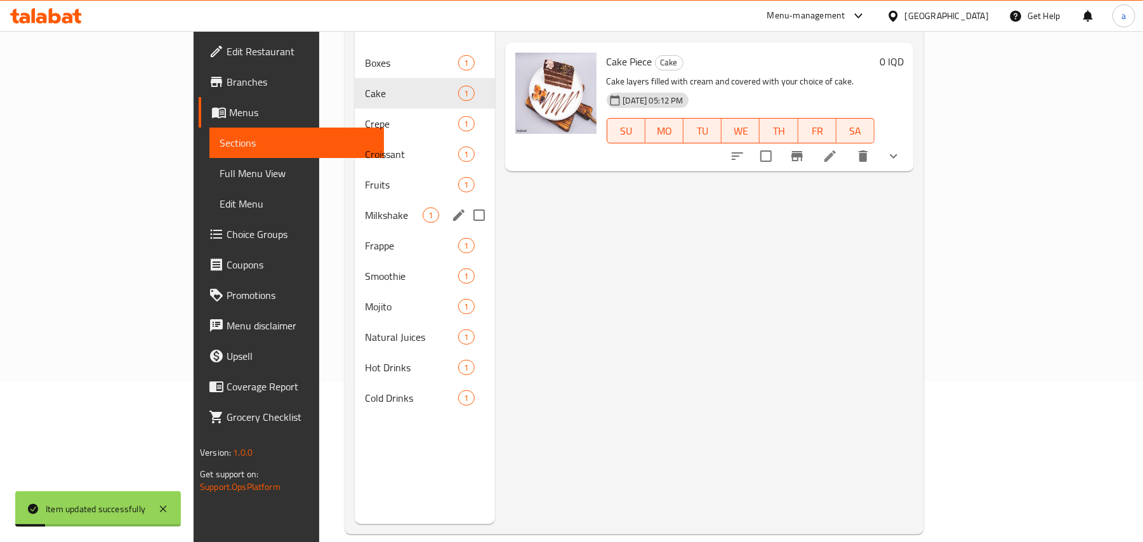
scroll to position [179, 0]
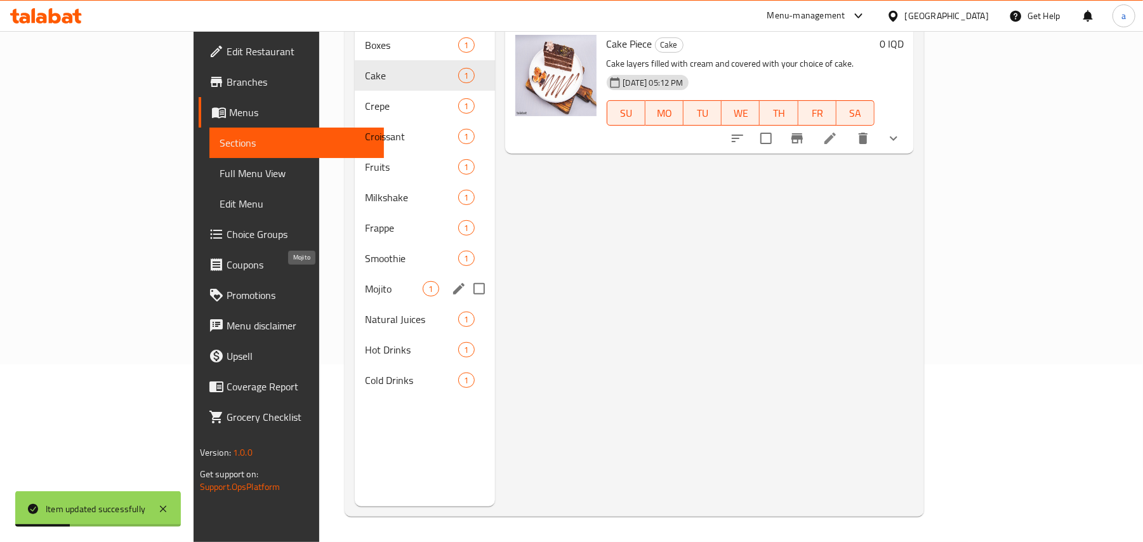
click at [365, 283] on span "Mojito" at bounding box center [394, 288] width 58 height 15
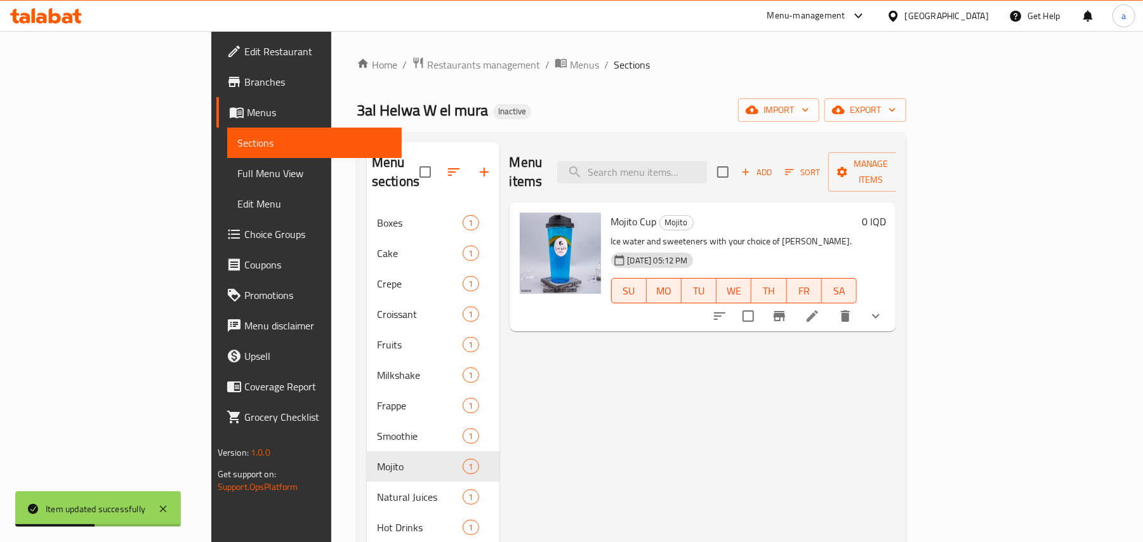
click at [891, 301] on button "show more" at bounding box center [875, 316] width 30 height 30
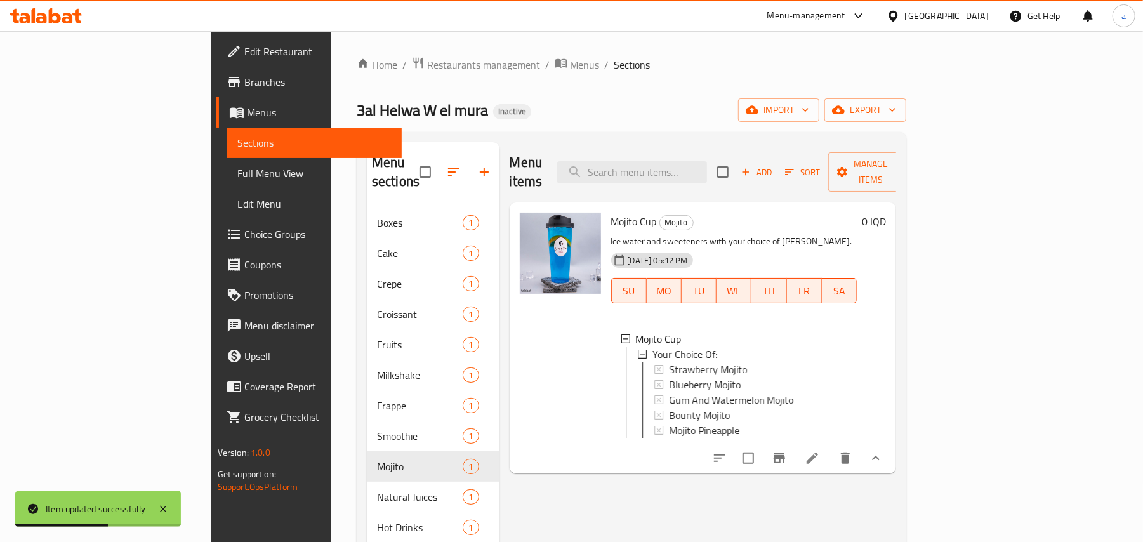
scroll to position [179, 0]
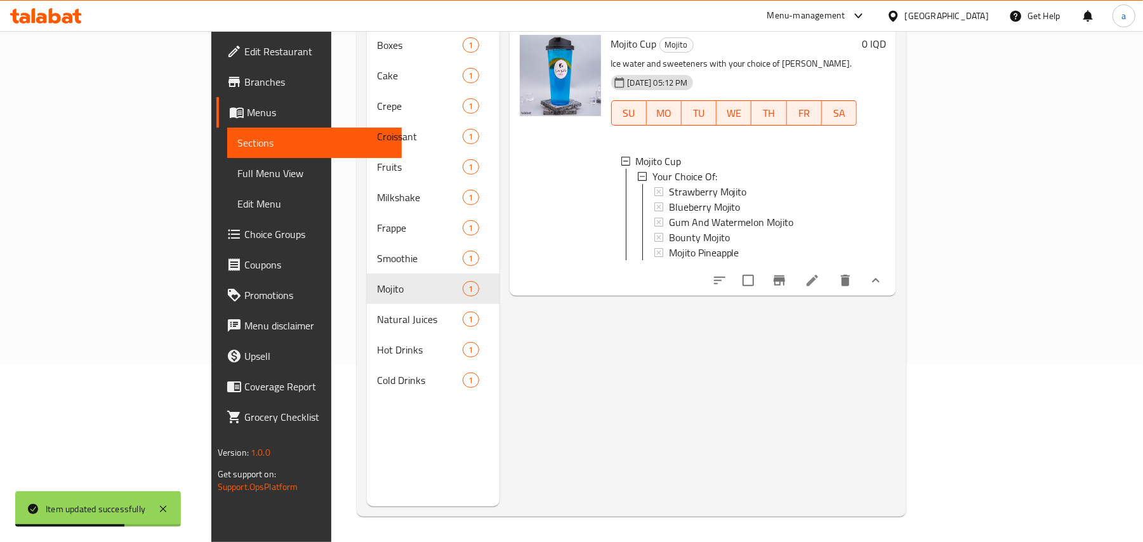
click at [820, 288] on icon at bounding box center [812, 280] width 15 height 15
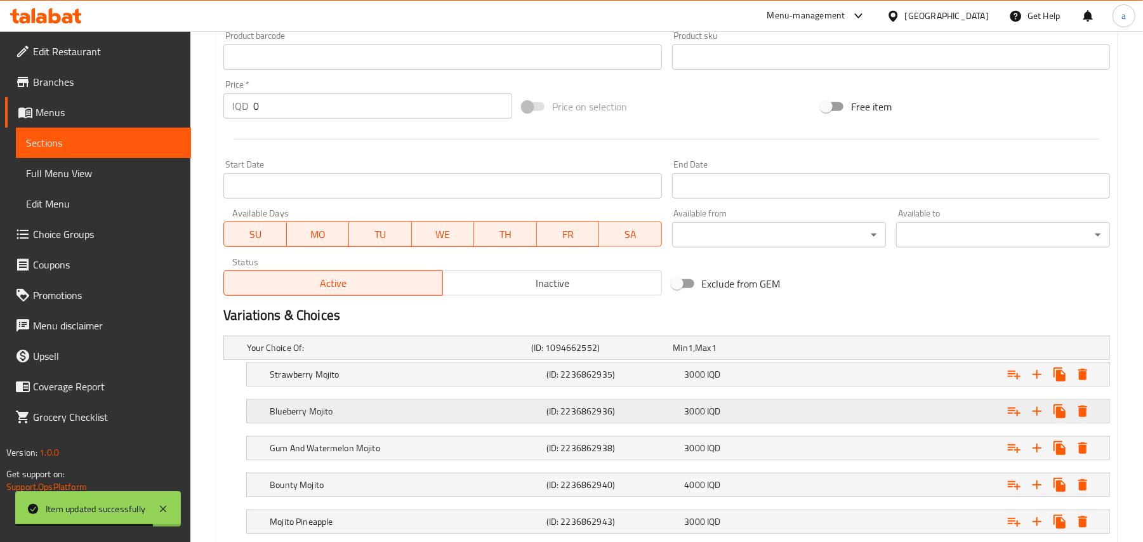
scroll to position [684, 0]
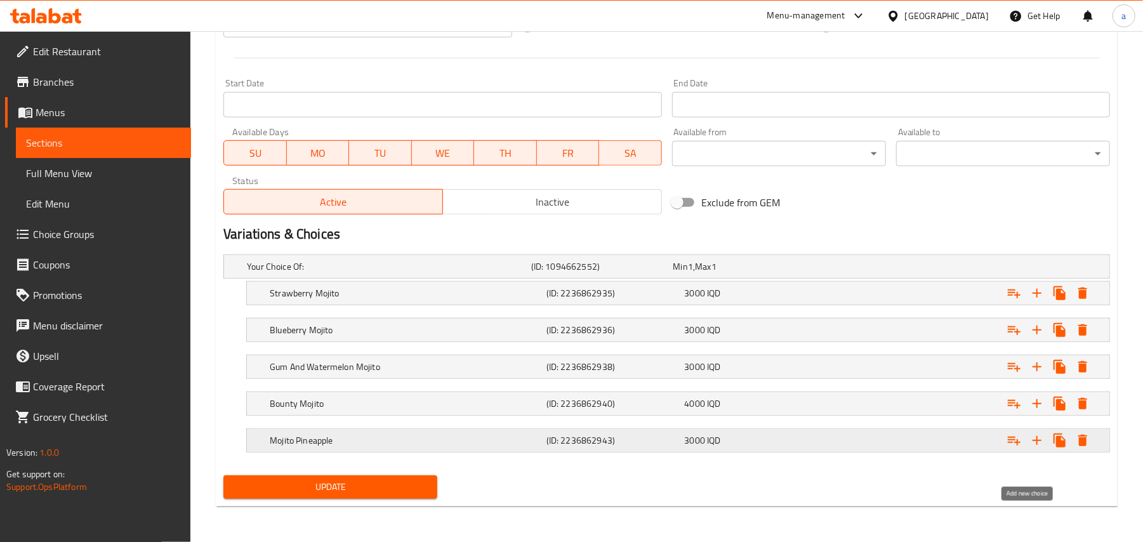
click at [1038, 440] on icon "Expand" at bounding box center [1036, 440] width 15 height 15
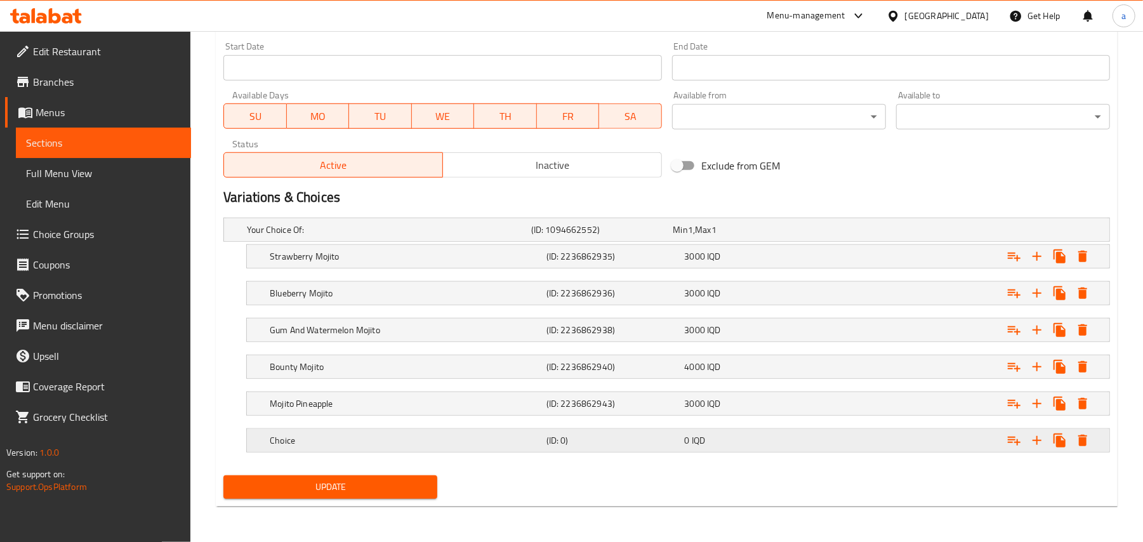
click at [439, 236] on h5 "Choice" at bounding box center [386, 229] width 279 height 13
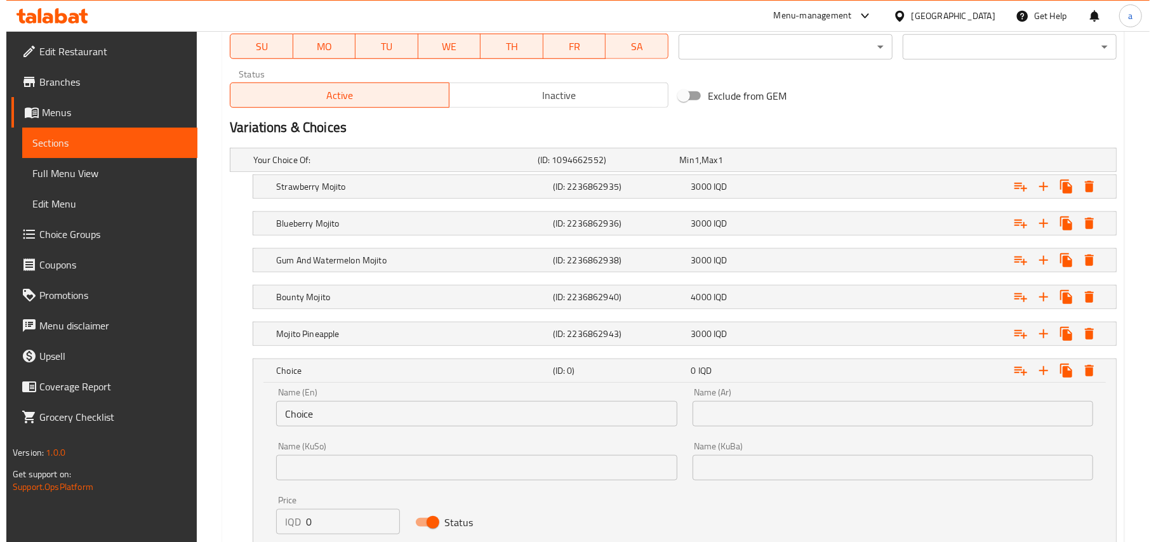
scroll to position [886, 0]
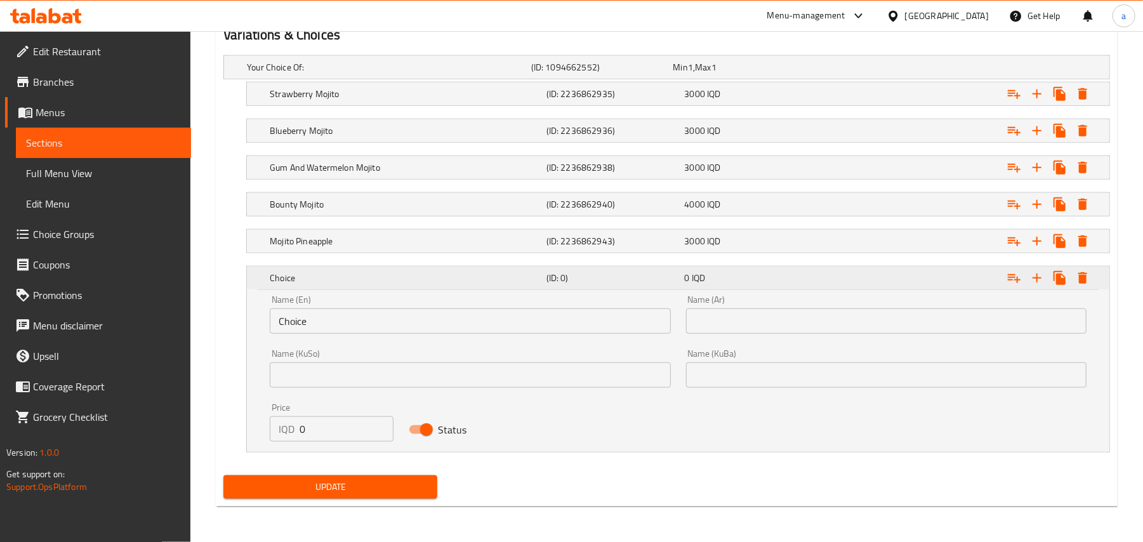
click at [1089, 272] on icon "Expand" at bounding box center [1082, 277] width 15 height 15
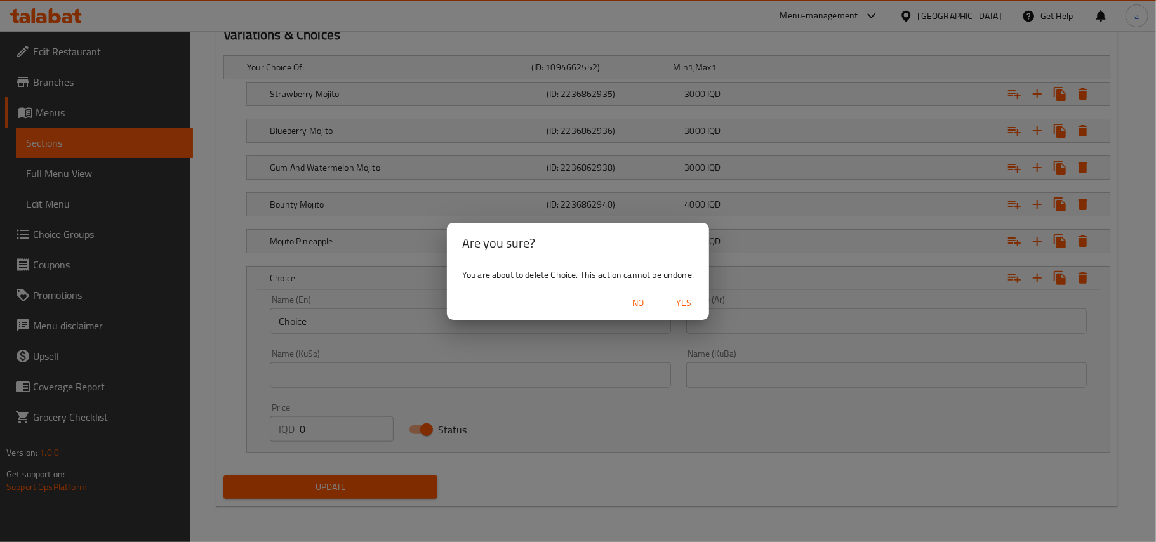
click at [688, 298] on span "Yes" at bounding box center [683, 303] width 30 height 16
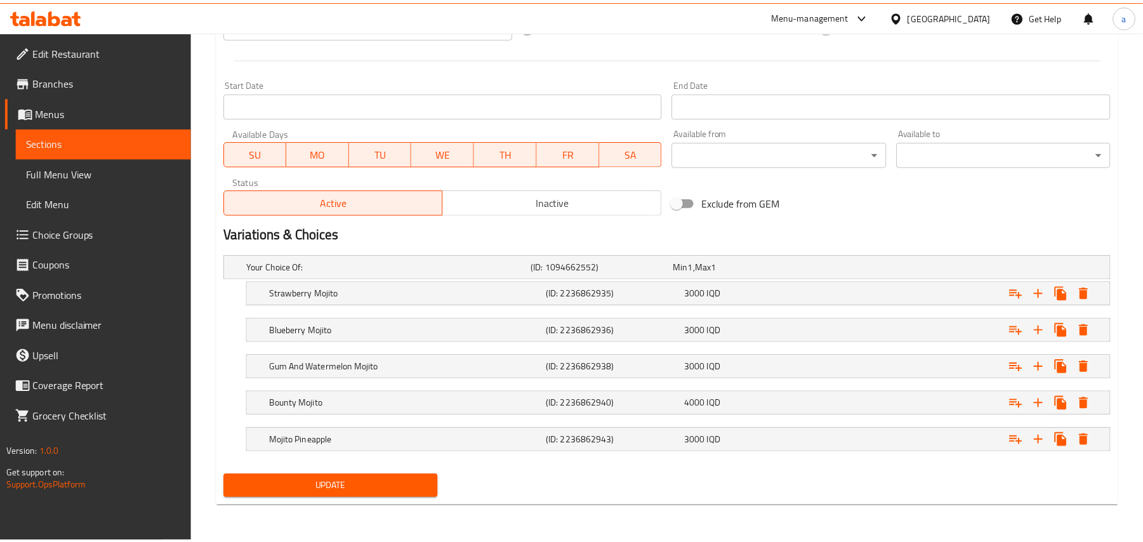
scroll to position [684, 0]
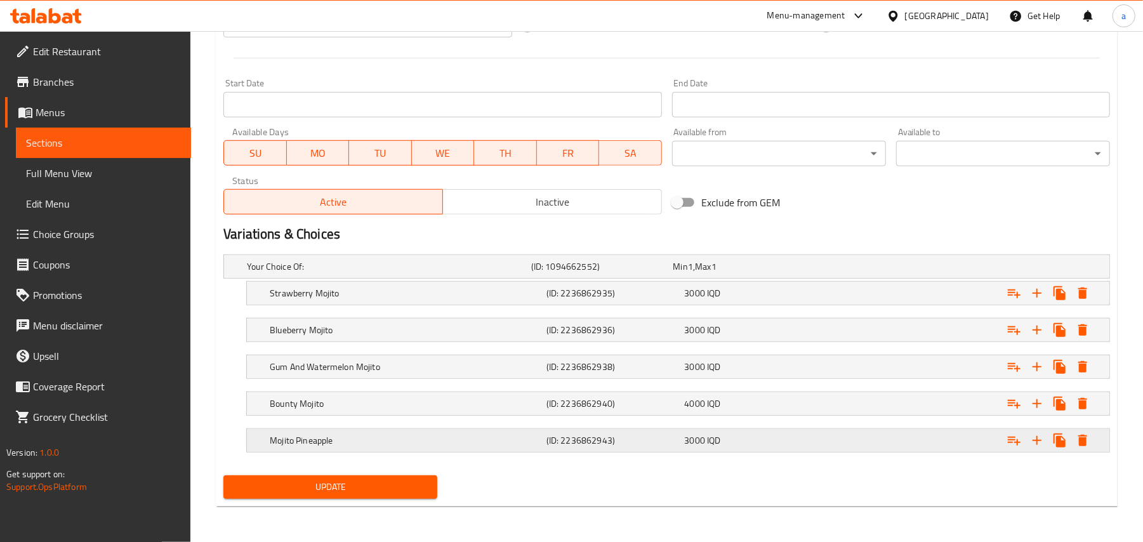
click at [1011, 301] on icon "Expand" at bounding box center [1013, 293] width 15 height 15
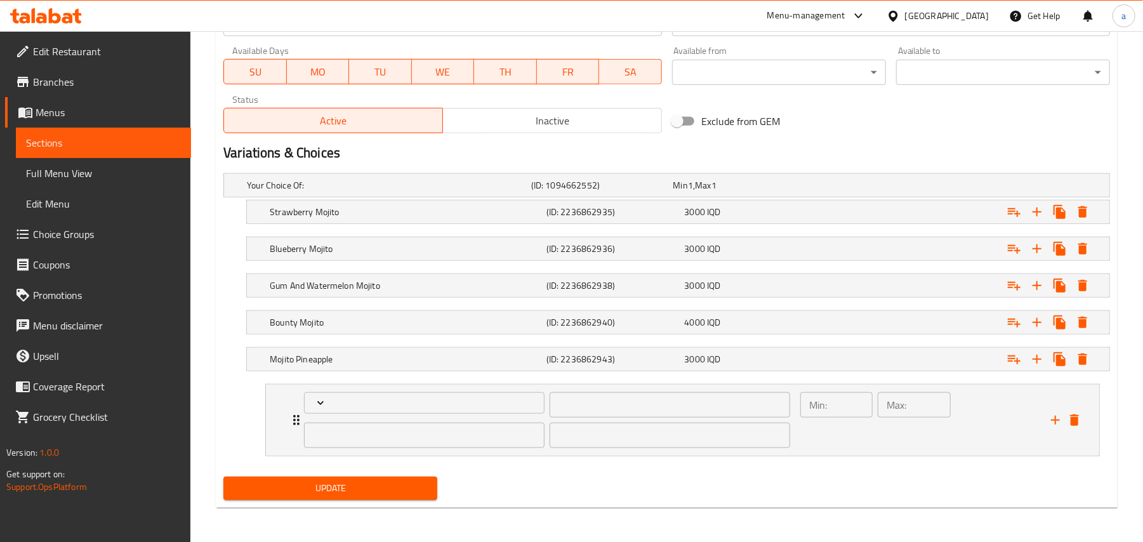
scroll to position [769, 0]
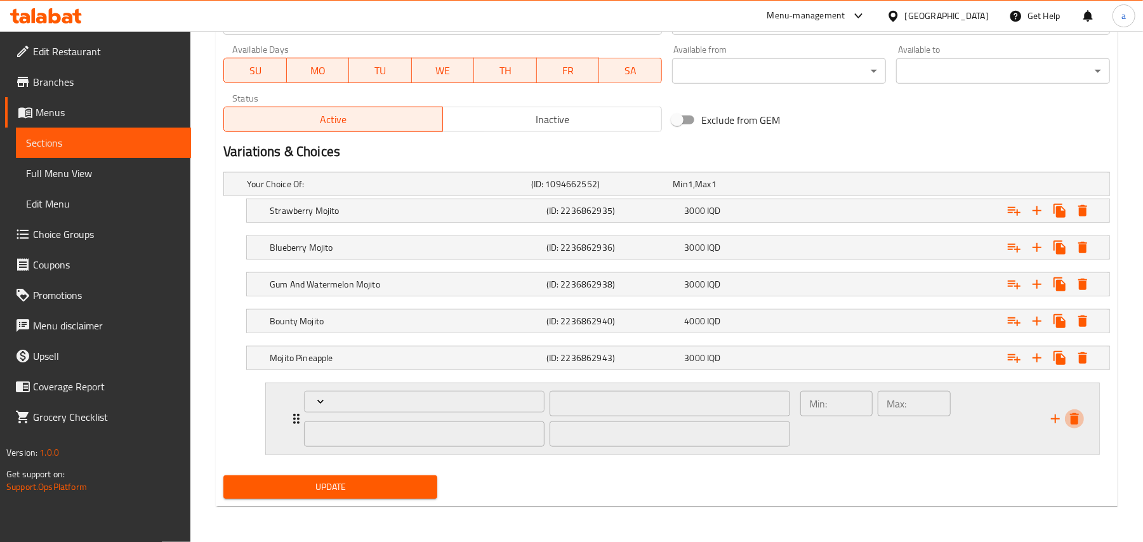
click at [1080, 419] on icon "delete" at bounding box center [1074, 418] width 15 height 15
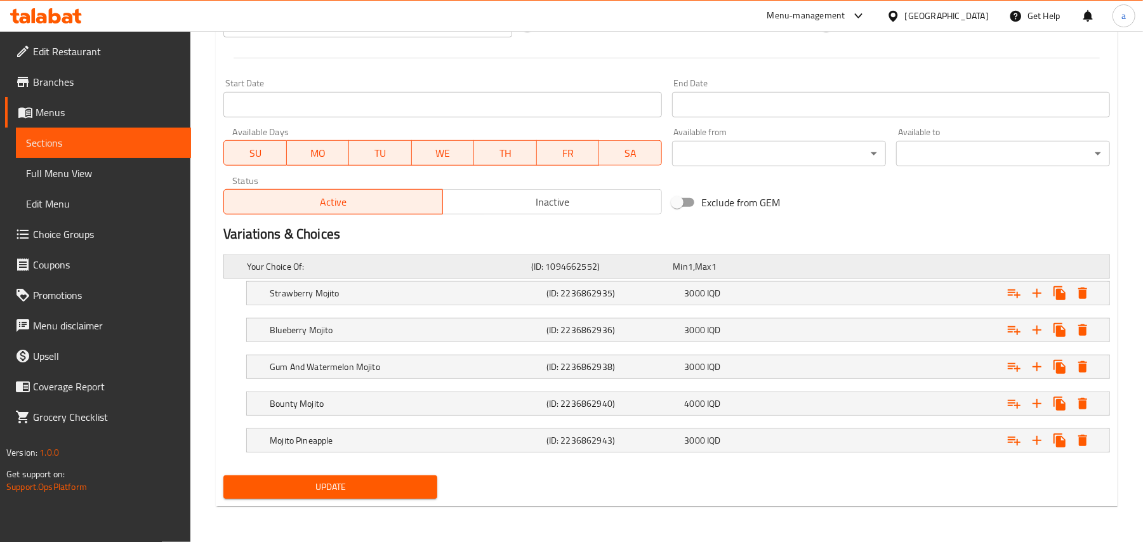
click at [676, 258] on span "Min" at bounding box center [680, 266] width 15 height 16
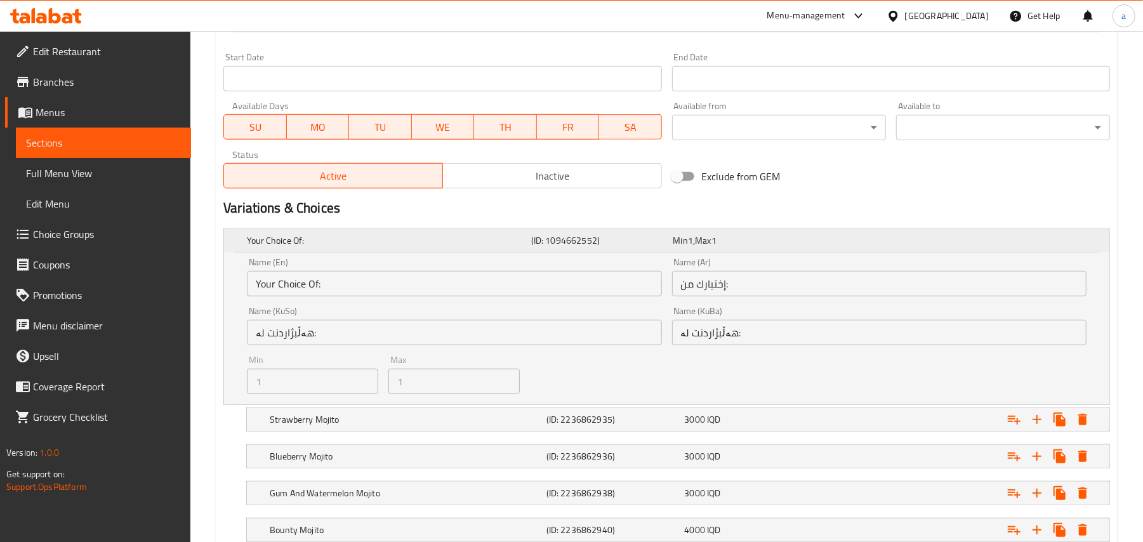
click at [676, 249] on span "Min" at bounding box center [680, 240] width 15 height 16
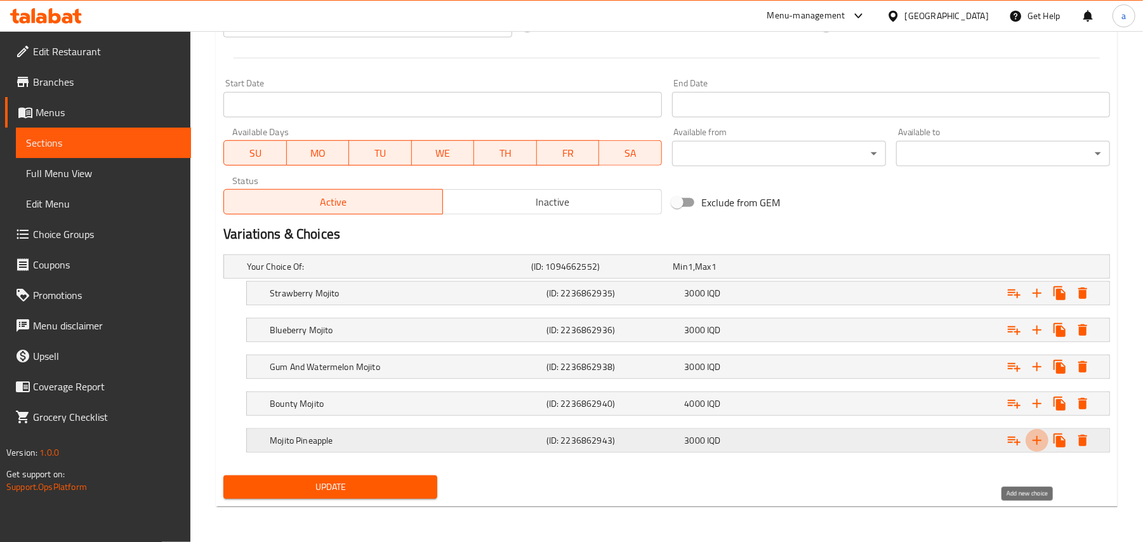
click at [1038, 442] on icon "Expand" at bounding box center [1036, 440] width 15 height 15
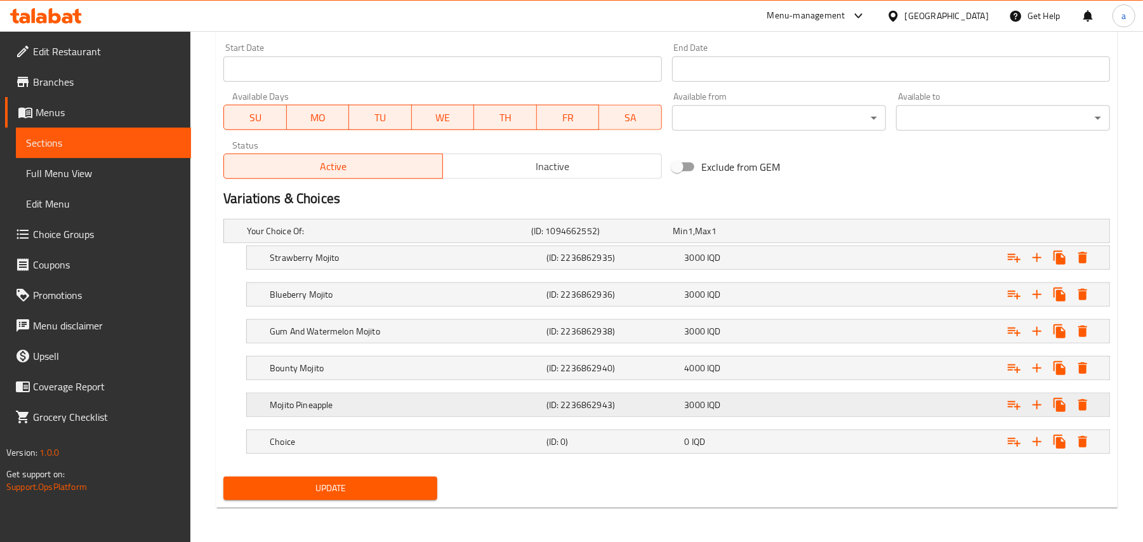
scroll to position [722, 0]
click at [829, 232] on div "Expand" at bounding box center [954, 229] width 284 height 5
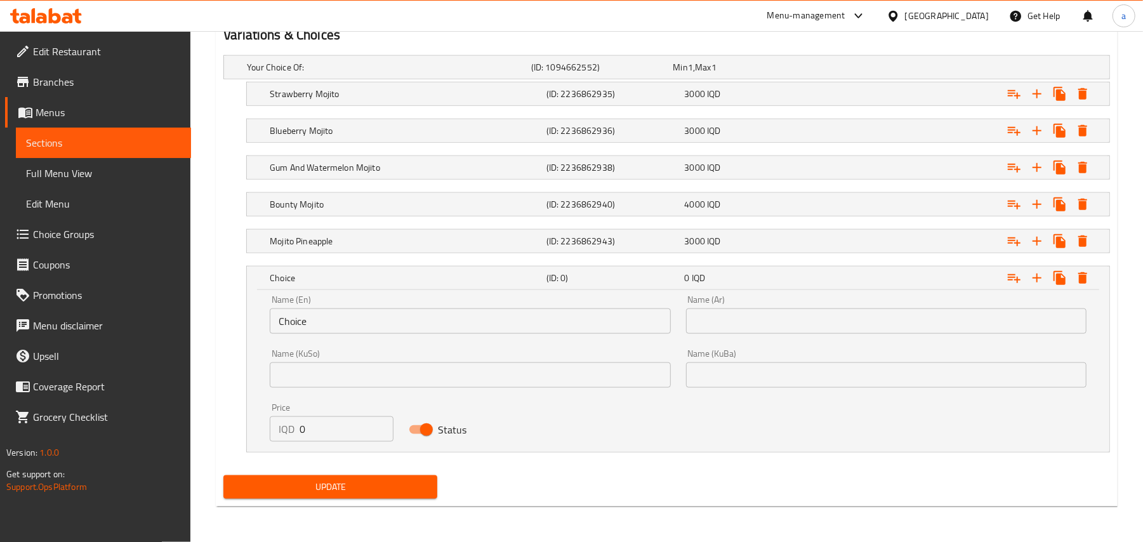
scroll to position [887, 0]
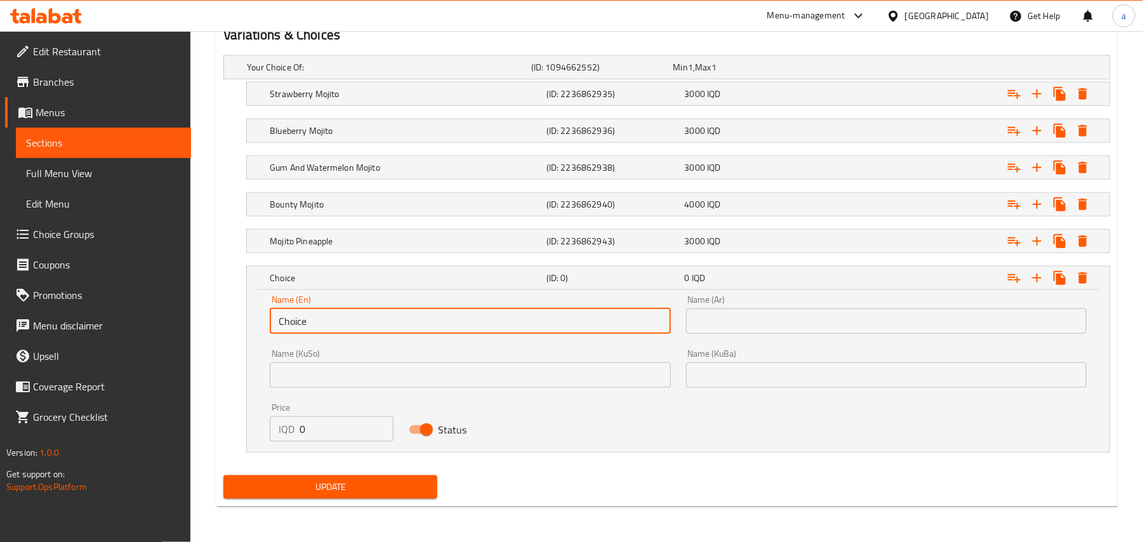
drag, startPoint x: 330, startPoint y: 320, endPoint x: 267, endPoint y: 320, distance: 63.5
click at [267, 322] on div "Name (En) Choice Name (En)" at bounding box center [470, 314] width 416 height 54
paste input "Mojito Blue"
type input "Mojito Blue"
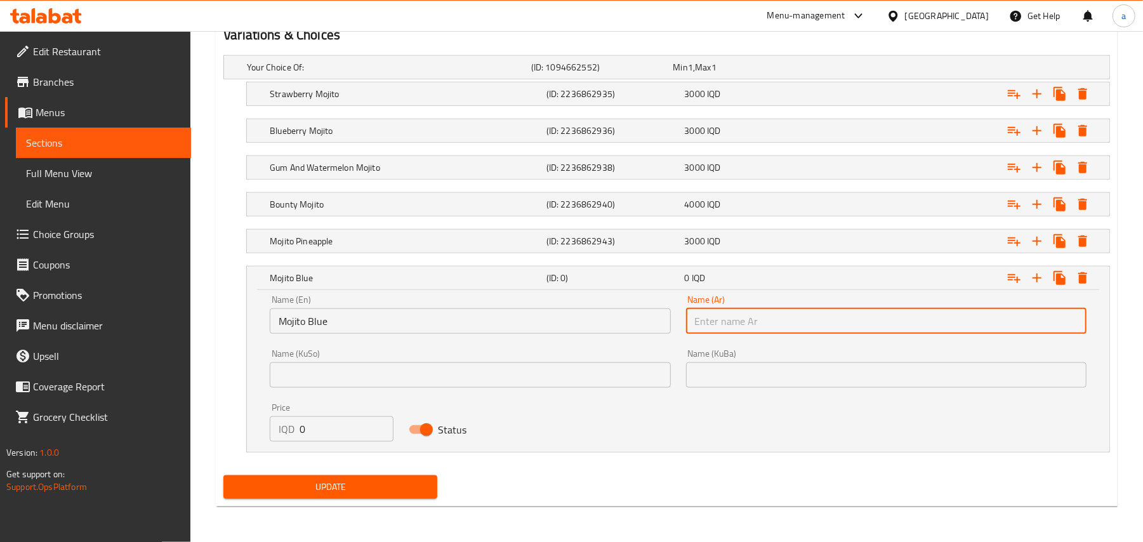
click at [767, 331] on input "text" at bounding box center [886, 320] width 400 height 25
paste input "[PERSON_NAME]"
type input "[PERSON_NAME]"
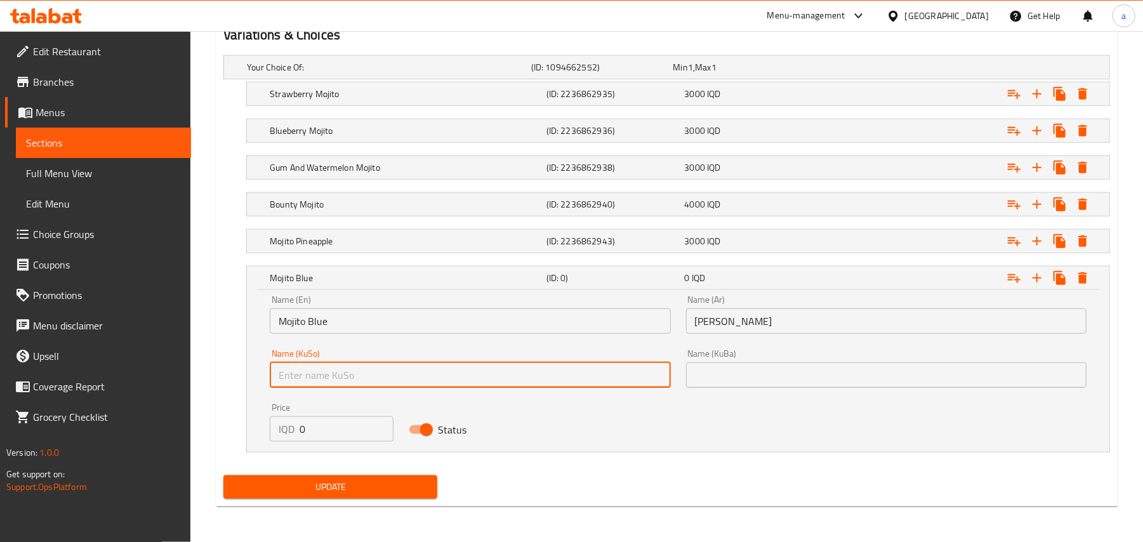
click at [567, 367] on input "text" at bounding box center [470, 374] width 400 height 25
paste input "مۆهیتۆی بلو"
type input "مۆهیتۆی بلو"
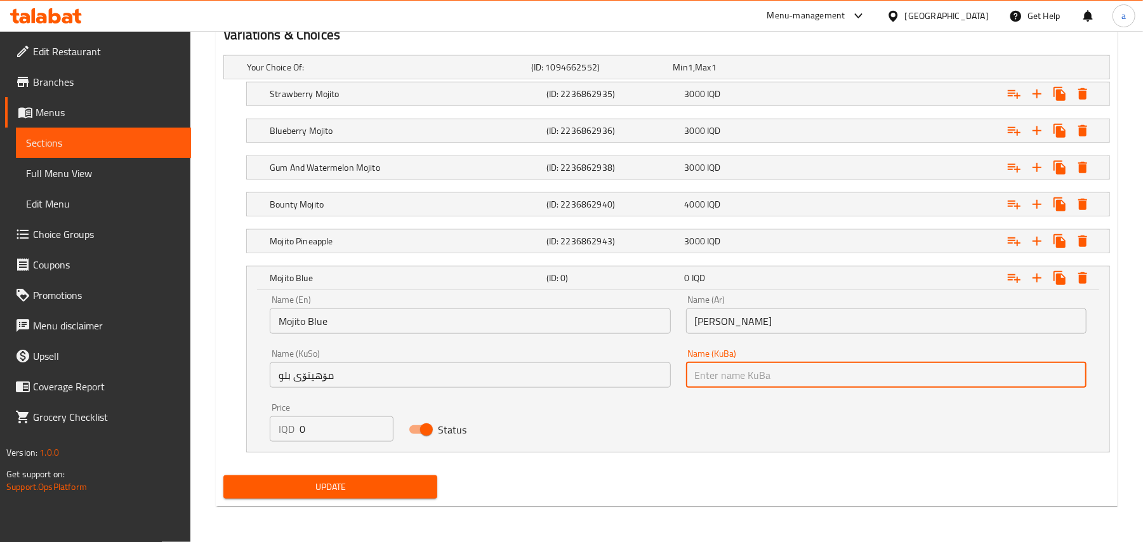
click at [725, 363] on input "text" at bounding box center [886, 374] width 400 height 25
paste input "مۆهیتۆی بلو"
type input "مۆهیتۆی بلو"
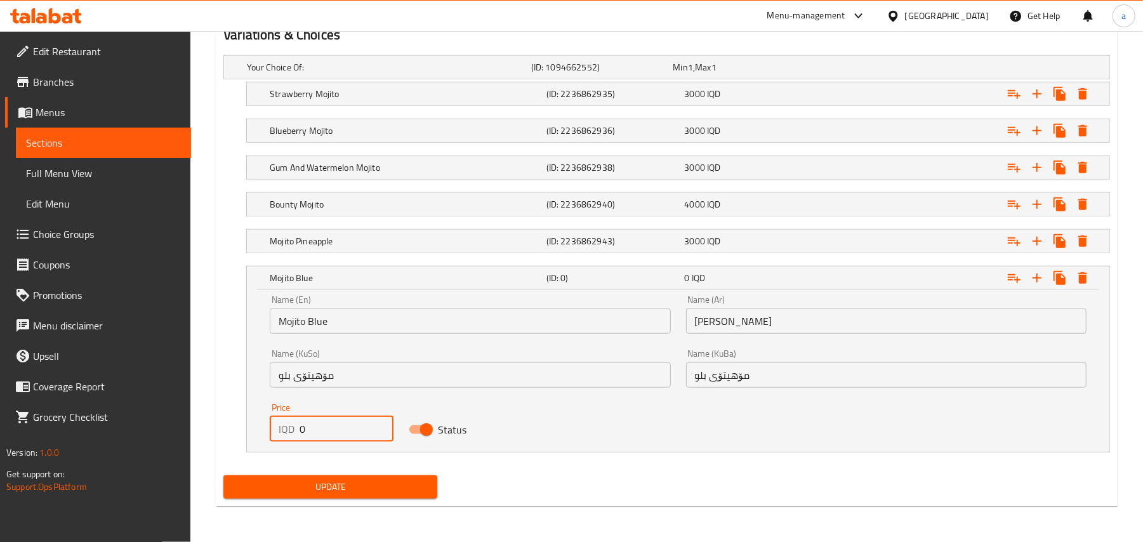
drag, startPoint x: 315, startPoint y: 433, endPoint x: 300, endPoint y: 434, distance: 15.3
click at [300, 434] on div "IQD 0 Price" at bounding box center [331, 428] width 123 height 25
type input "3500"
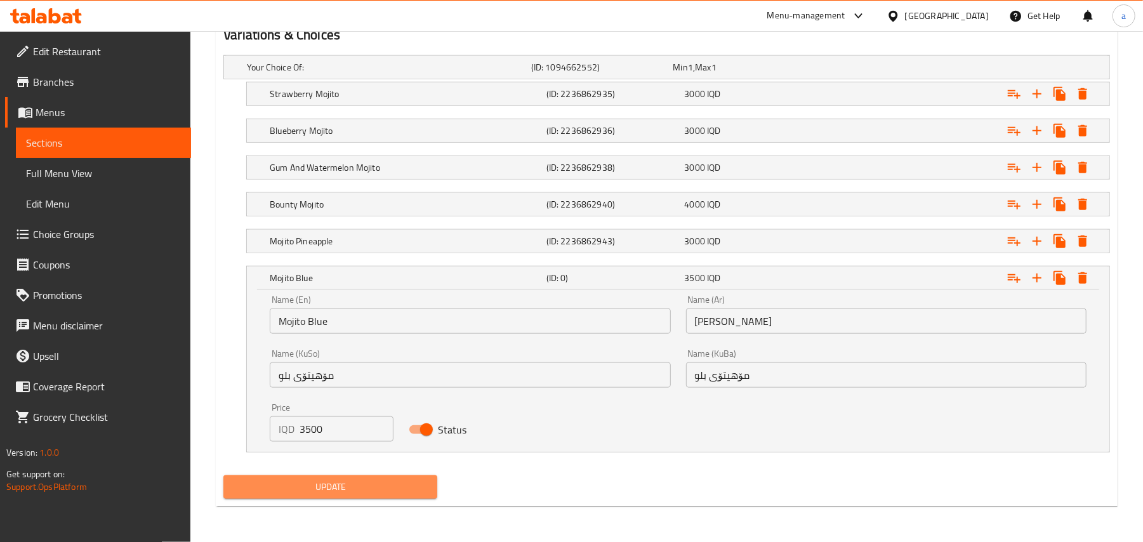
click at [335, 499] on button "Update" at bounding box center [330, 486] width 214 height 23
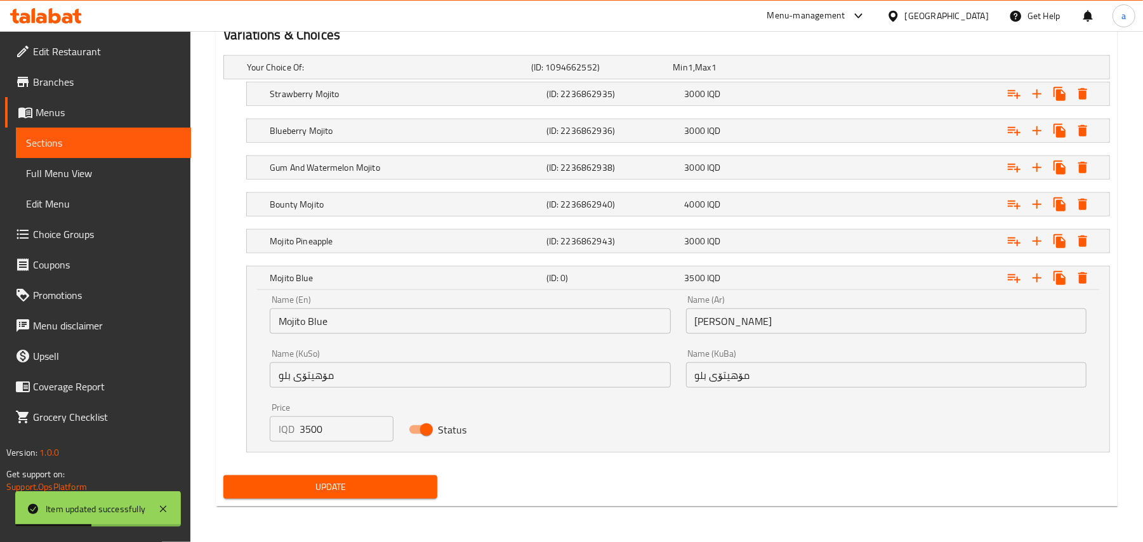
click at [401, 489] on span "Update" at bounding box center [331, 487] width 194 height 16
click at [638, 272] on h5 "(ID: 0)" at bounding box center [612, 278] width 133 height 13
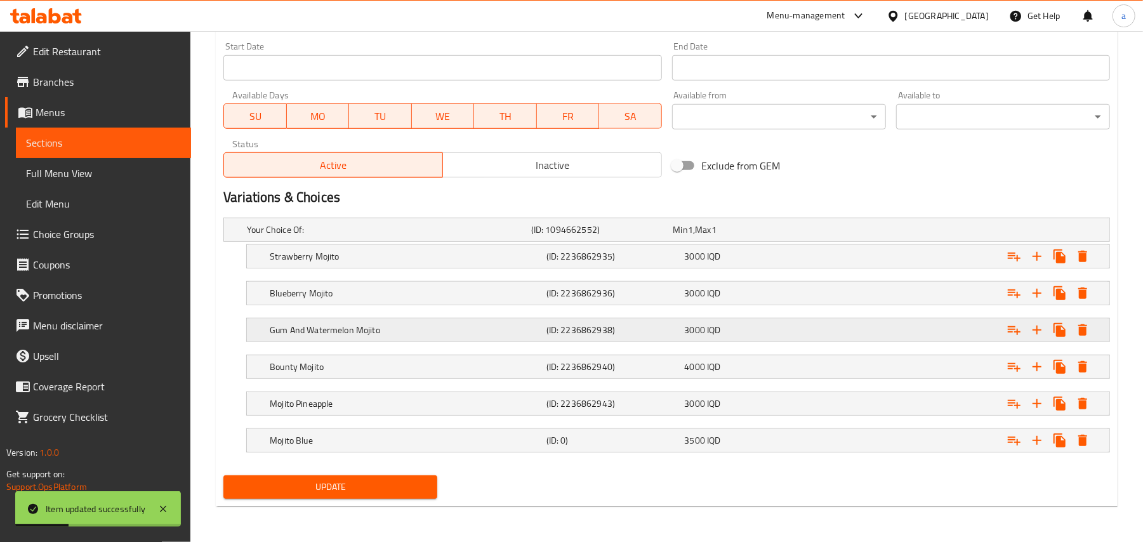
scroll to position [722, 0]
click at [438, 488] on div "Update" at bounding box center [330, 487] width 224 height 34
click at [435, 482] on button "Update" at bounding box center [330, 486] width 214 height 23
click at [97, 178] on span "Full Menu View" at bounding box center [103, 173] width 155 height 15
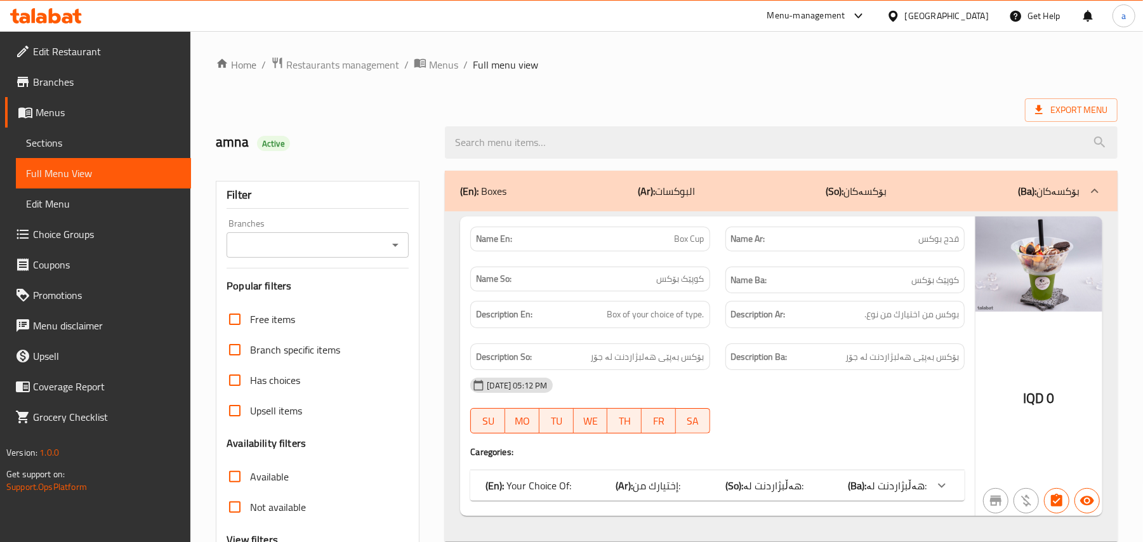
click at [384, 249] on div "Branches" at bounding box center [318, 244] width 182 height 25
click at [391, 253] on icon "Open" at bounding box center [395, 244] width 15 height 15
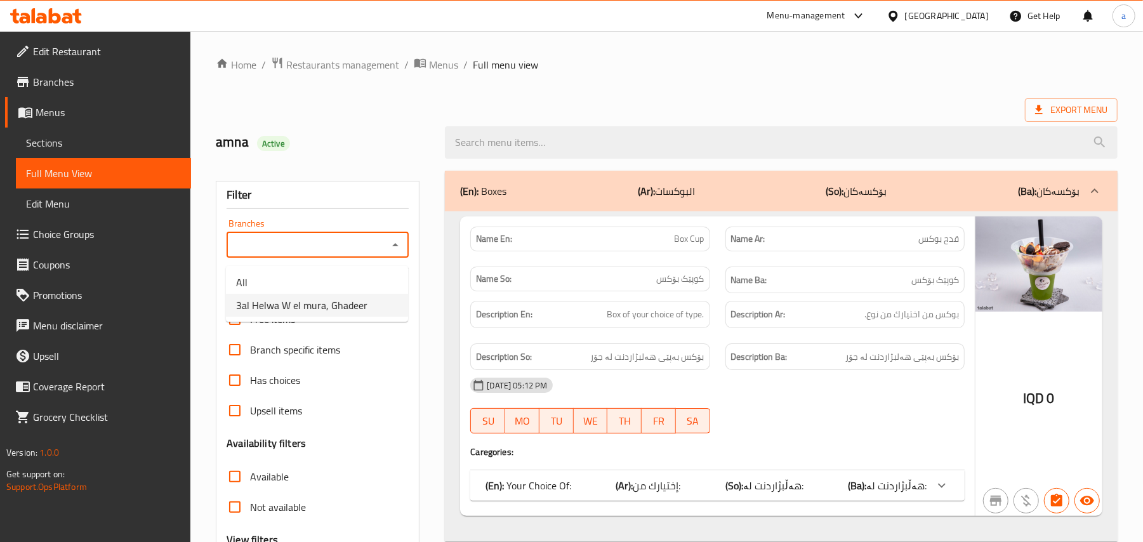
click at [346, 305] on span "3al Helwa W el mura, Ghadeer" at bounding box center [301, 305] width 131 height 15
type input "3al Helwa W el mura, Ghadeer"
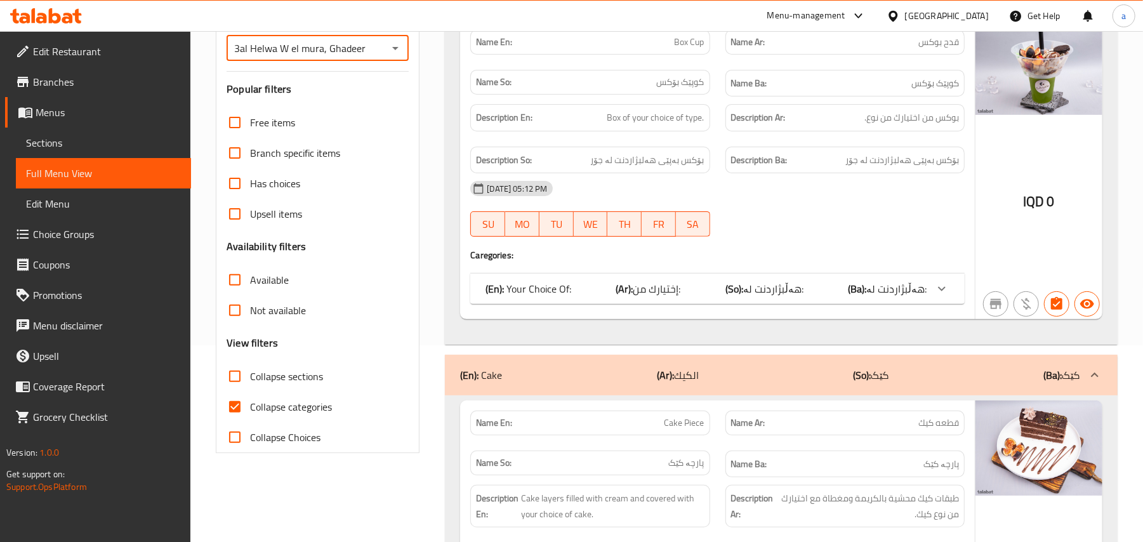
click at [250, 392] on input "Collapse sections" at bounding box center [235, 376] width 30 height 30
checkbox input "true"
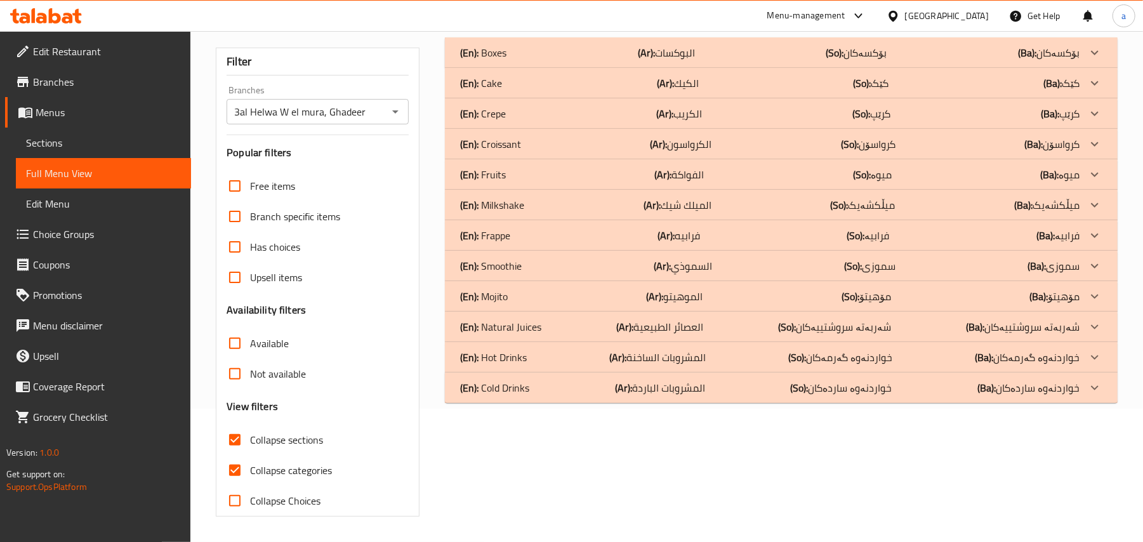
scroll to position [154, 0]
click at [638, 68] on div "(En): Mojito (Ar): الموهيتو (So): مۆهیتۆ (Ba): مۆهیتۆ" at bounding box center [781, 52] width 673 height 30
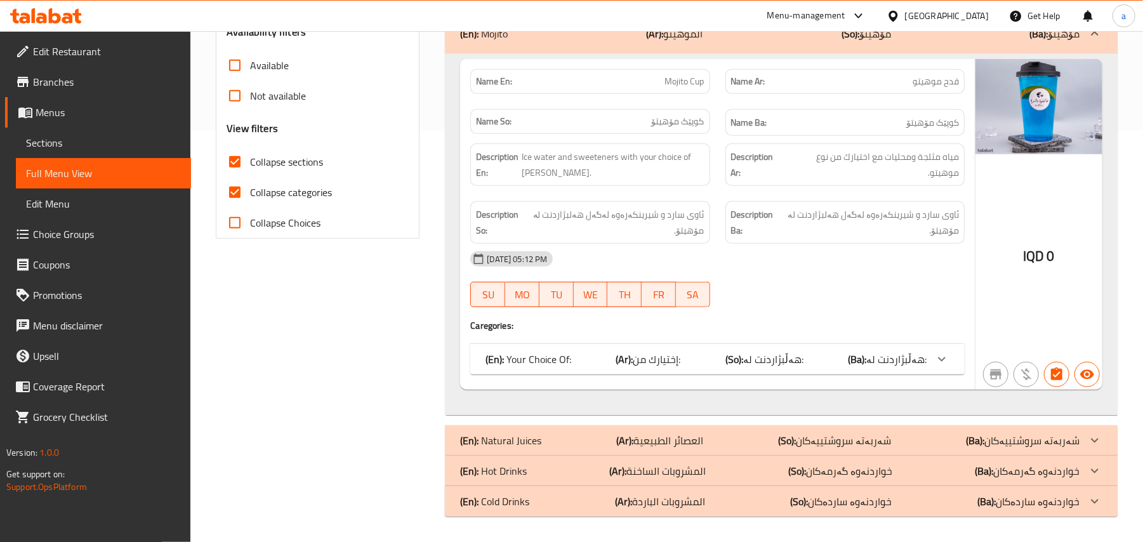
scroll to position [431, 0]
click at [628, 338] on div "Name En: Mojito Cup Name Ar: قدح موهيتو Name So: کوپێک مۆهیتۆ Name Ba: کوپێک مۆ…" at bounding box center [717, 224] width 515 height 331
click at [624, 344] on div "(En): Your Choice Of: (Ar): إختيارك من: (So): هەڵبژاردنت لە: (Ba): هەڵبژاردنت ل…" at bounding box center [717, 359] width 494 height 30
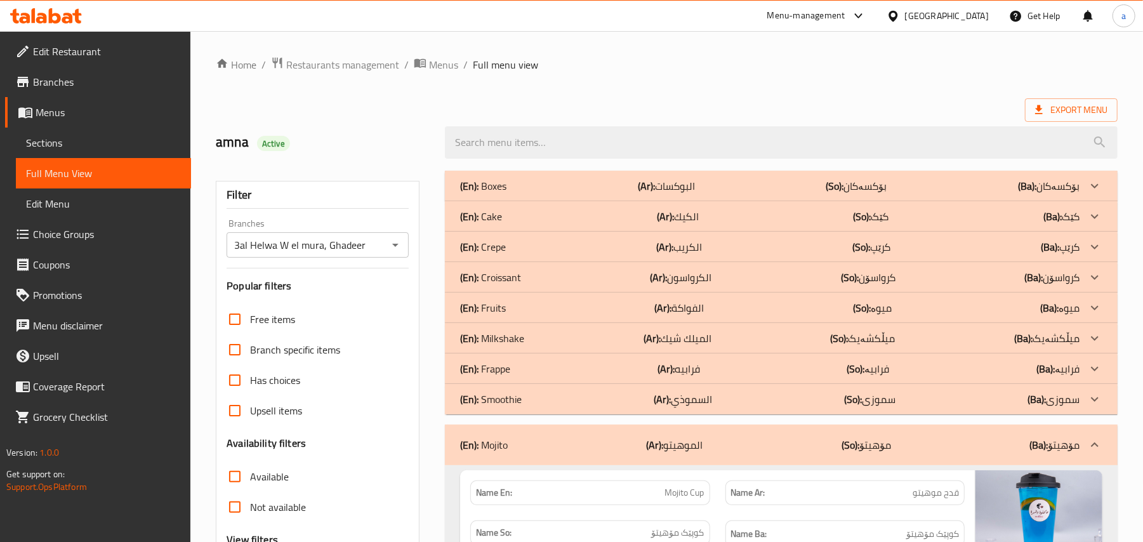
scroll to position [197, 0]
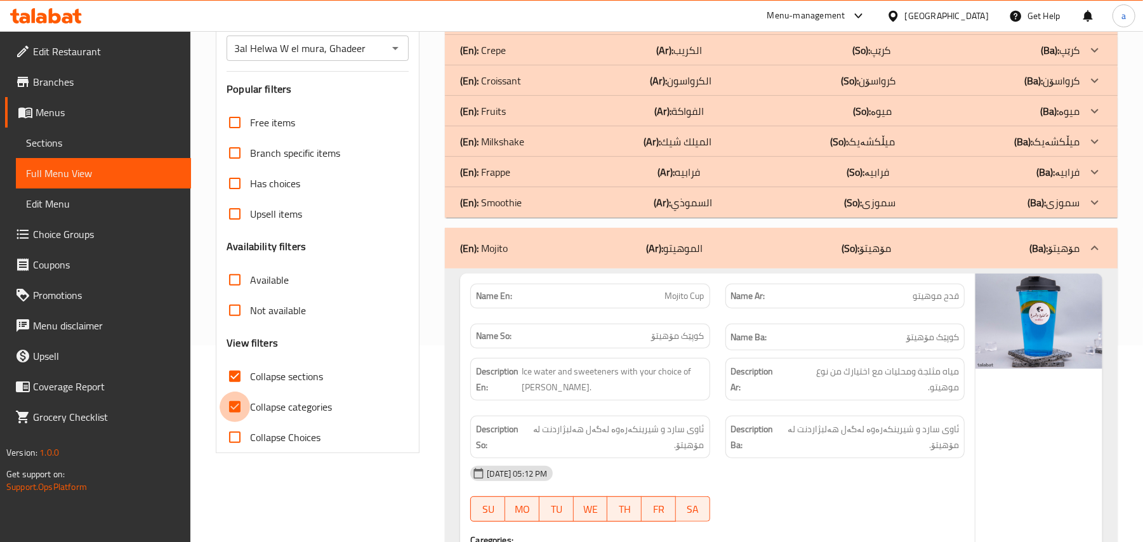
click at [249, 419] on input "Collapse categories" at bounding box center [235, 407] width 30 height 30
click at [242, 418] on input "Collapse categories" at bounding box center [235, 407] width 30 height 30
click at [247, 422] on input "Collapse categories" at bounding box center [235, 407] width 30 height 30
checkbox input "false"
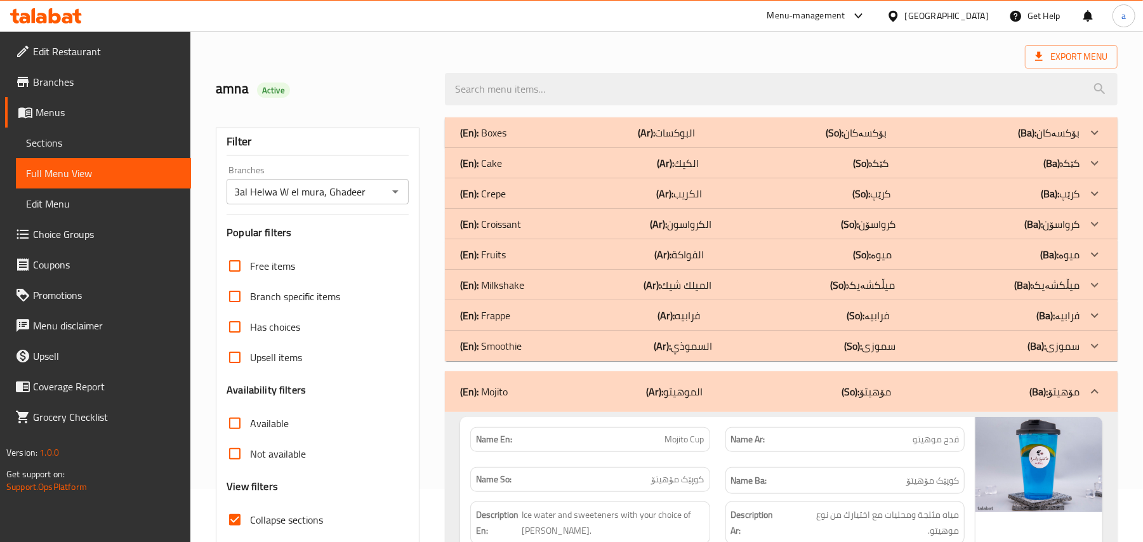
scroll to position [27, 0]
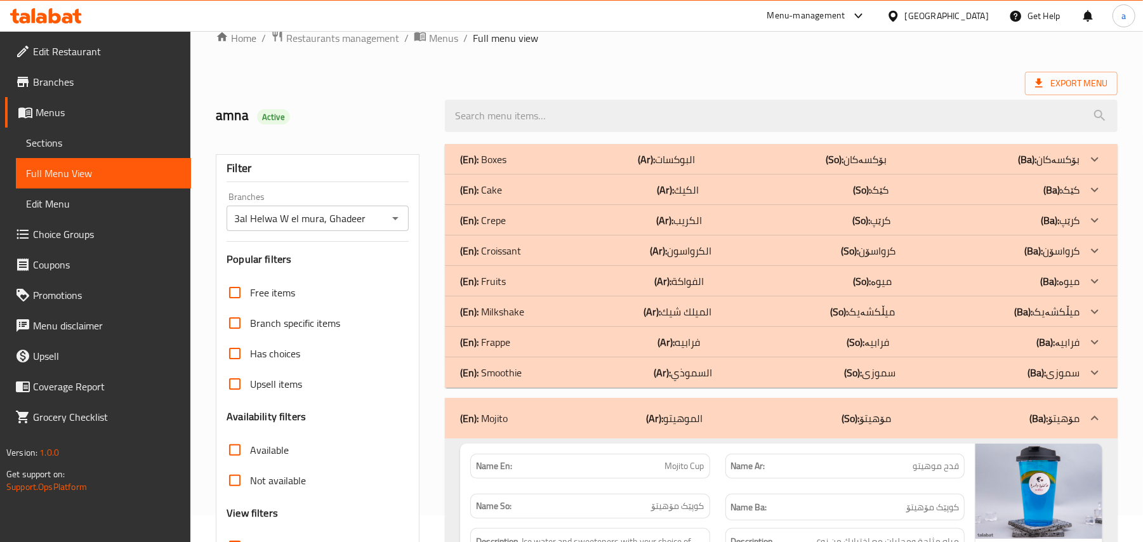
click at [716, 167] on div "(En): Smoothie (Ar): السموذي (So): سموزی (Ba): سموزی" at bounding box center [769, 159] width 619 height 15
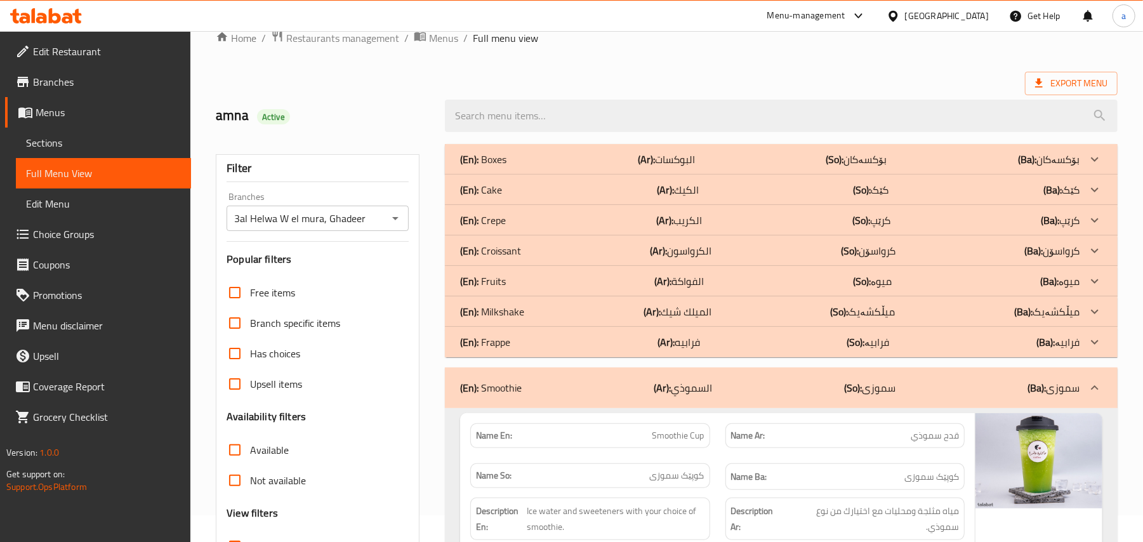
click at [721, 167] on div "(En): Frappe (Ar): فرابيه (So): فرابيە (Ba): فرابيە" at bounding box center [769, 159] width 619 height 15
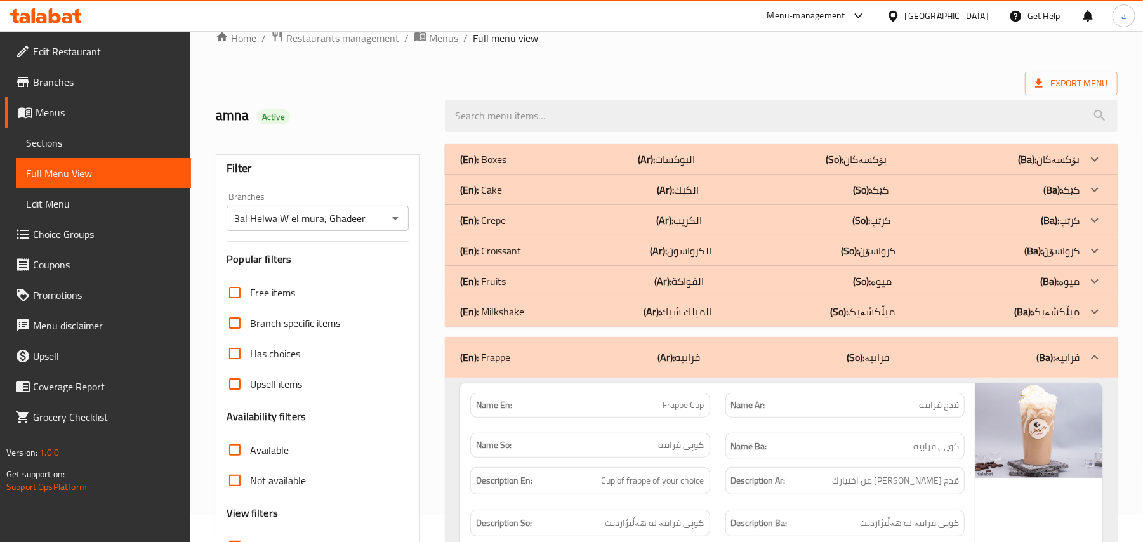
click at [728, 167] on div "(En): Milkshake (Ar): الميلك شيك (So): میڵکشەیک (Ba): میڵکشەیک" at bounding box center [769, 159] width 619 height 15
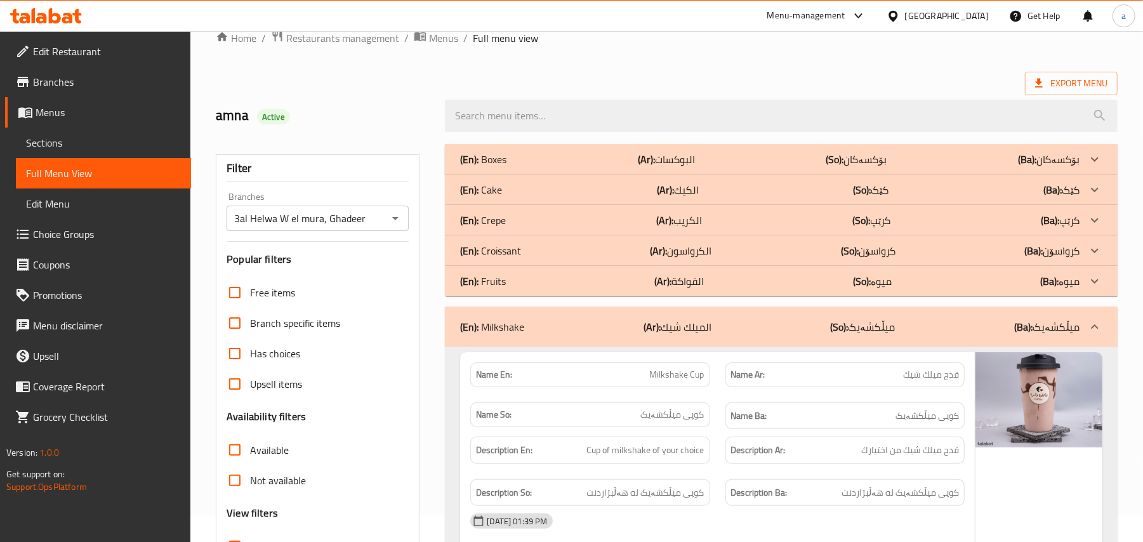
click at [732, 329] on div "(En): Milkshake (Ar): الميلك شيك (So): میڵکشەیک (Ba): میڵکشەیک" at bounding box center [769, 326] width 619 height 15
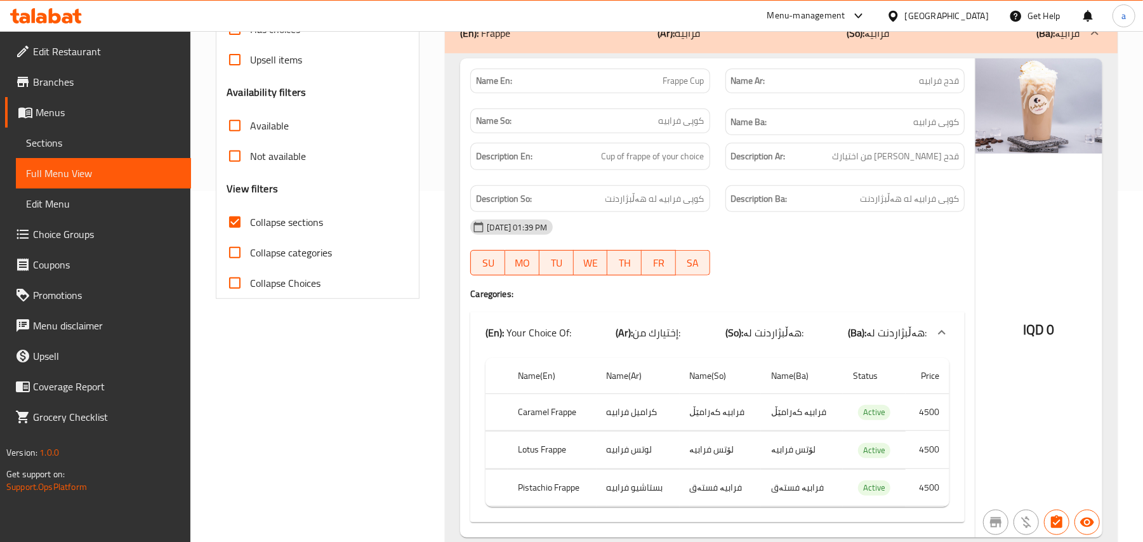
scroll to position [224, 0]
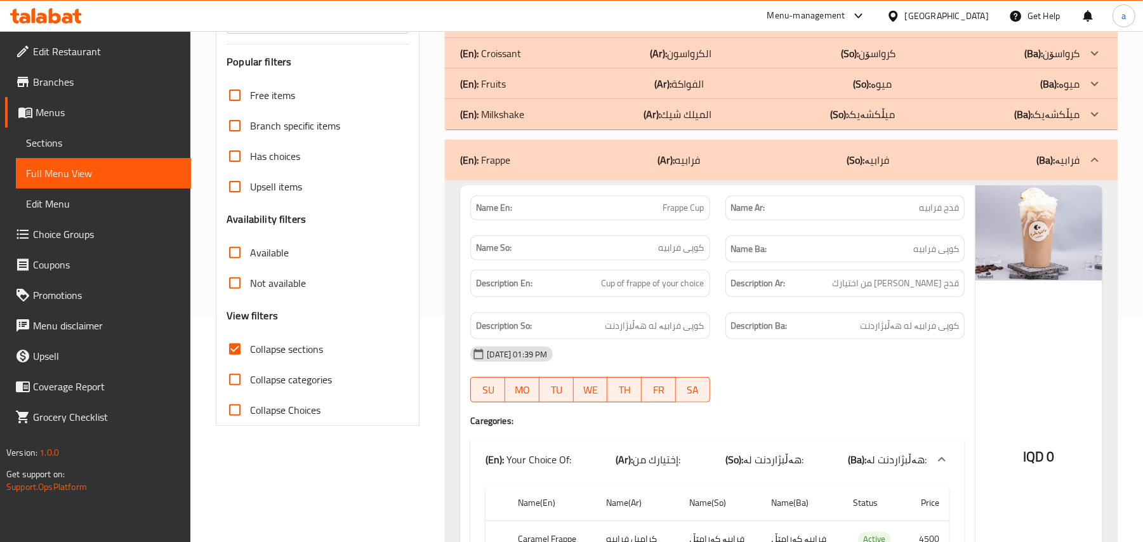
click at [716, 168] on div "(En): Frappe (Ar): فرابيه (So): فرابيە (Ba): فرابيە" at bounding box center [769, 159] width 619 height 15
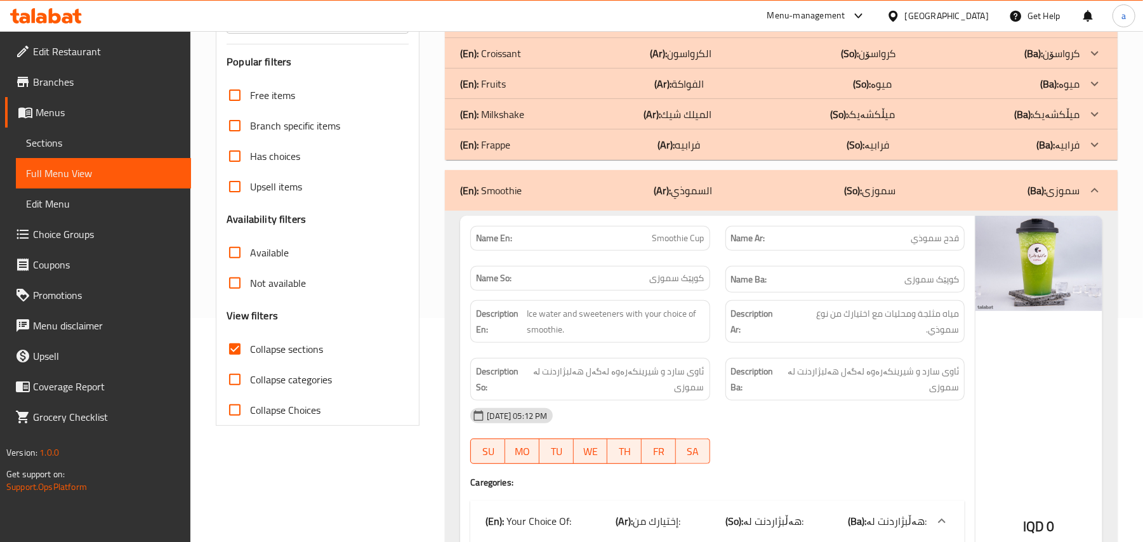
click at [752, 198] on div "(En): Smoothie (Ar): السموذي (So): سموزی (Ba): سموزی" at bounding box center [769, 190] width 619 height 15
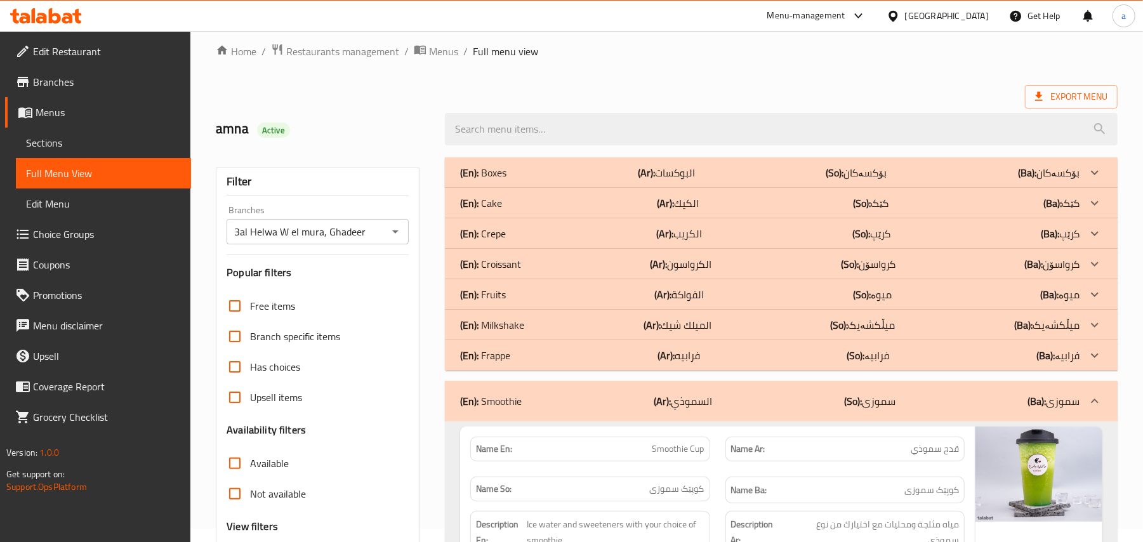
scroll to position [0, 0]
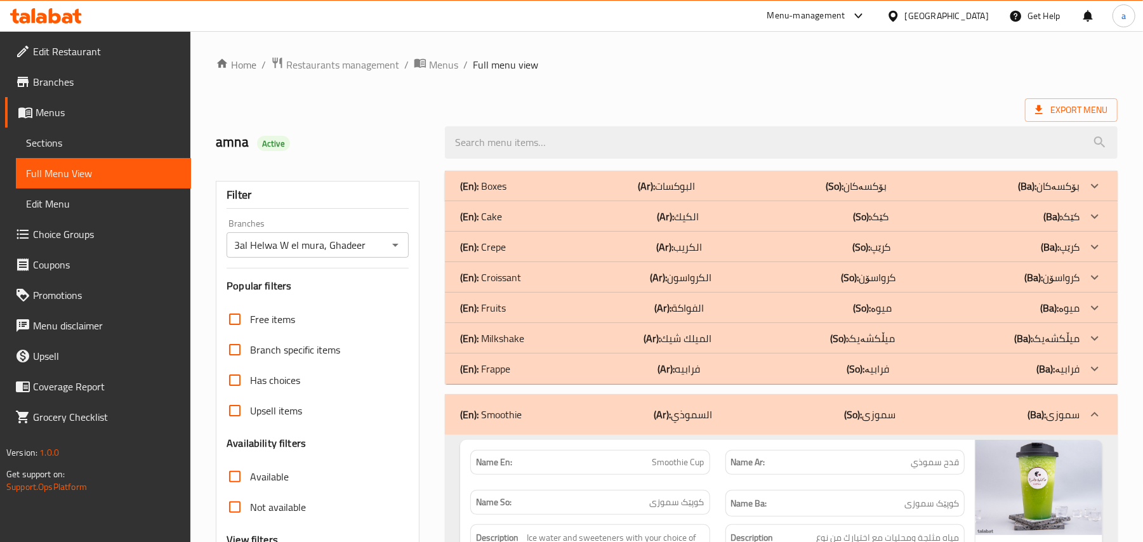
click at [695, 194] on p "(Ar): الفواكة" at bounding box center [666, 185] width 57 height 15
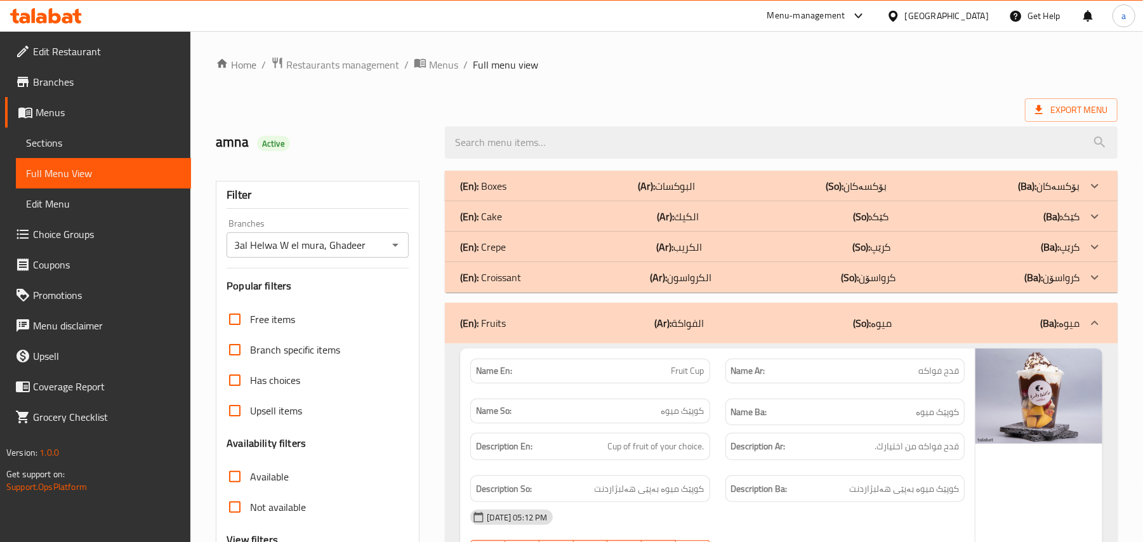
click at [721, 194] on div "(En): Croissant (Ar): الكرواسون (So): کرواسۆن (Ba): کرواسۆن" at bounding box center [769, 185] width 619 height 15
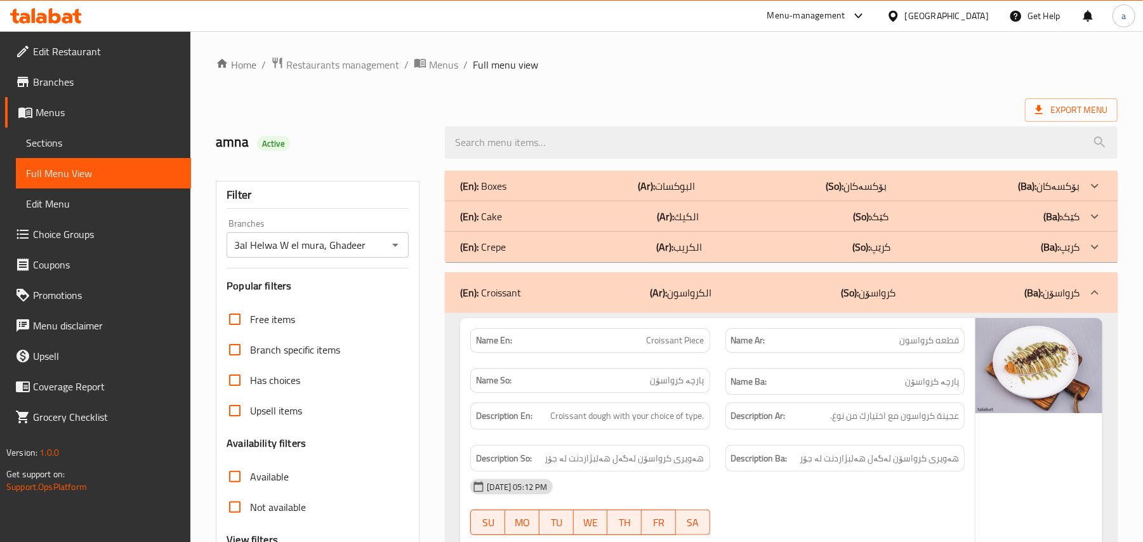
drag, startPoint x: 731, startPoint y: 257, endPoint x: 734, endPoint y: 241, distance: 16.1
click at [732, 194] on div "(En): Crepe (Ar): الكريب (So): کرێپ (Ba): کرێپ" at bounding box center [769, 185] width 619 height 15
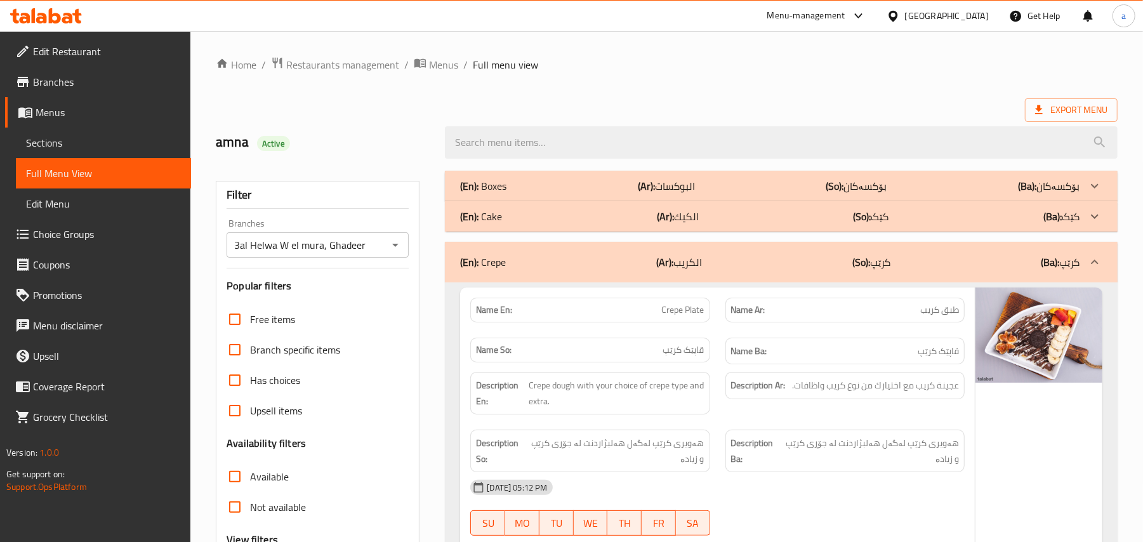
drag, startPoint x: 734, startPoint y: 221, endPoint x: 735, endPoint y: 206, distance: 15.2
click at [734, 194] on div "(En): Cake (Ar): الكيك (So): کێک (Ba): کێک" at bounding box center [769, 185] width 619 height 15
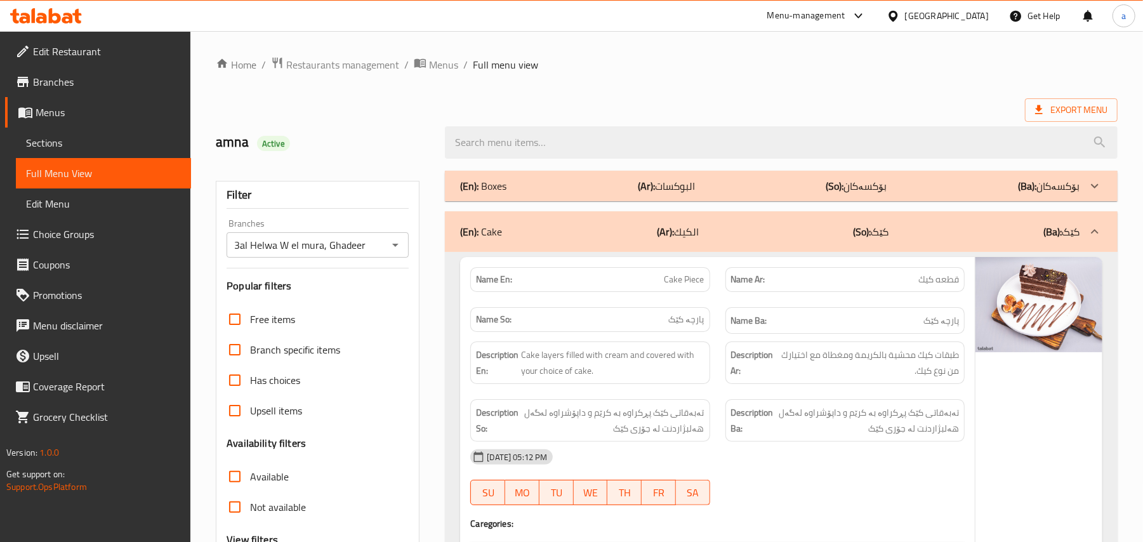
click at [735, 188] on div "(En): Boxes (Ar): البوكسات (So): بۆکسەکان (Ba): بۆکسەکان" at bounding box center [769, 185] width 619 height 15
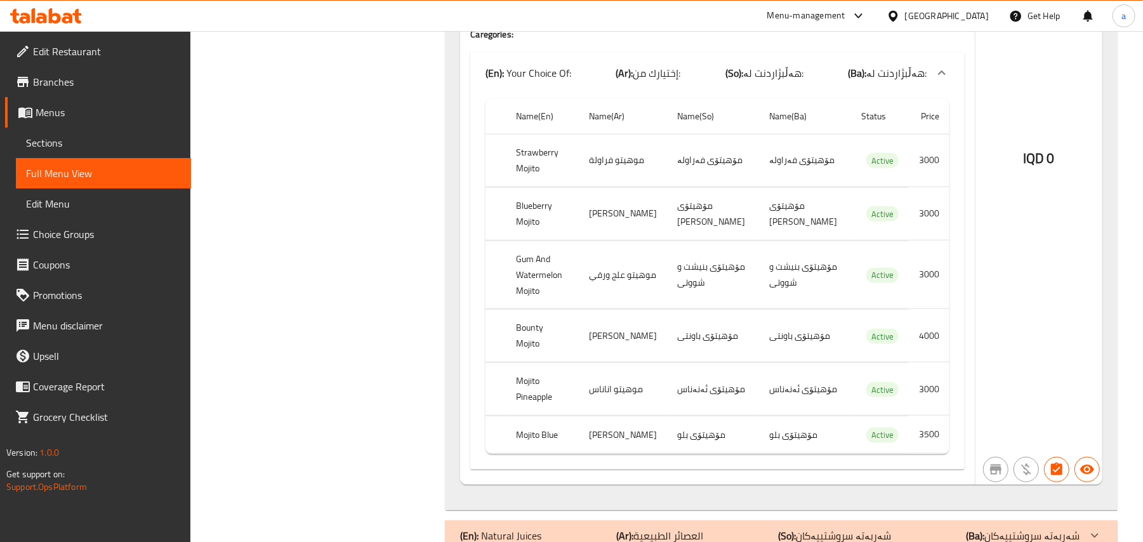
scroll to position [4292, 0]
